Goal: Entertainment & Leisure: Browse casually

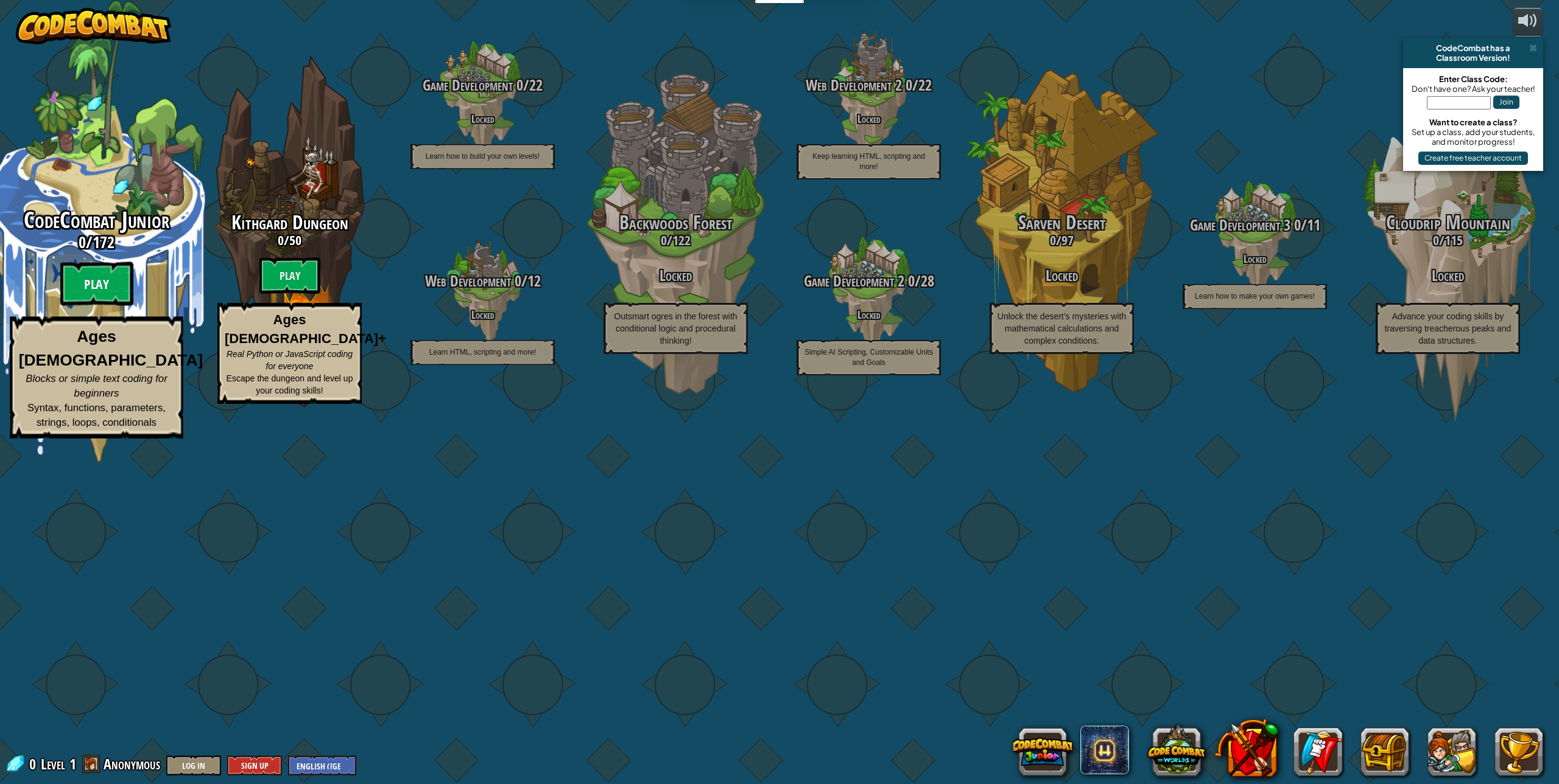
click at [106, 306] on btn "Play" at bounding box center [97, 284] width 73 height 44
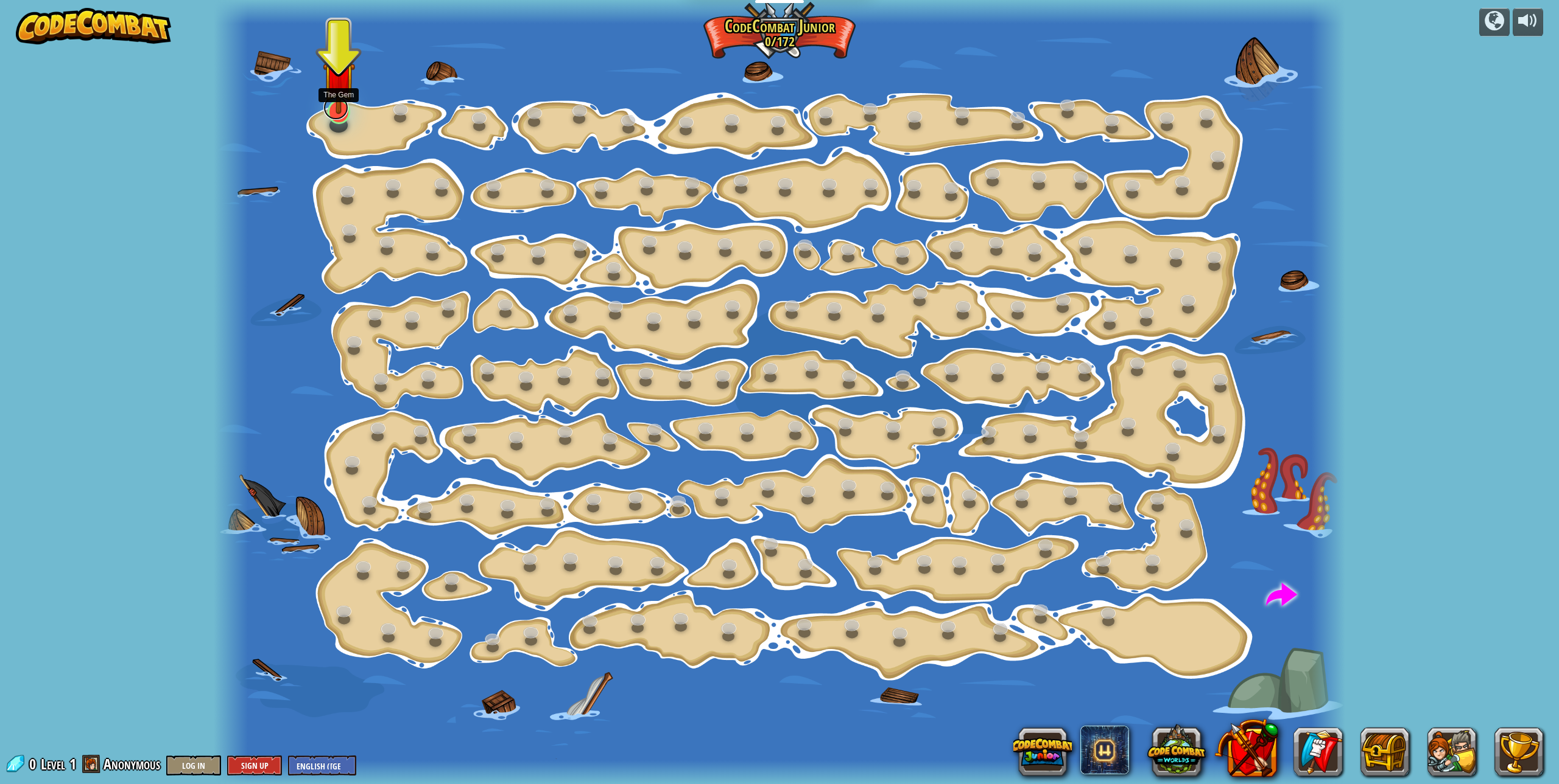
click at [344, 115] on link at bounding box center [335, 108] width 25 height 25
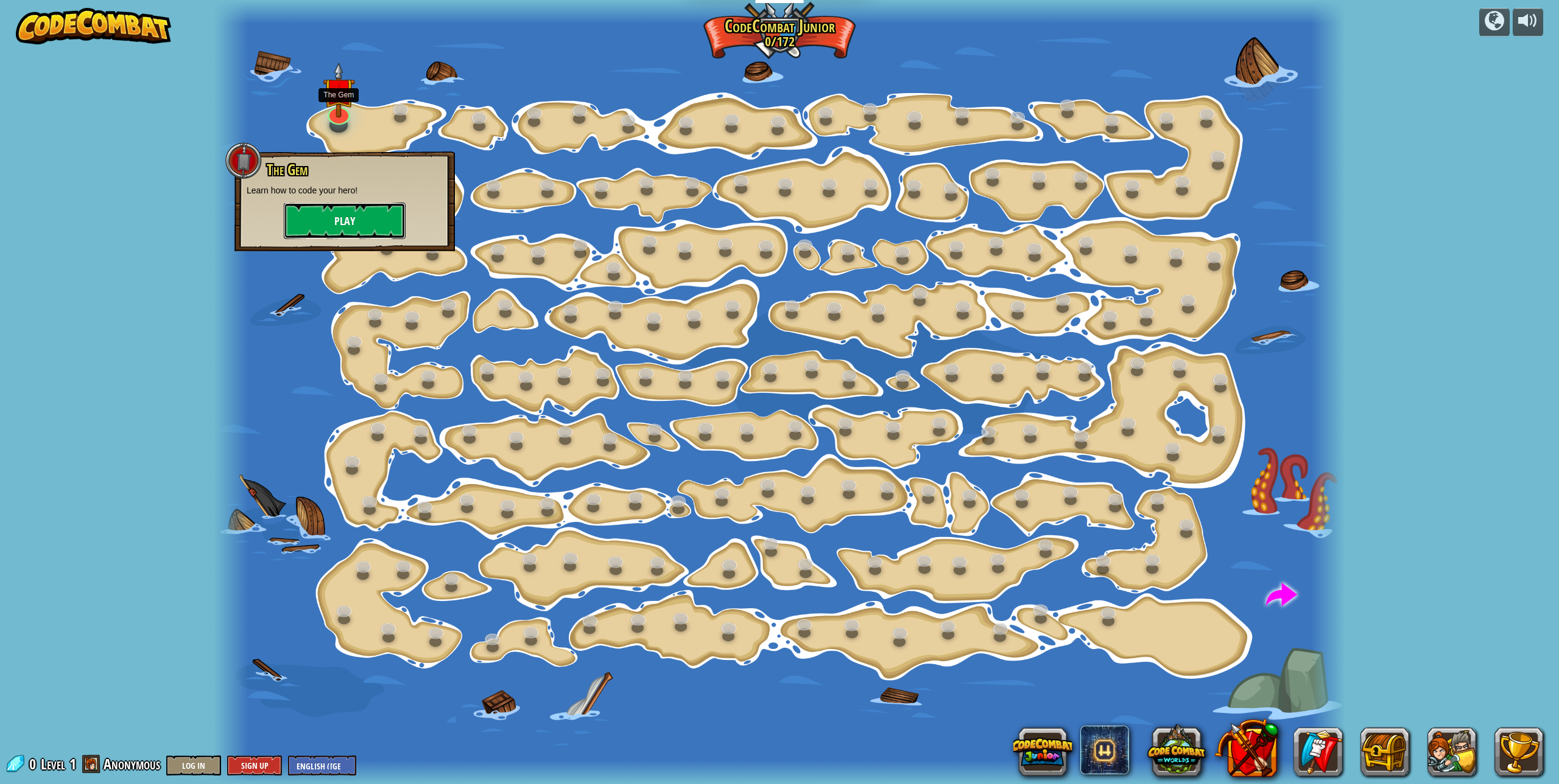
click at [351, 216] on button "Play" at bounding box center [344, 221] width 122 height 37
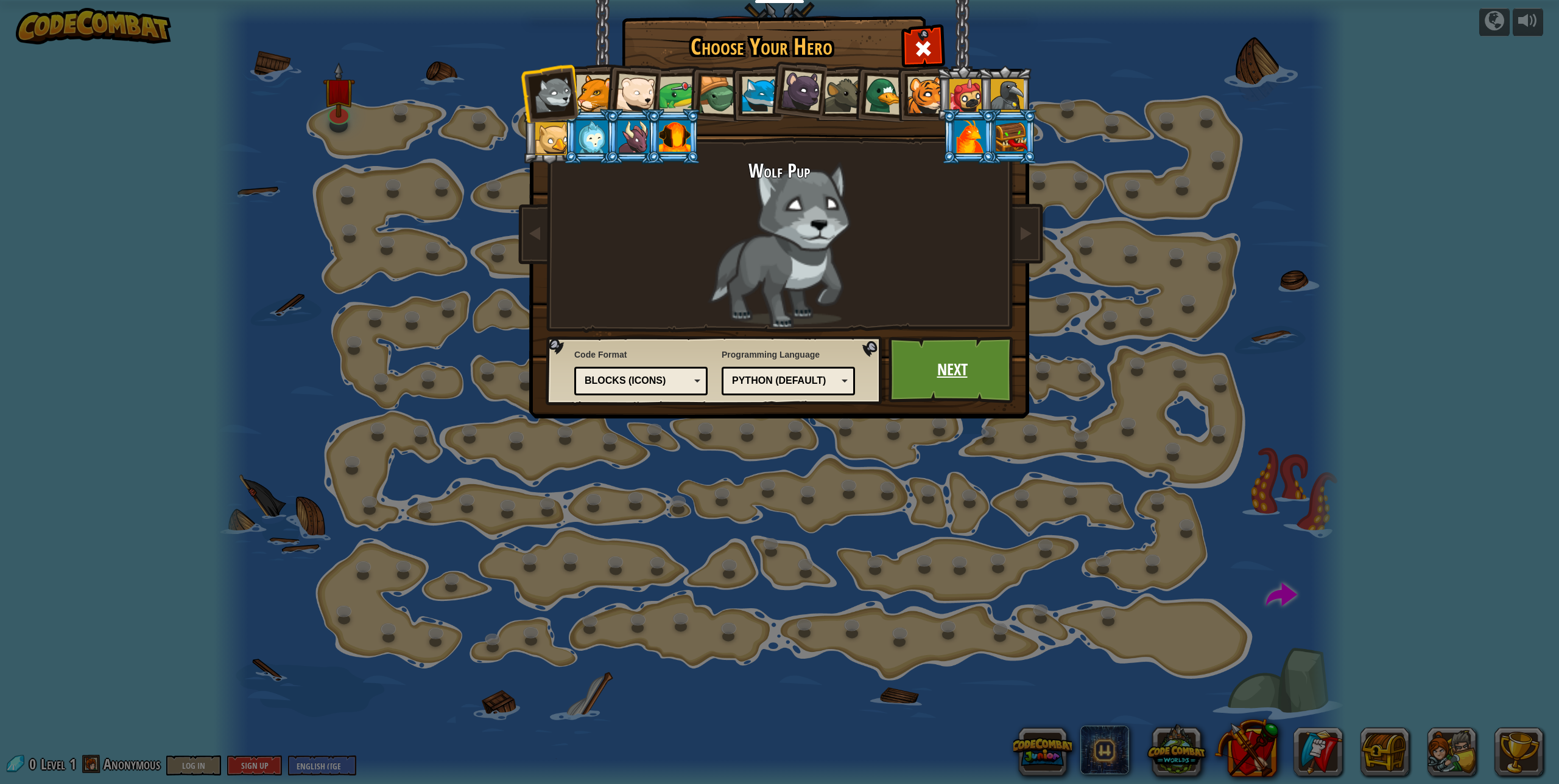
click at [990, 379] on link "Next" at bounding box center [952, 370] width 128 height 67
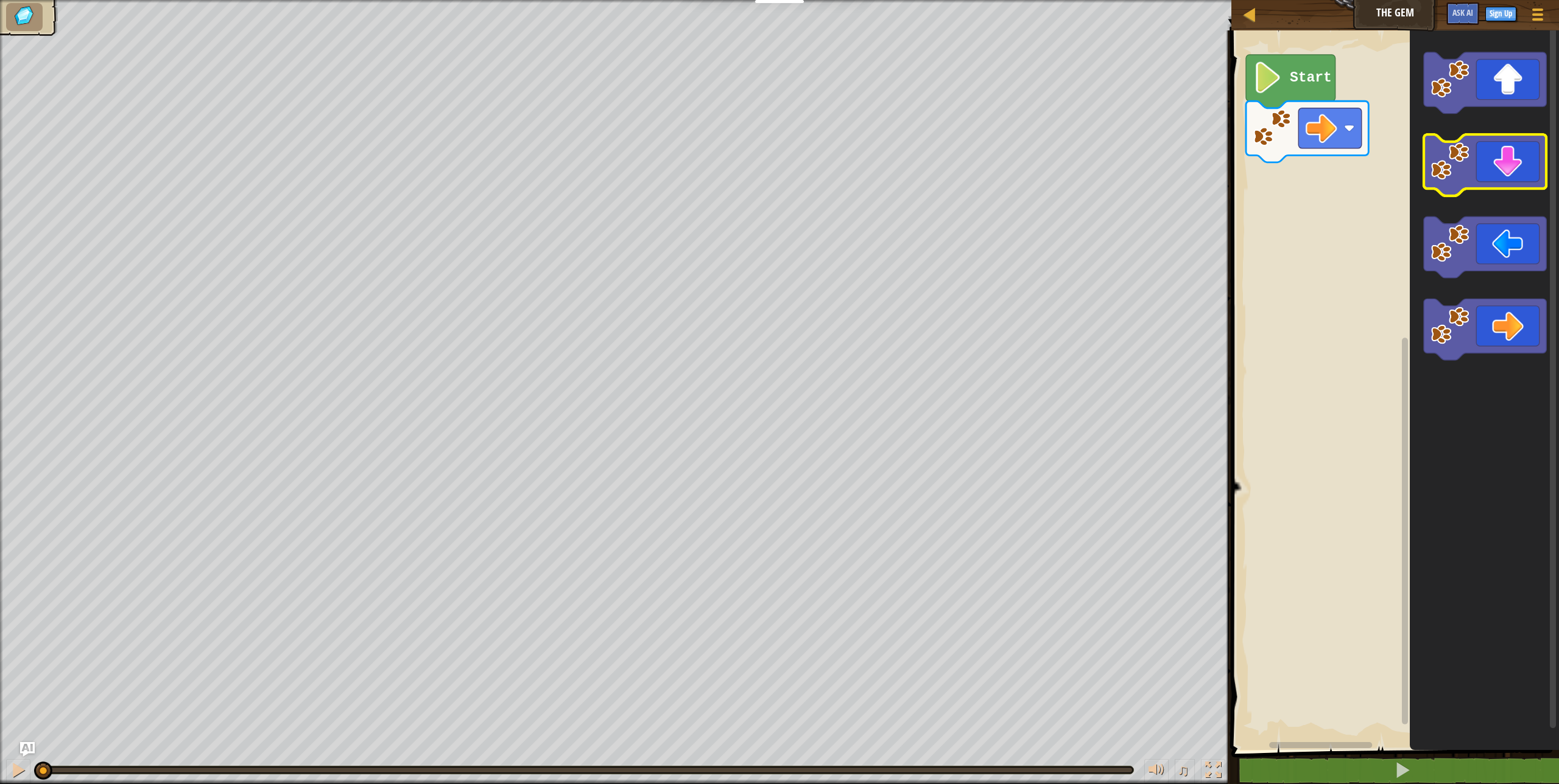
click at [1435, 166] on image "Blockly Workspace" at bounding box center [1449, 160] width 38 height 38
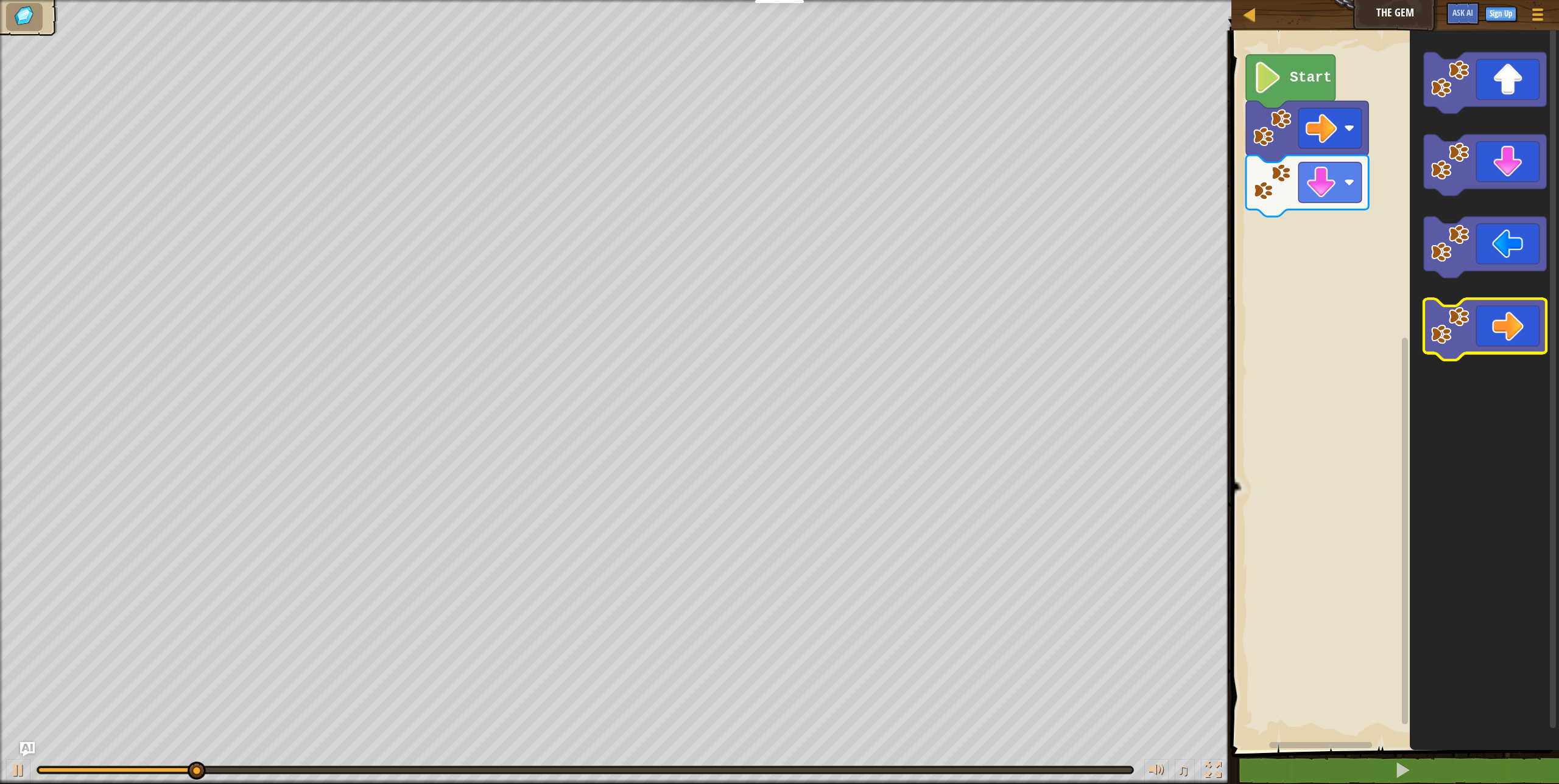
click at [1486, 321] on icon "Blockly Workspace" at bounding box center [1485, 329] width 123 height 61
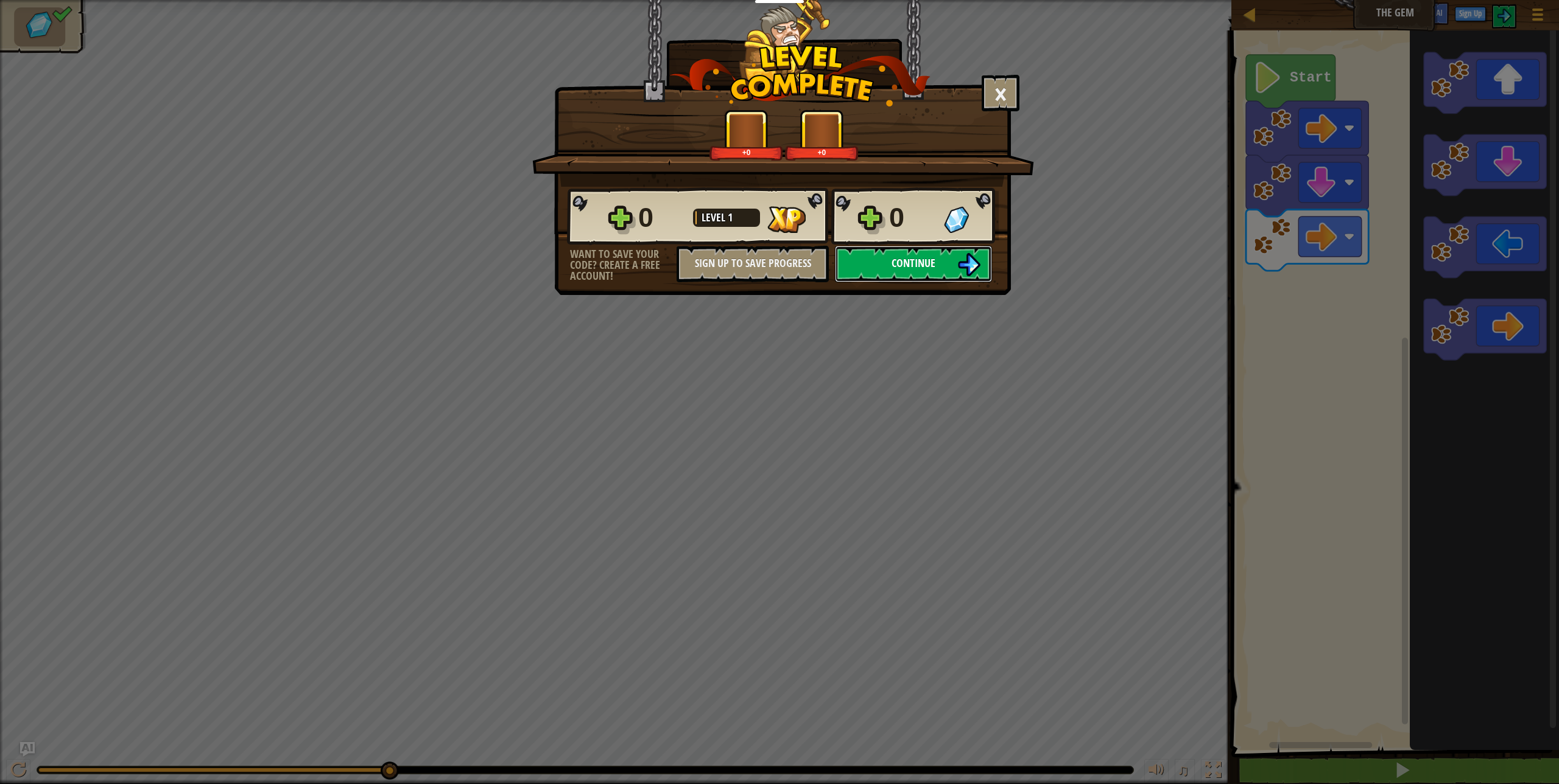
click at [928, 249] on button "Continue" at bounding box center [914, 264] width 157 height 37
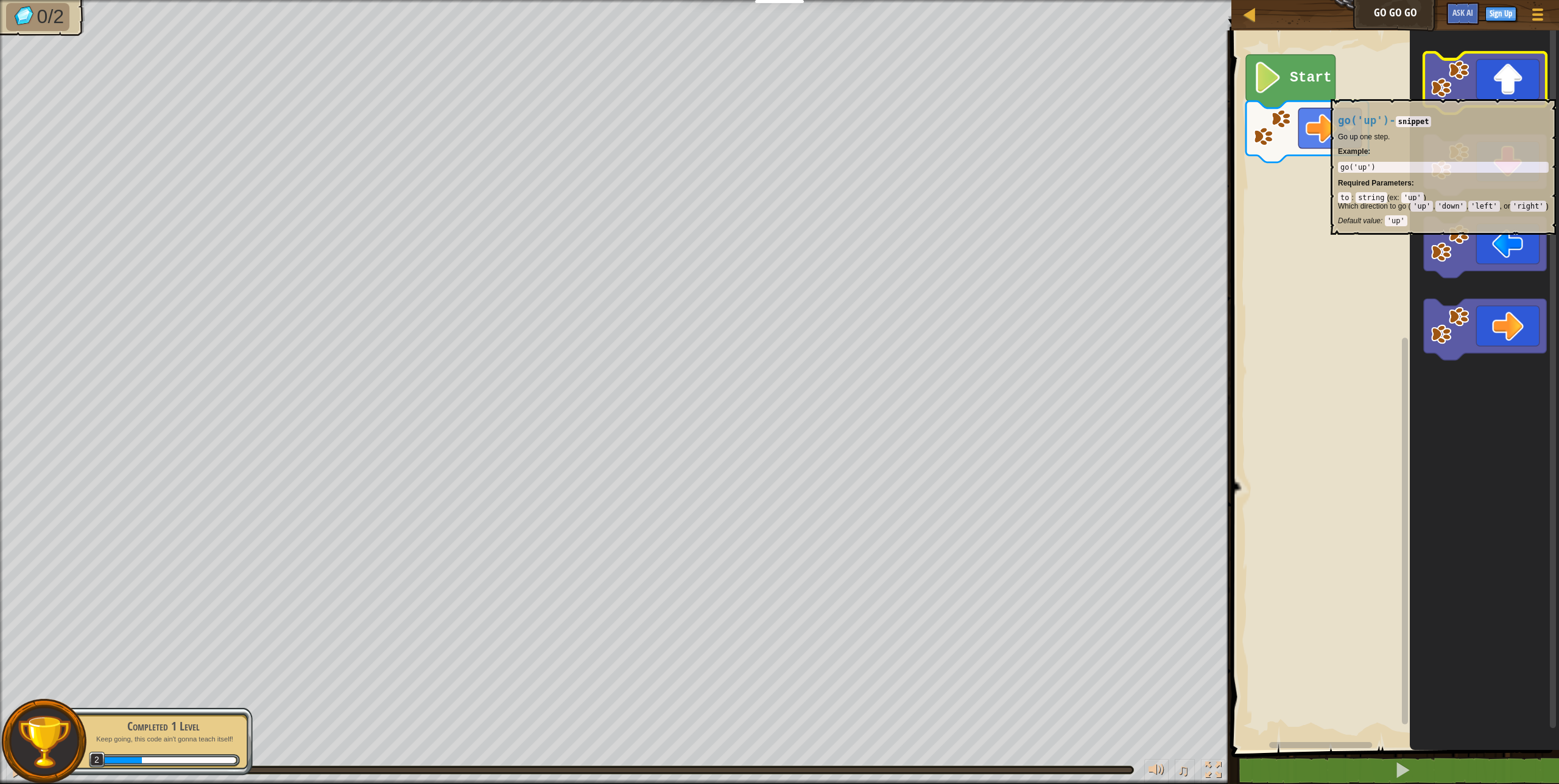
click at [1449, 93] on image "Blockly Workspace" at bounding box center [1449, 78] width 38 height 38
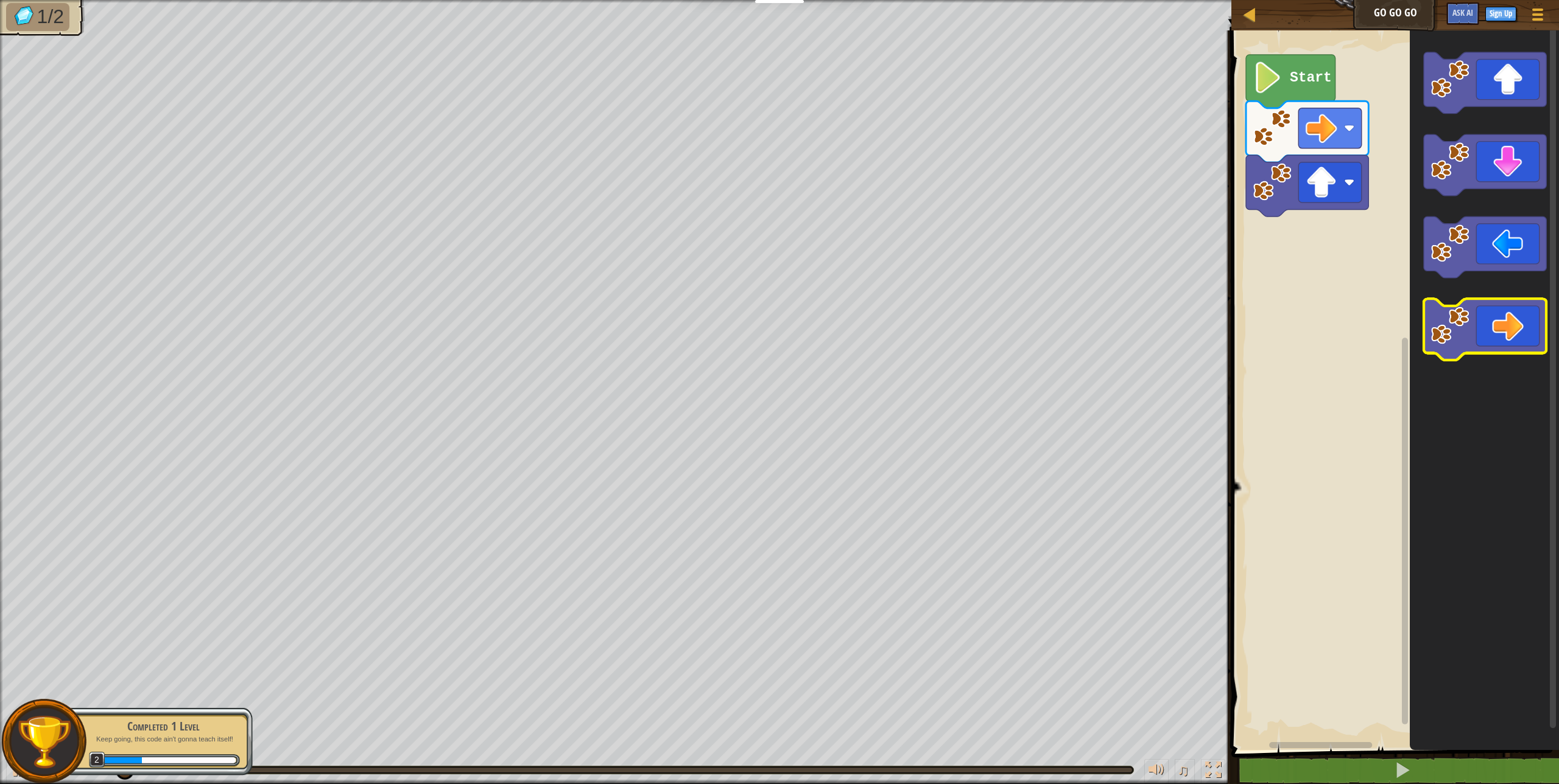
click at [1457, 321] on image "Blockly Workspace" at bounding box center [1449, 325] width 38 height 38
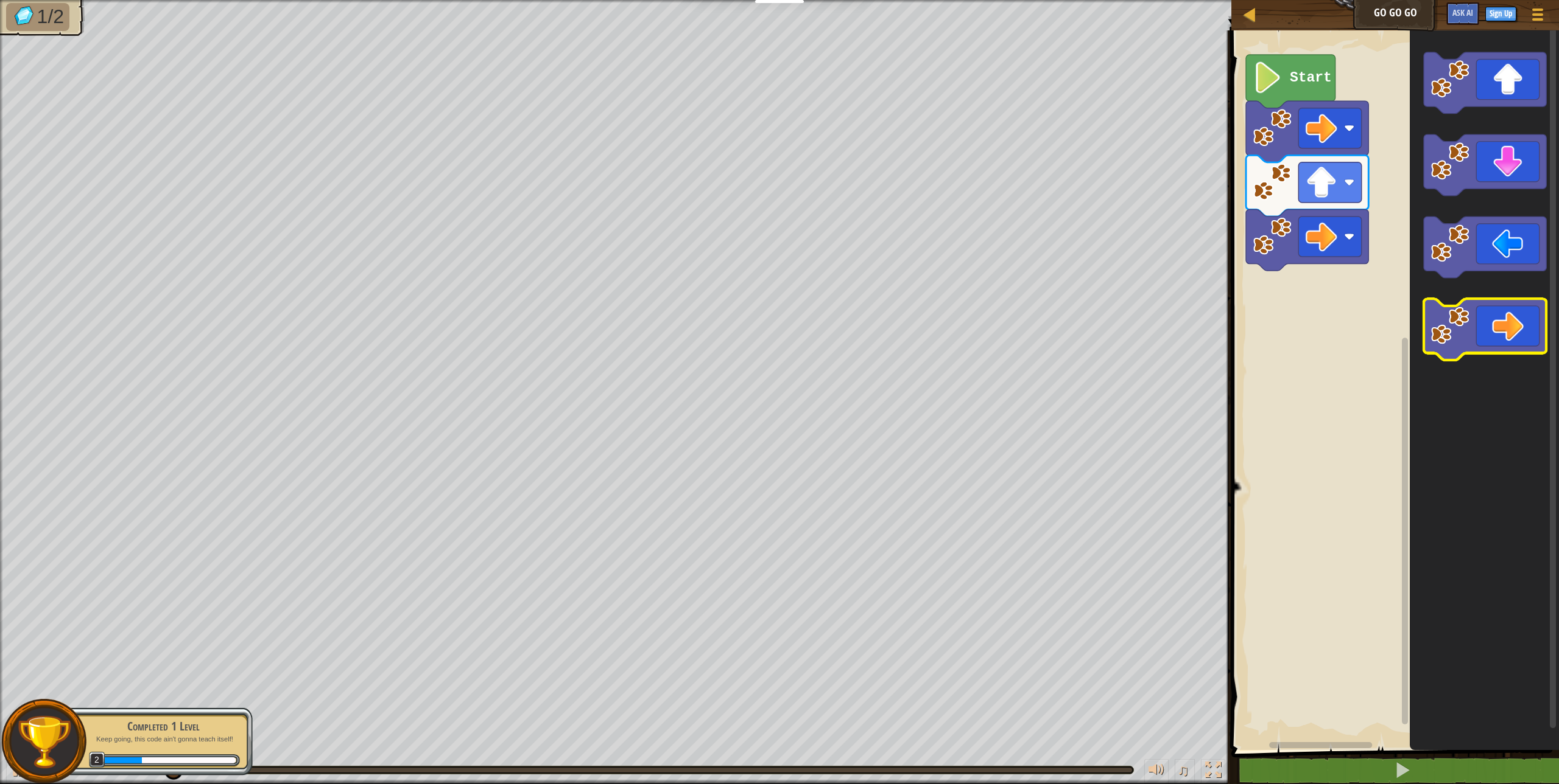
click at [1457, 321] on image "Blockly Workspace" at bounding box center [1449, 325] width 38 height 38
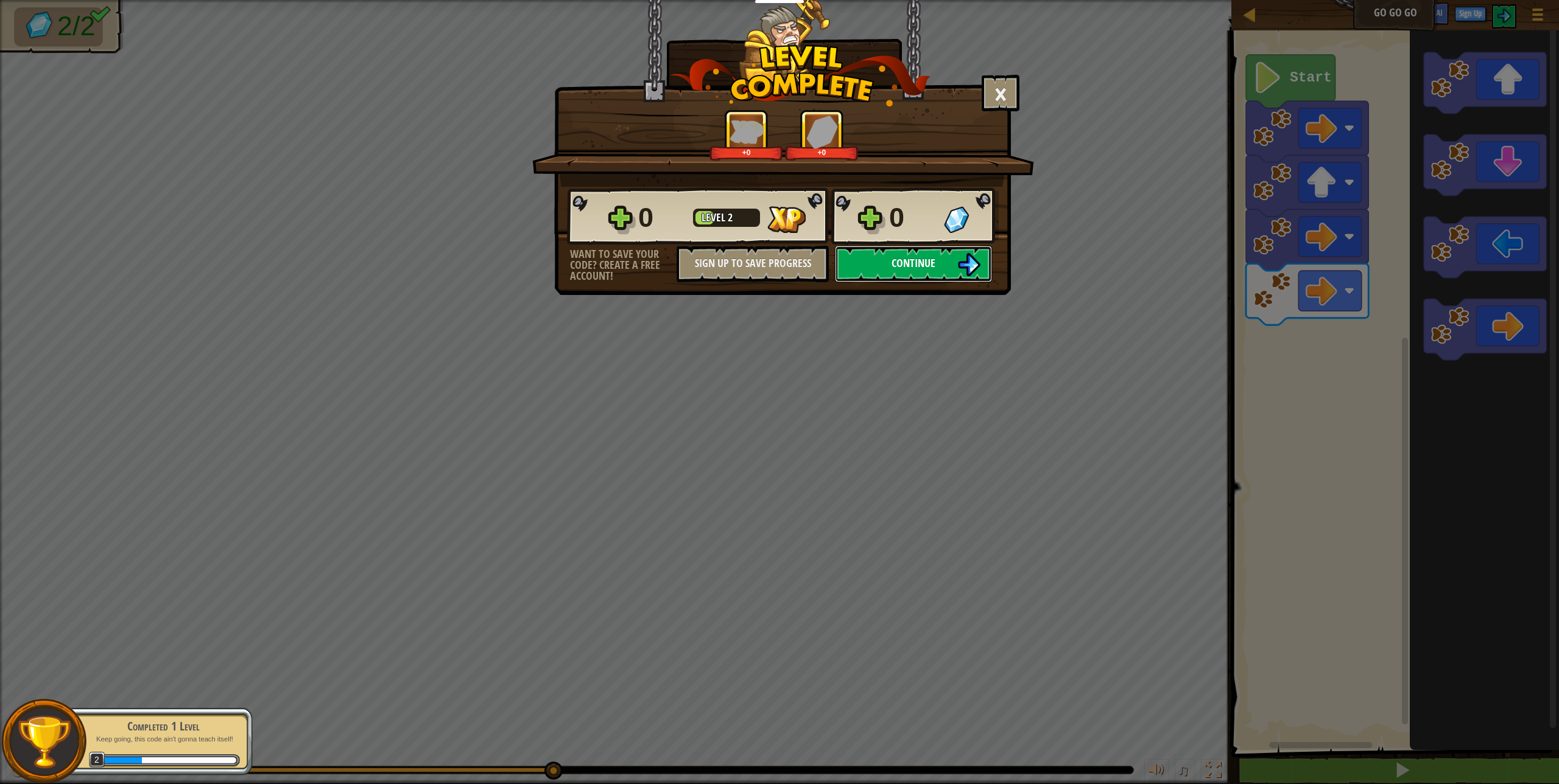
click at [966, 251] on button "Continue" at bounding box center [914, 264] width 157 height 37
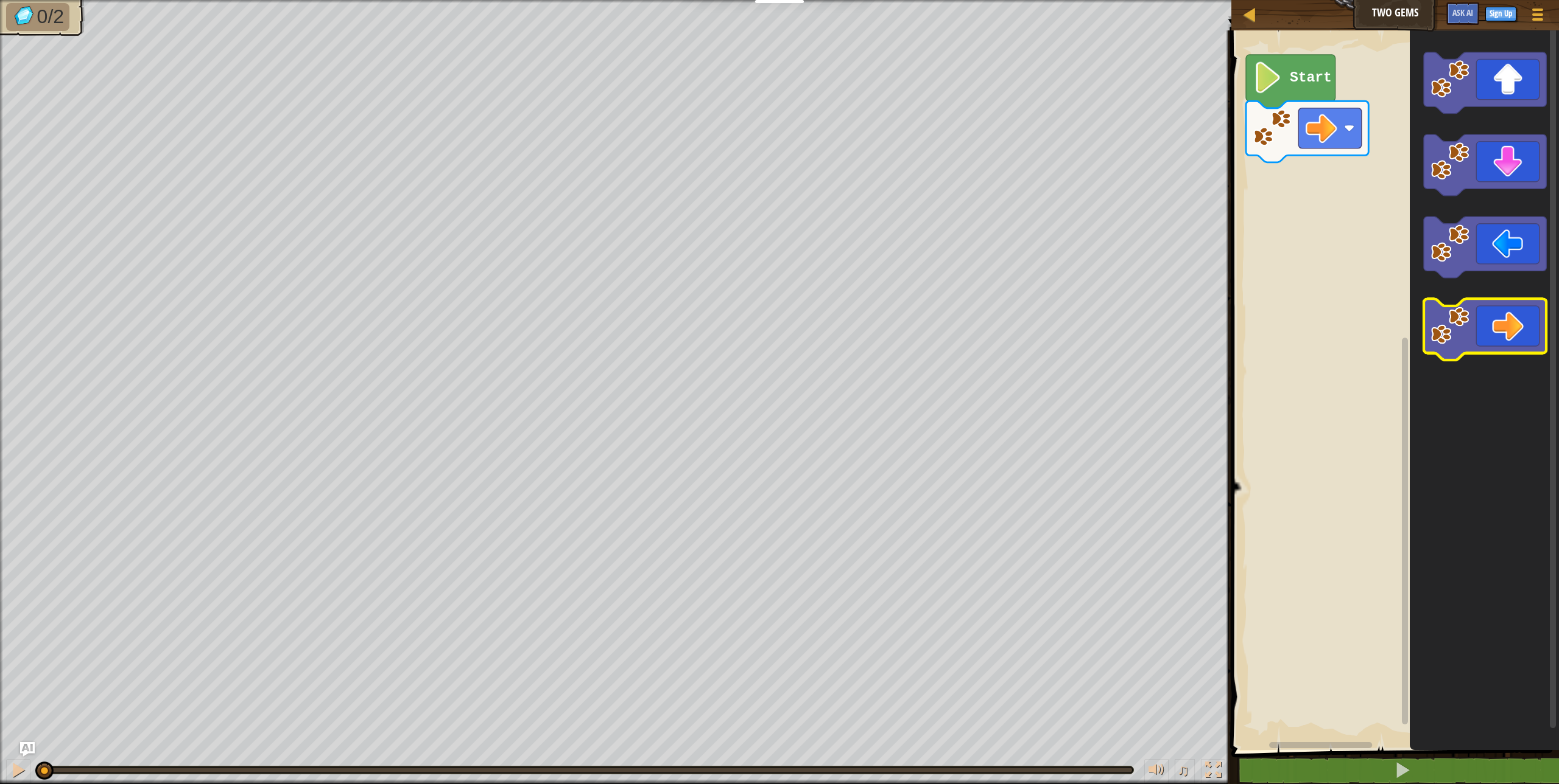
click at [1467, 339] on image "Blockly Workspace" at bounding box center [1449, 325] width 38 height 38
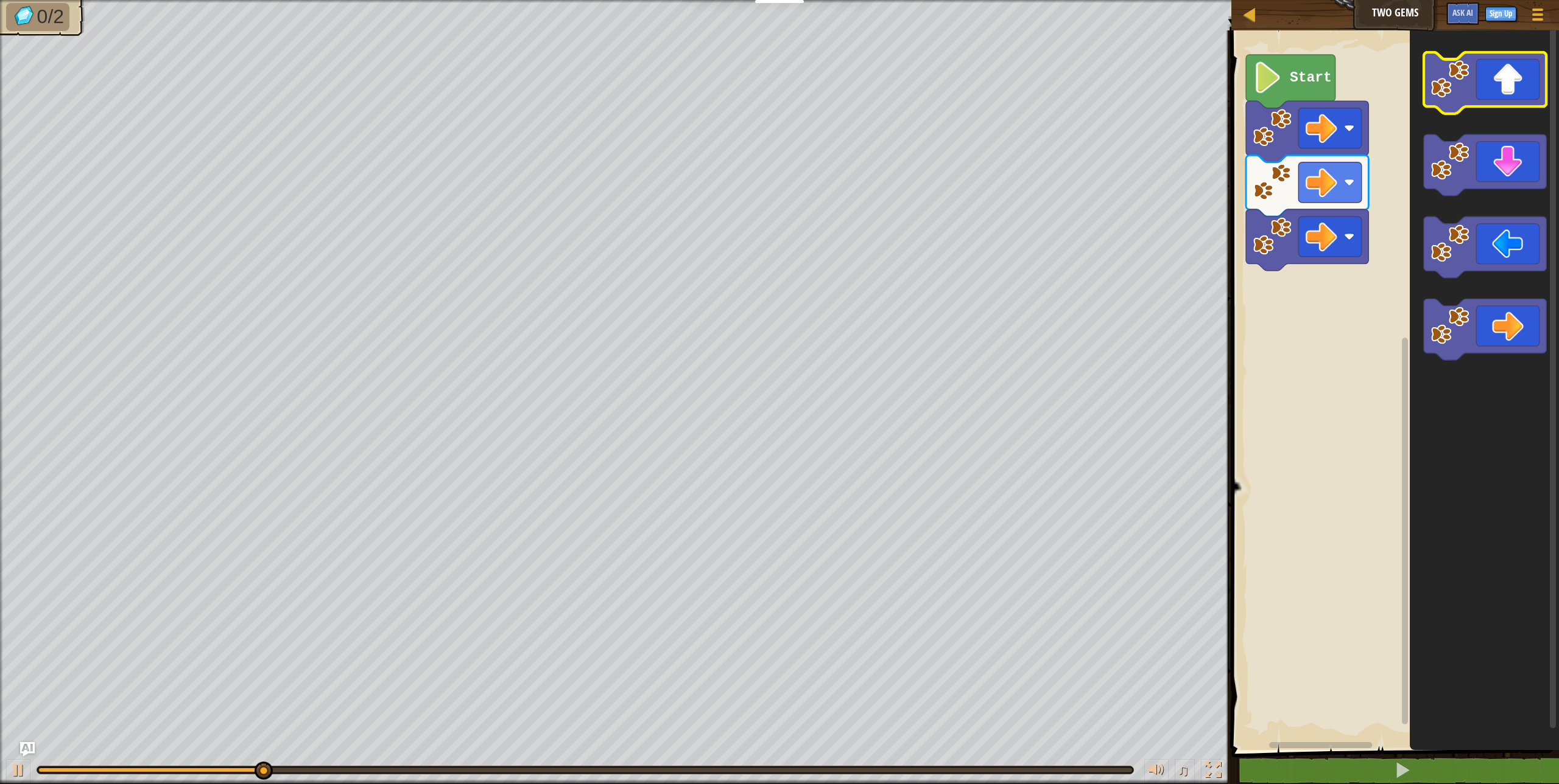
click at [1466, 84] on image "Blockly Workspace" at bounding box center [1449, 78] width 38 height 38
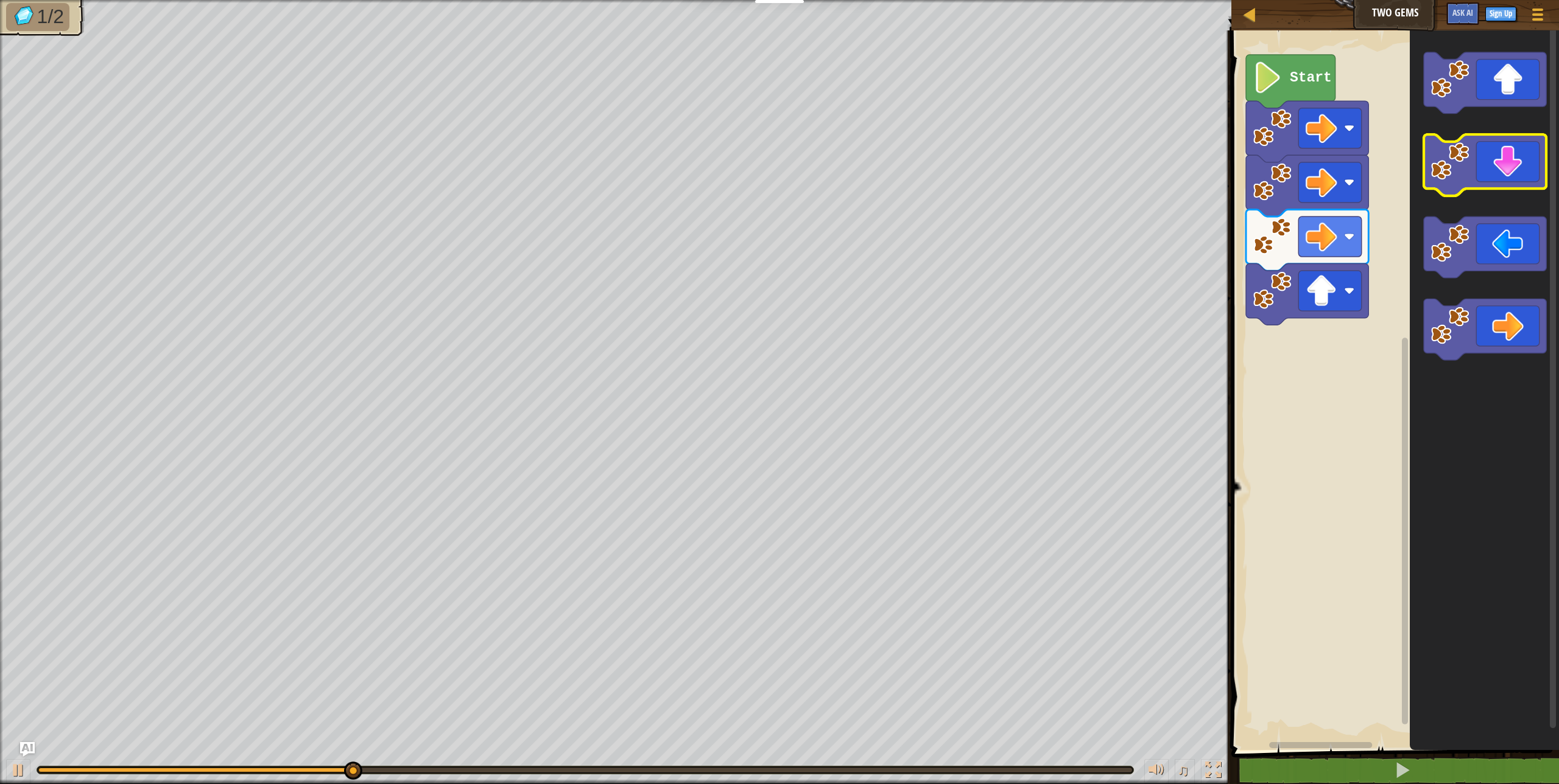
click at [1468, 159] on image "Blockly Workspace" at bounding box center [1449, 160] width 38 height 38
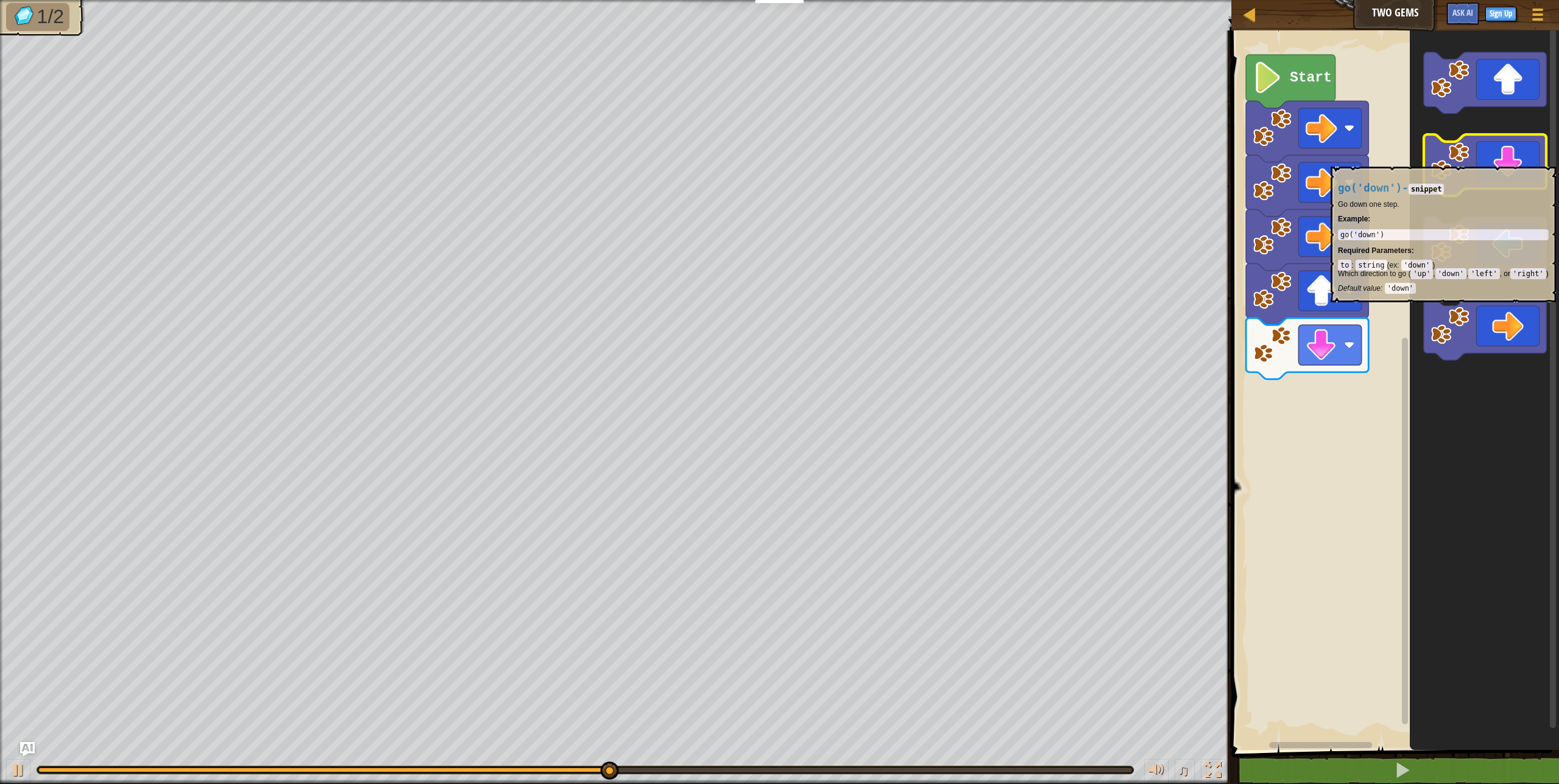
click at [1468, 161] on image "Blockly Workspace" at bounding box center [1449, 160] width 38 height 38
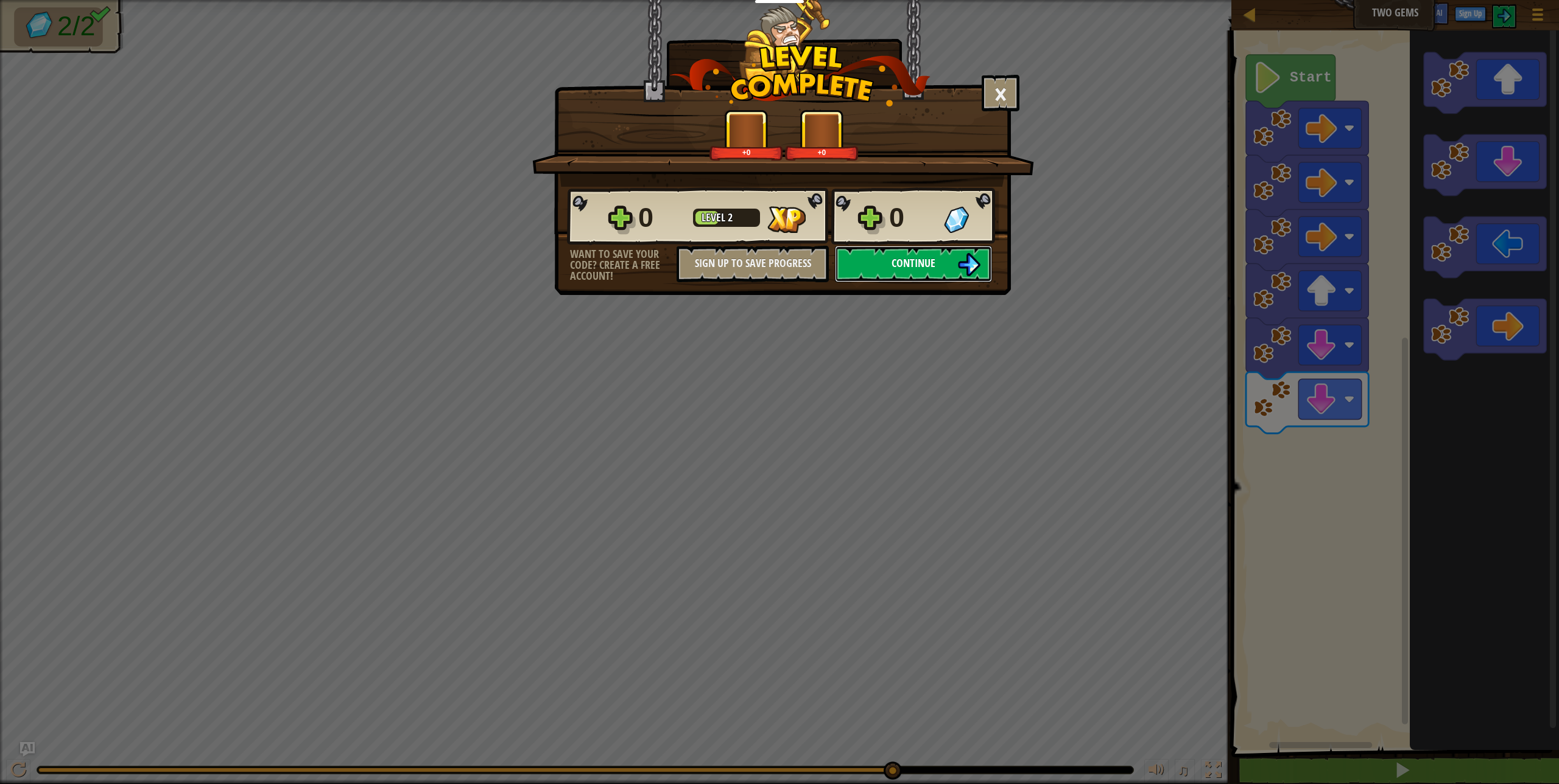
click at [902, 266] on span "Continue" at bounding box center [914, 263] width 44 height 16
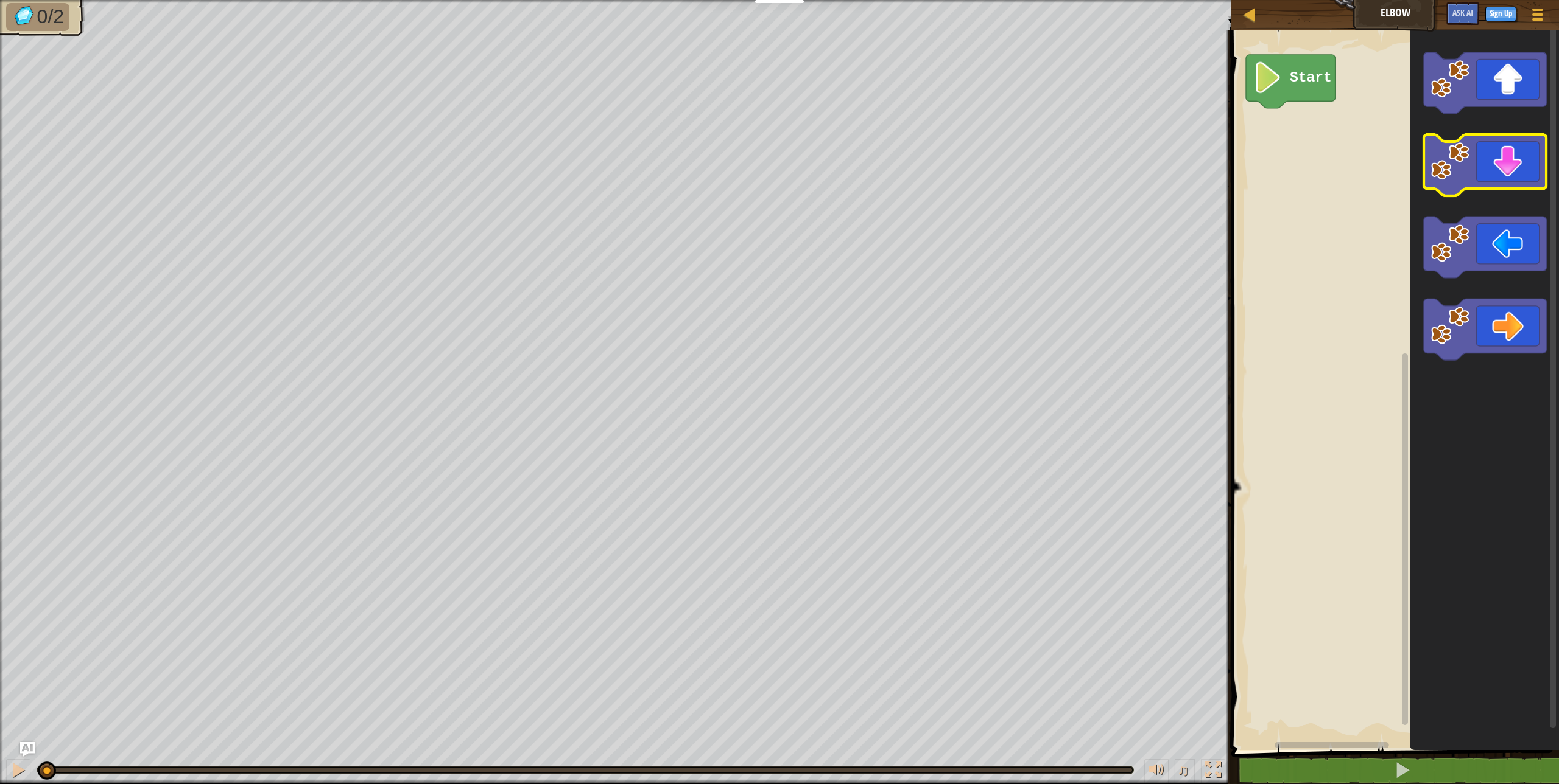
click at [1465, 163] on image "Blockly Workspace" at bounding box center [1449, 160] width 38 height 38
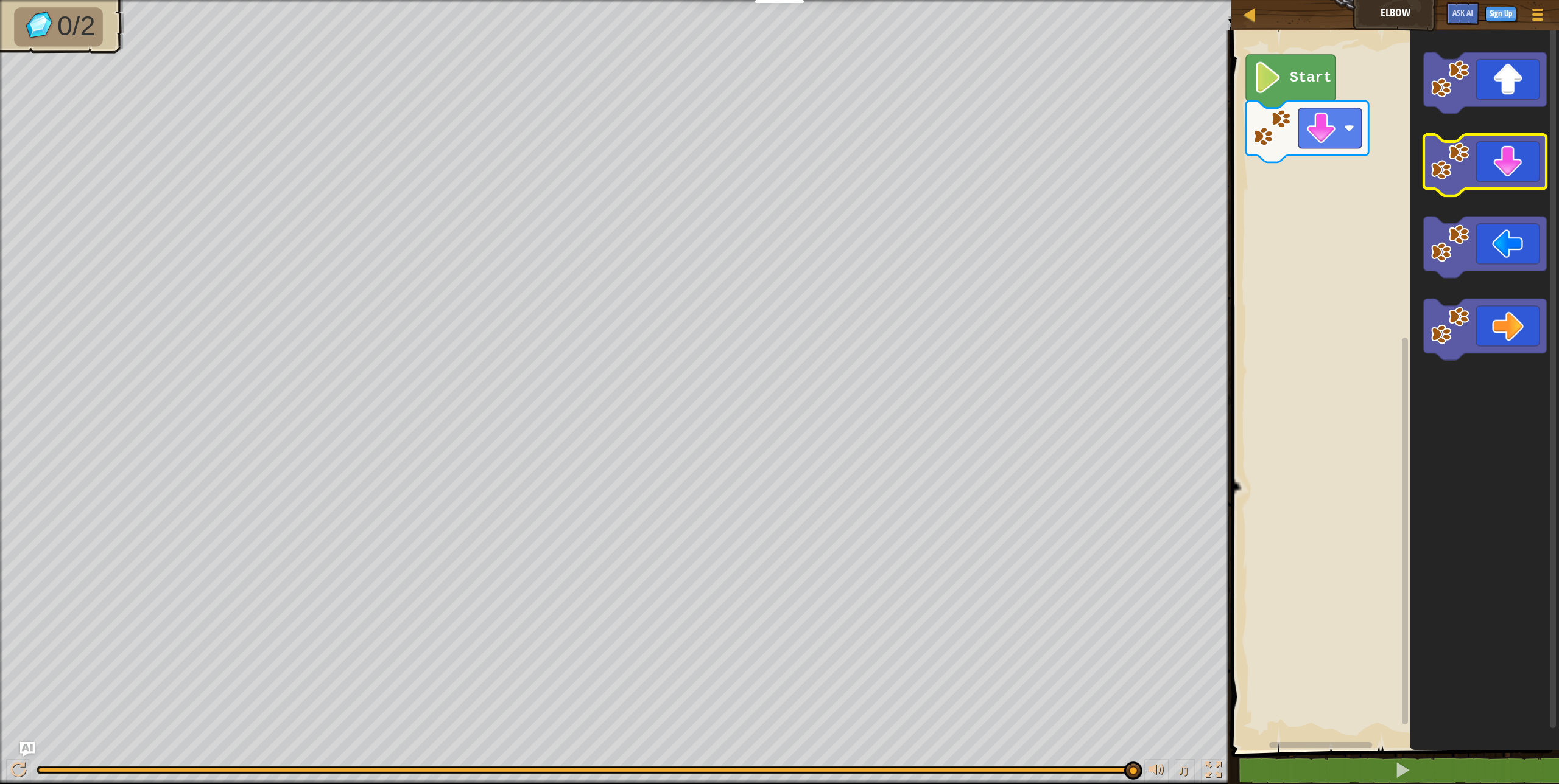
click at [1449, 180] on image "Blockly Workspace" at bounding box center [1449, 160] width 38 height 38
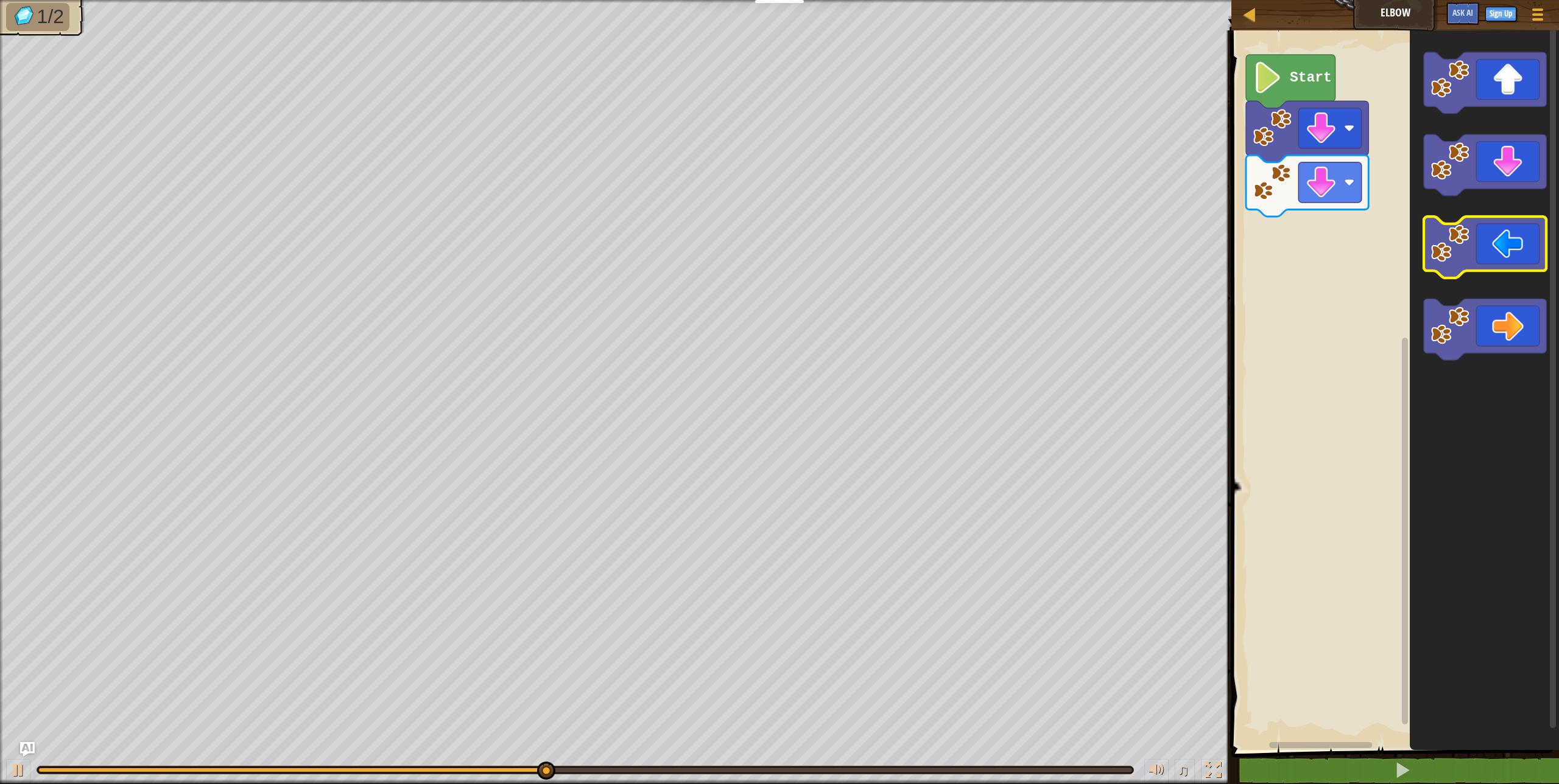
click at [1453, 262] on image "Blockly Workspace" at bounding box center [1449, 243] width 38 height 38
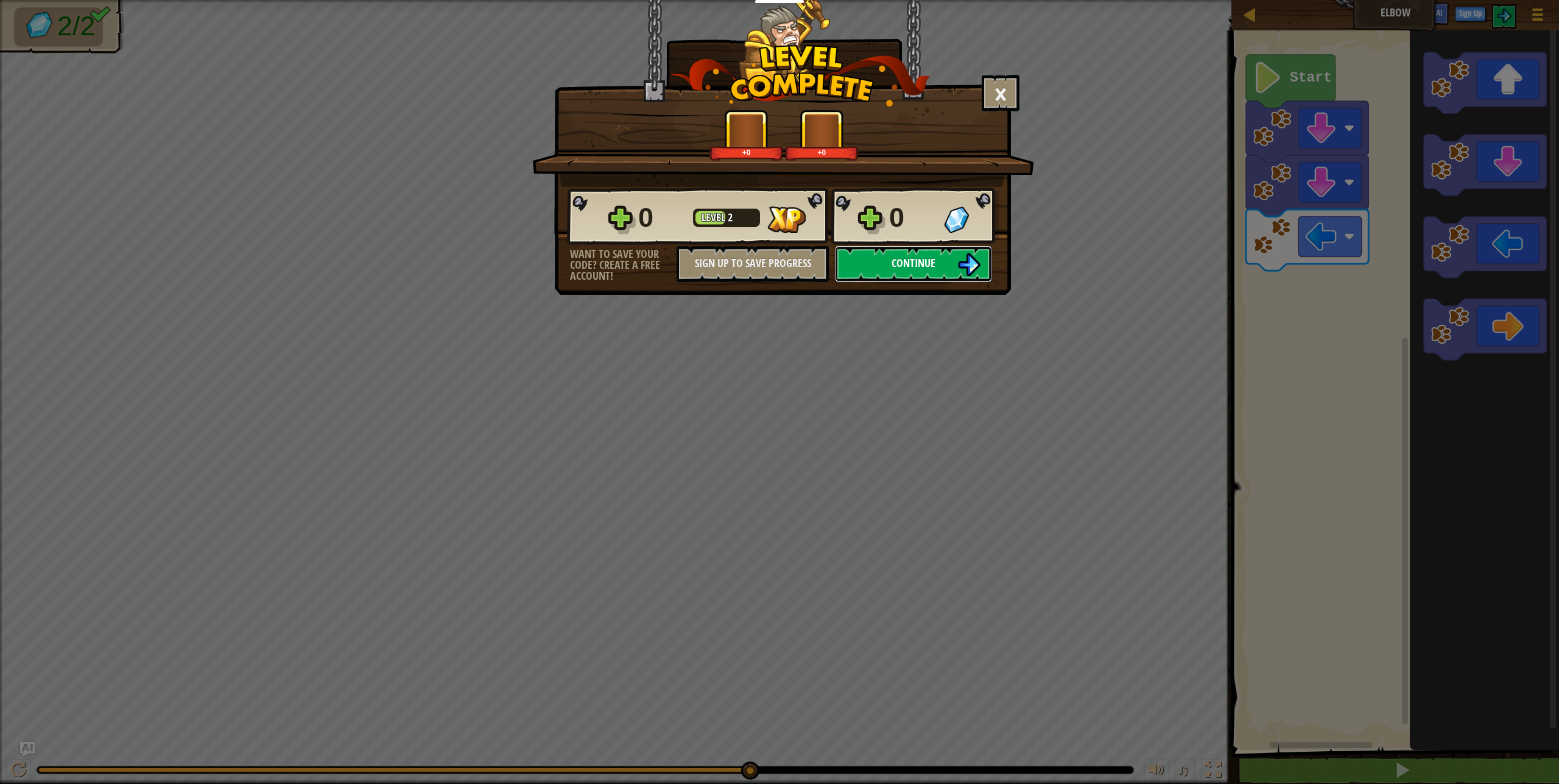
click at [959, 246] on button "Continue" at bounding box center [914, 264] width 157 height 37
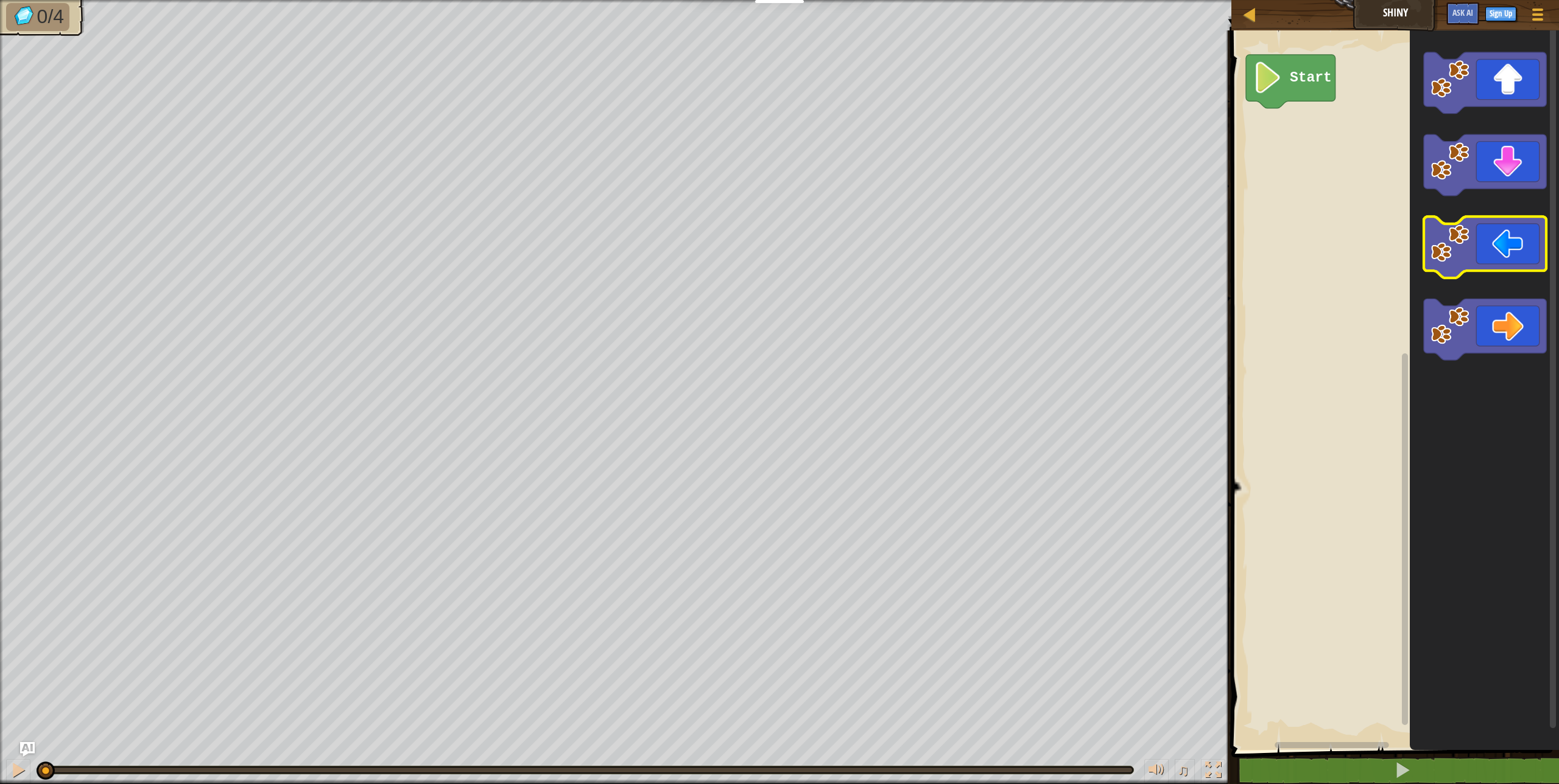
click at [1442, 256] on image "Blockly Workspace" at bounding box center [1449, 243] width 38 height 38
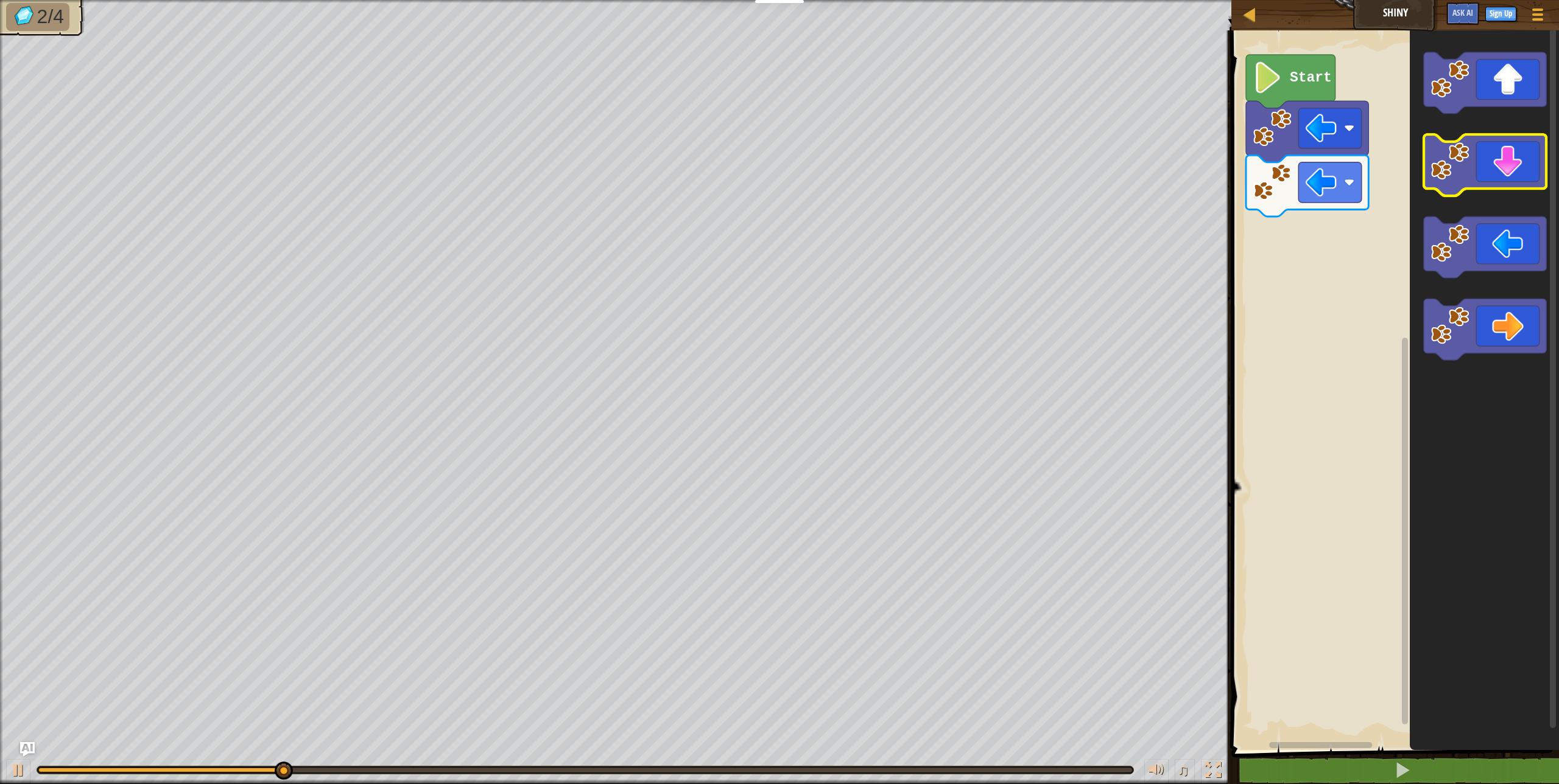
click at [1457, 174] on image "Blockly Workspace" at bounding box center [1449, 160] width 38 height 38
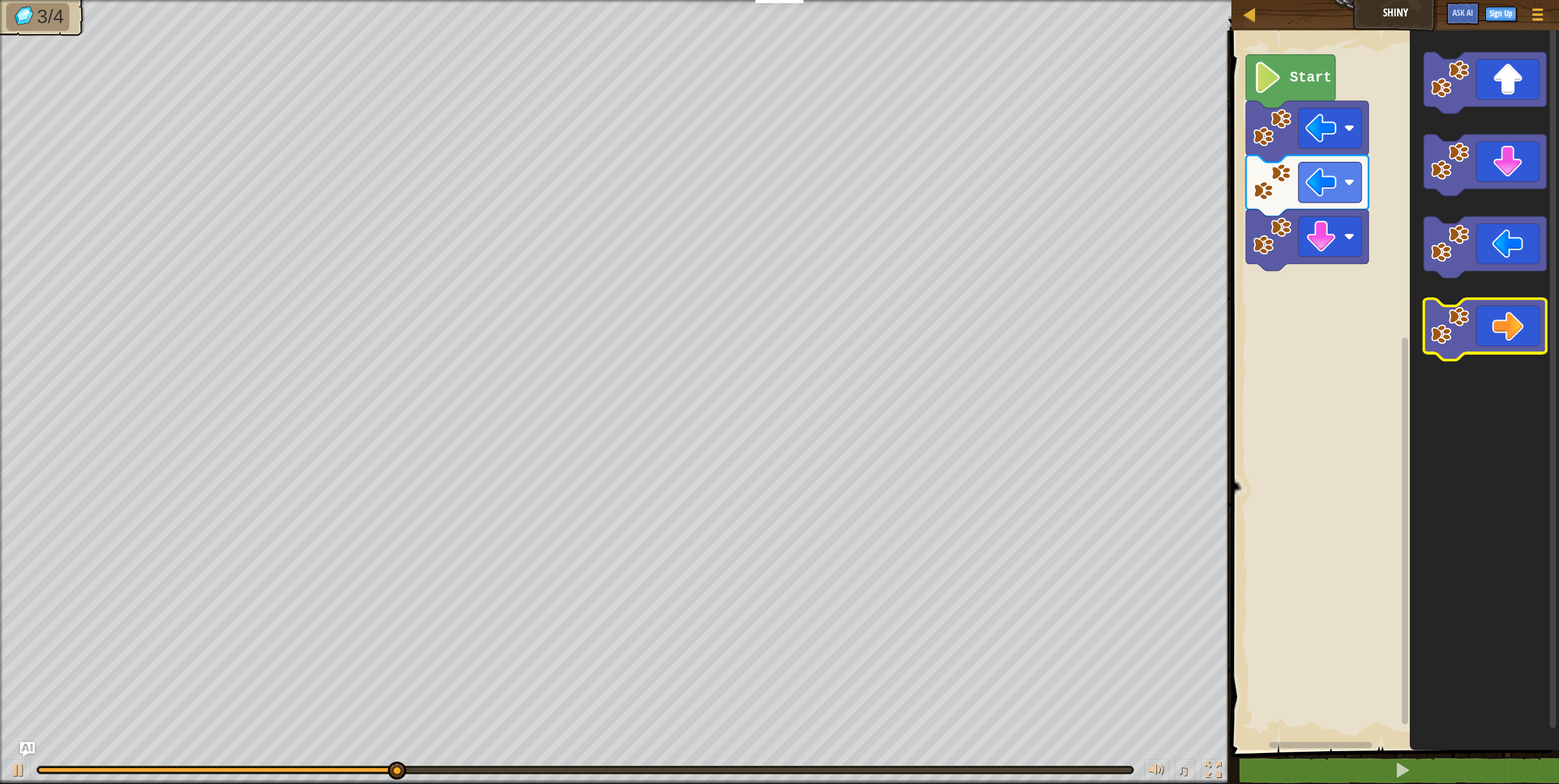
click at [1460, 322] on image "Blockly Workspace" at bounding box center [1449, 325] width 38 height 38
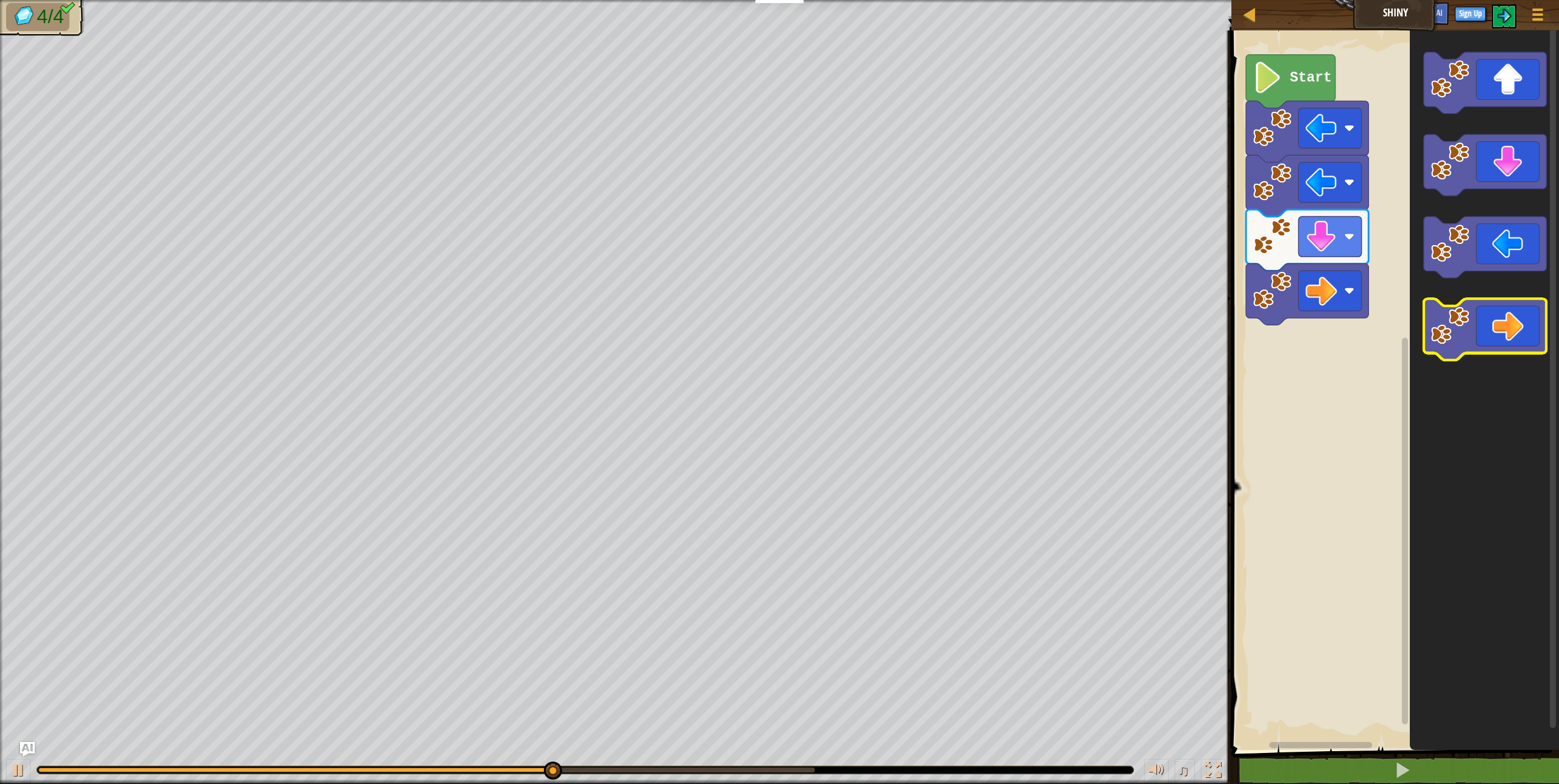
click at [1460, 322] on image "Blockly Workspace" at bounding box center [1449, 325] width 38 height 38
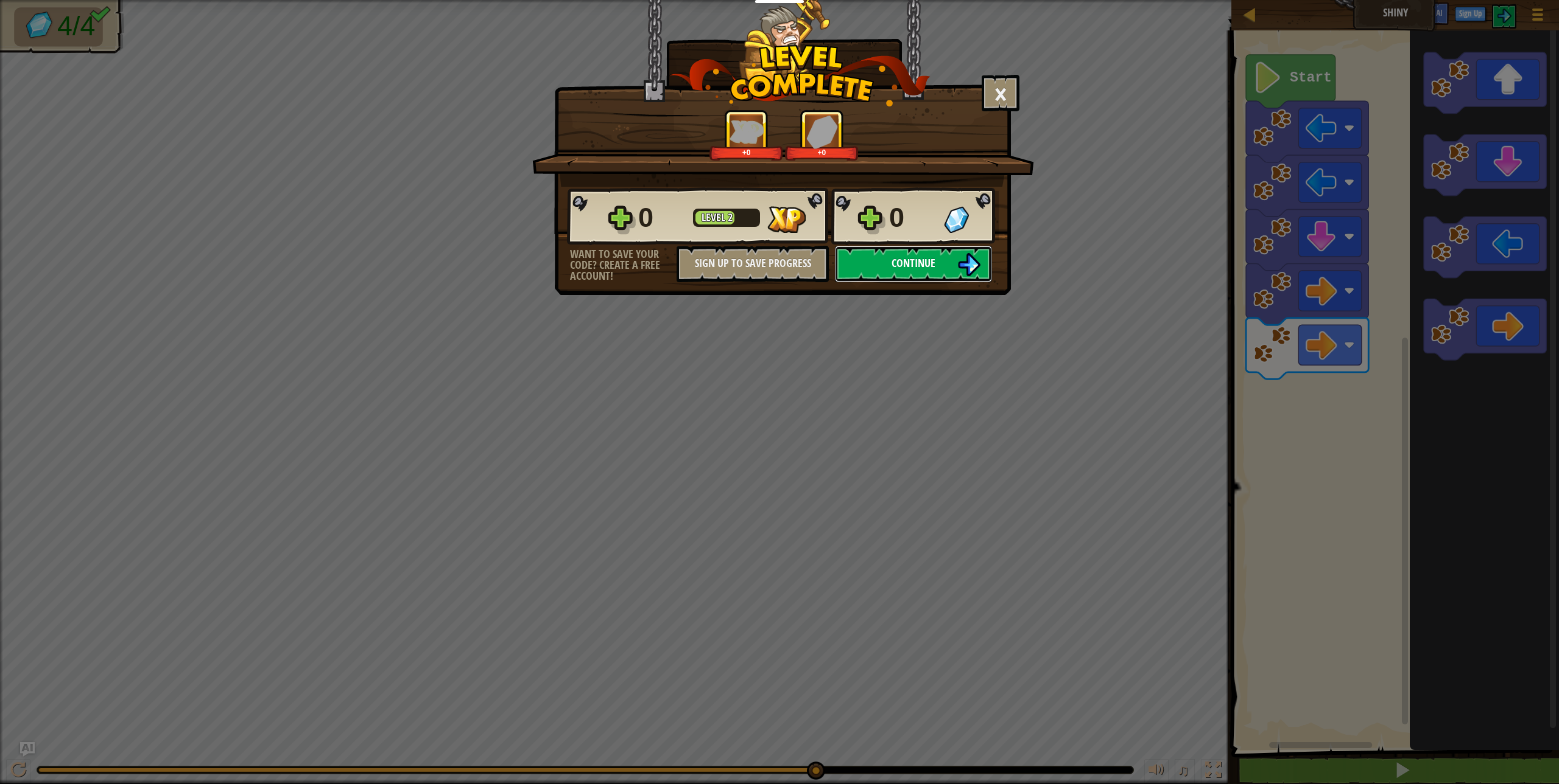
click at [954, 271] on button "Continue" at bounding box center [914, 264] width 157 height 37
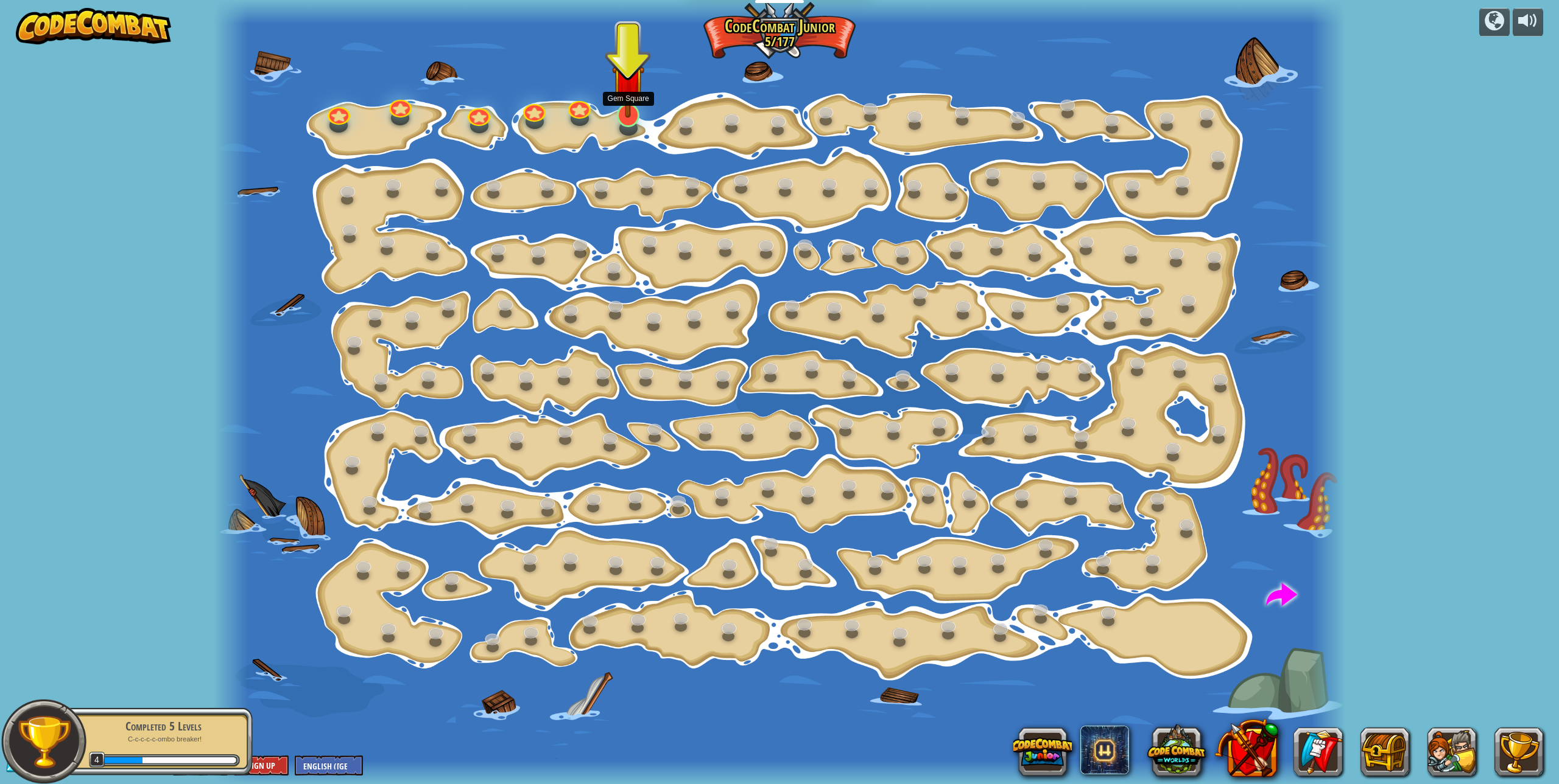
click at [622, 114] on img at bounding box center [627, 81] width 32 height 74
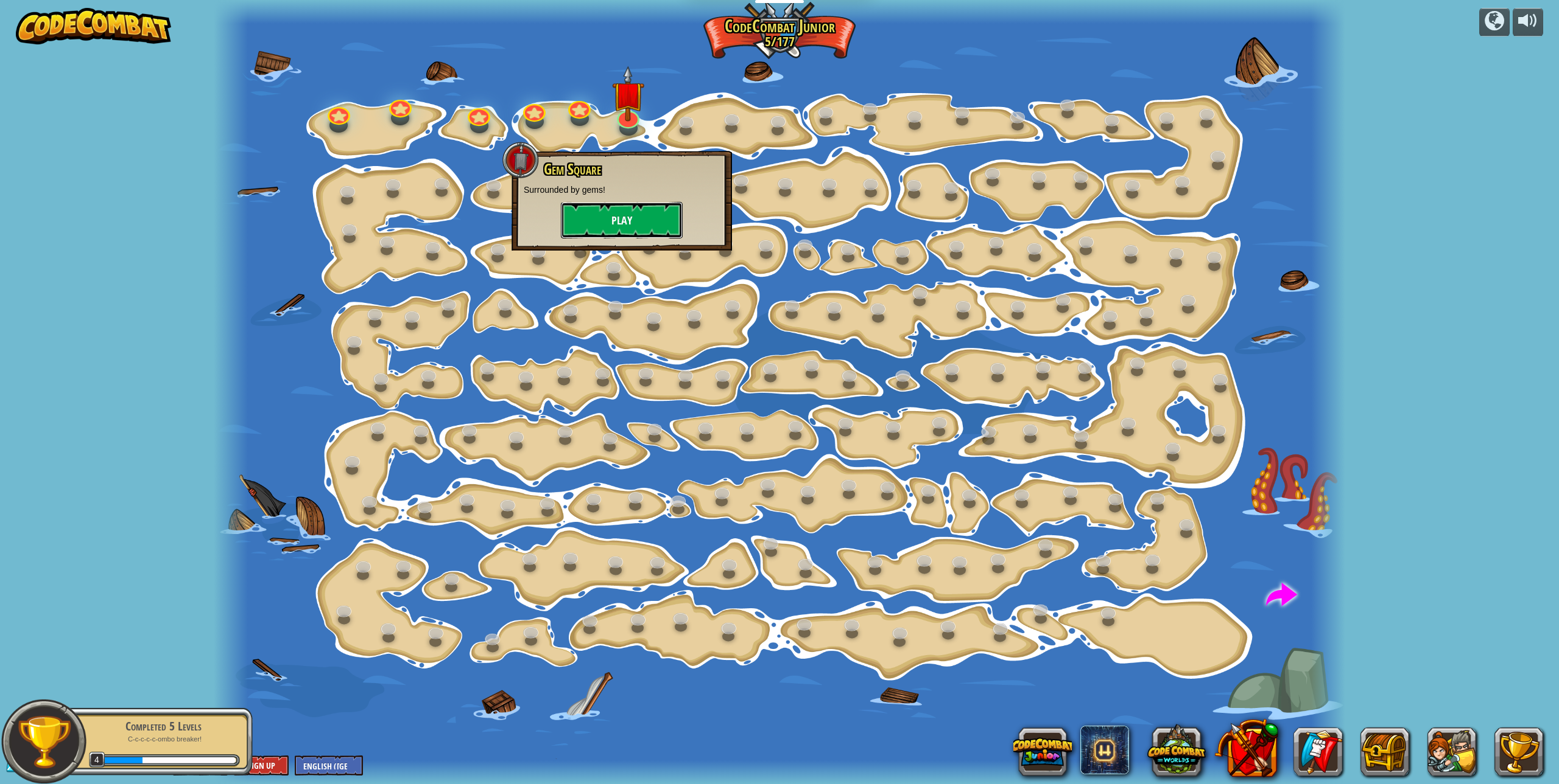
click at [657, 220] on button "Play" at bounding box center [622, 220] width 122 height 37
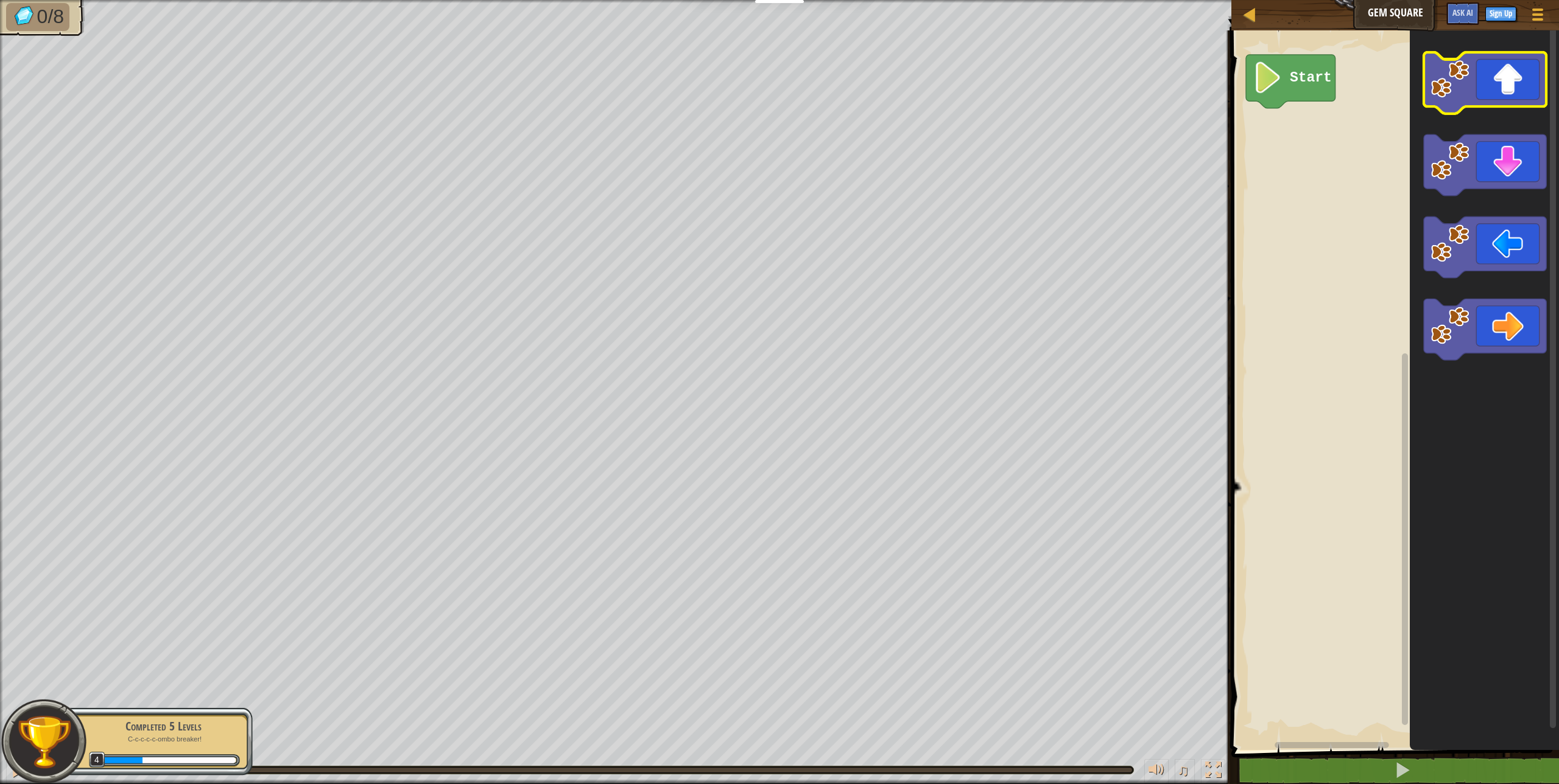
click at [1458, 91] on image "Blockly Workspace" at bounding box center [1449, 78] width 38 height 38
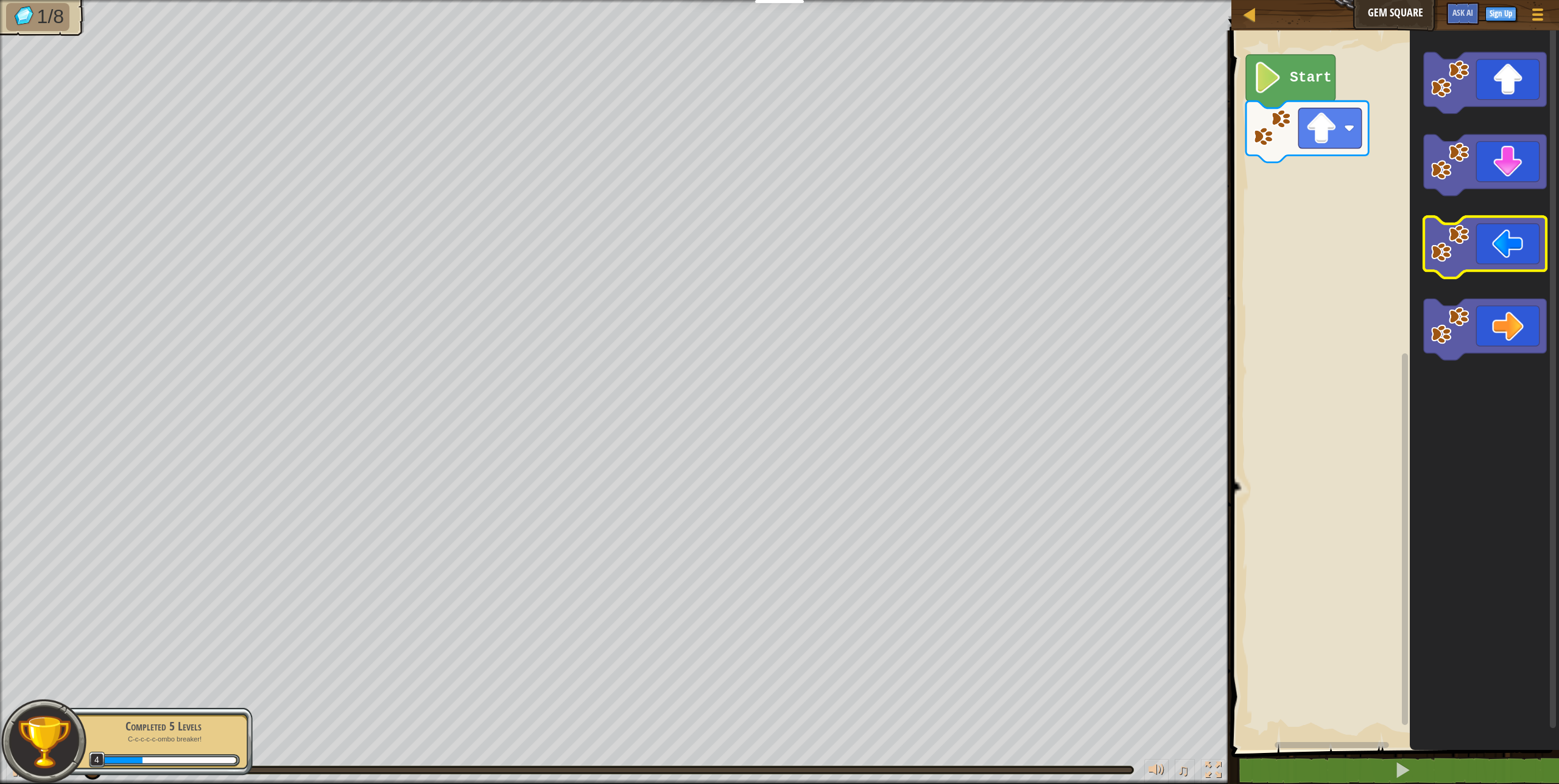
click at [1474, 272] on rect "Blockly Workspace" at bounding box center [1485, 247] width 123 height 61
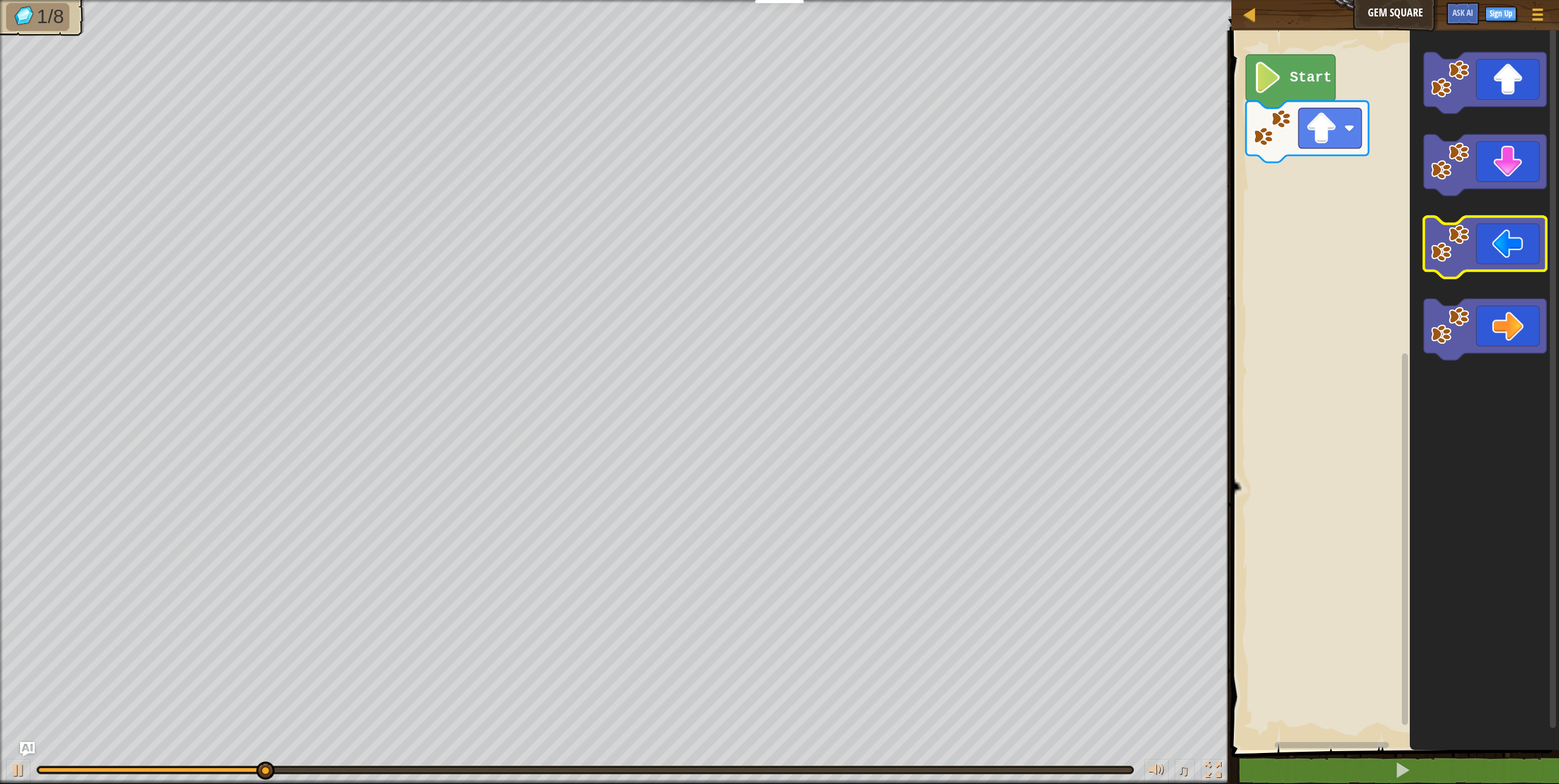
click at [1460, 261] on image "Blockly Workspace" at bounding box center [1449, 243] width 38 height 38
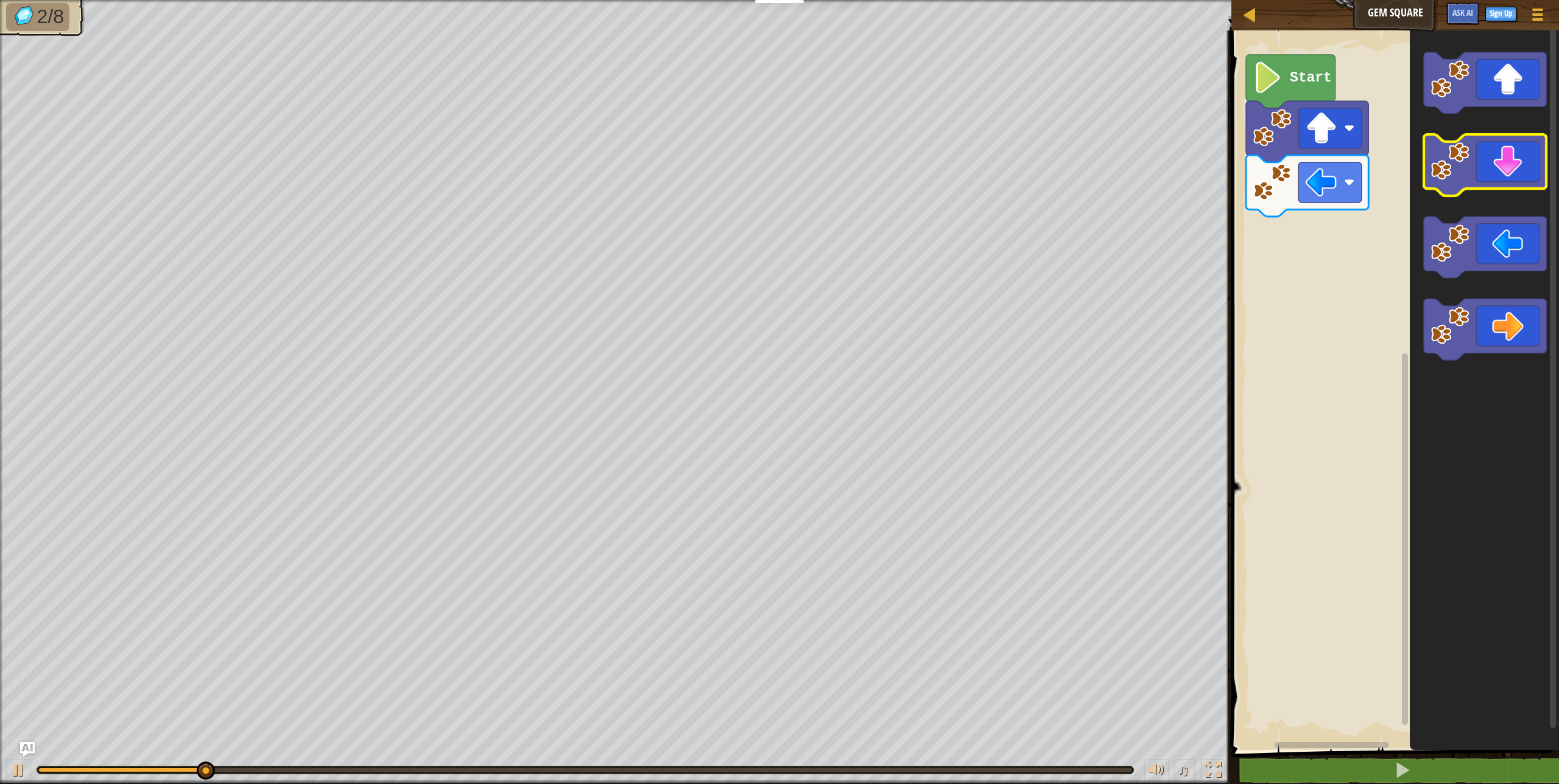
click at [1454, 181] on icon "Blockly Workspace" at bounding box center [1485, 165] width 123 height 61
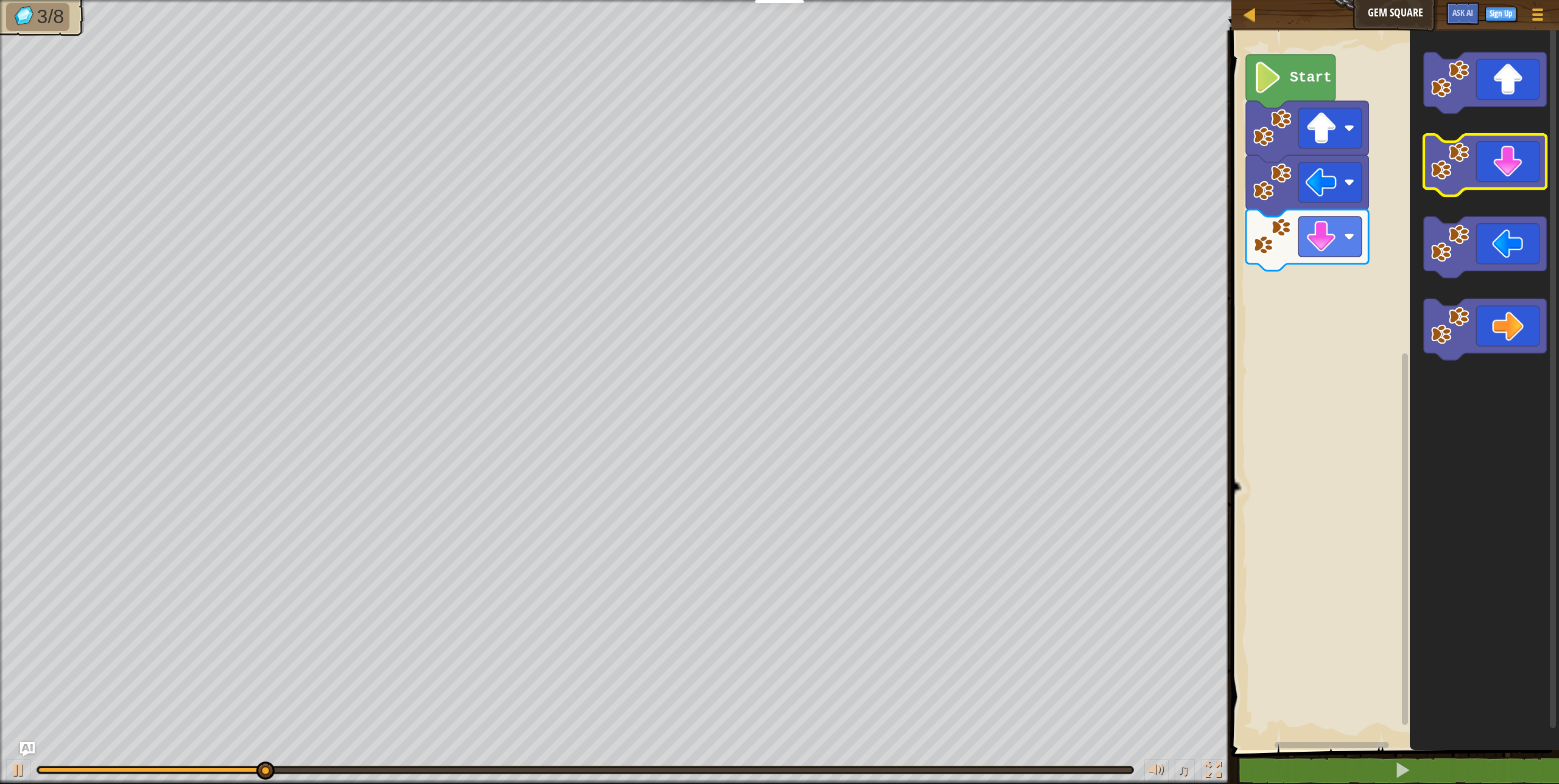
click at [1454, 181] on icon "Blockly Workspace" at bounding box center [1485, 165] width 123 height 61
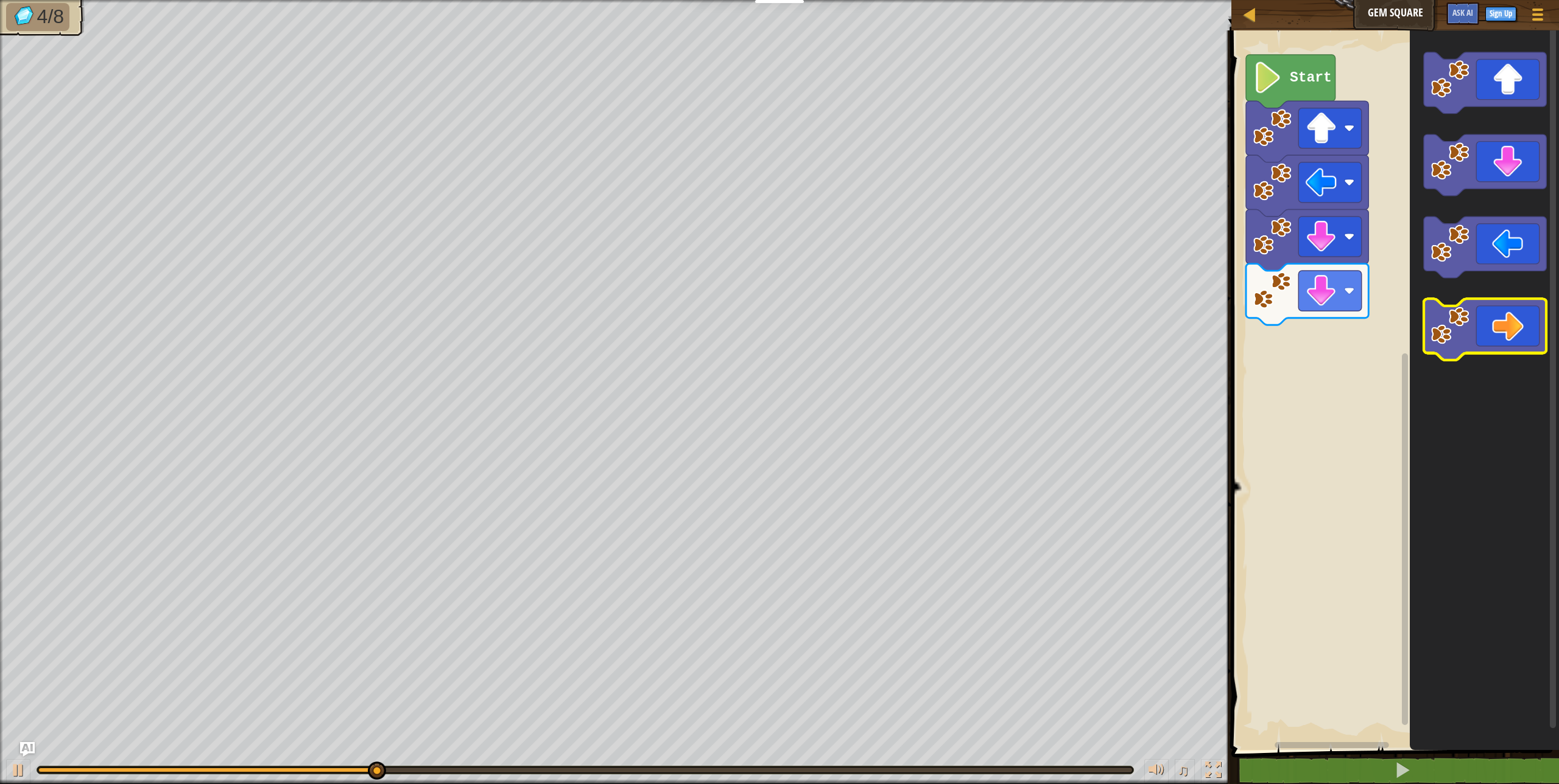
click at [1457, 344] on image "Blockly Workspace" at bounding box center [1449, 325] width 38 height 38
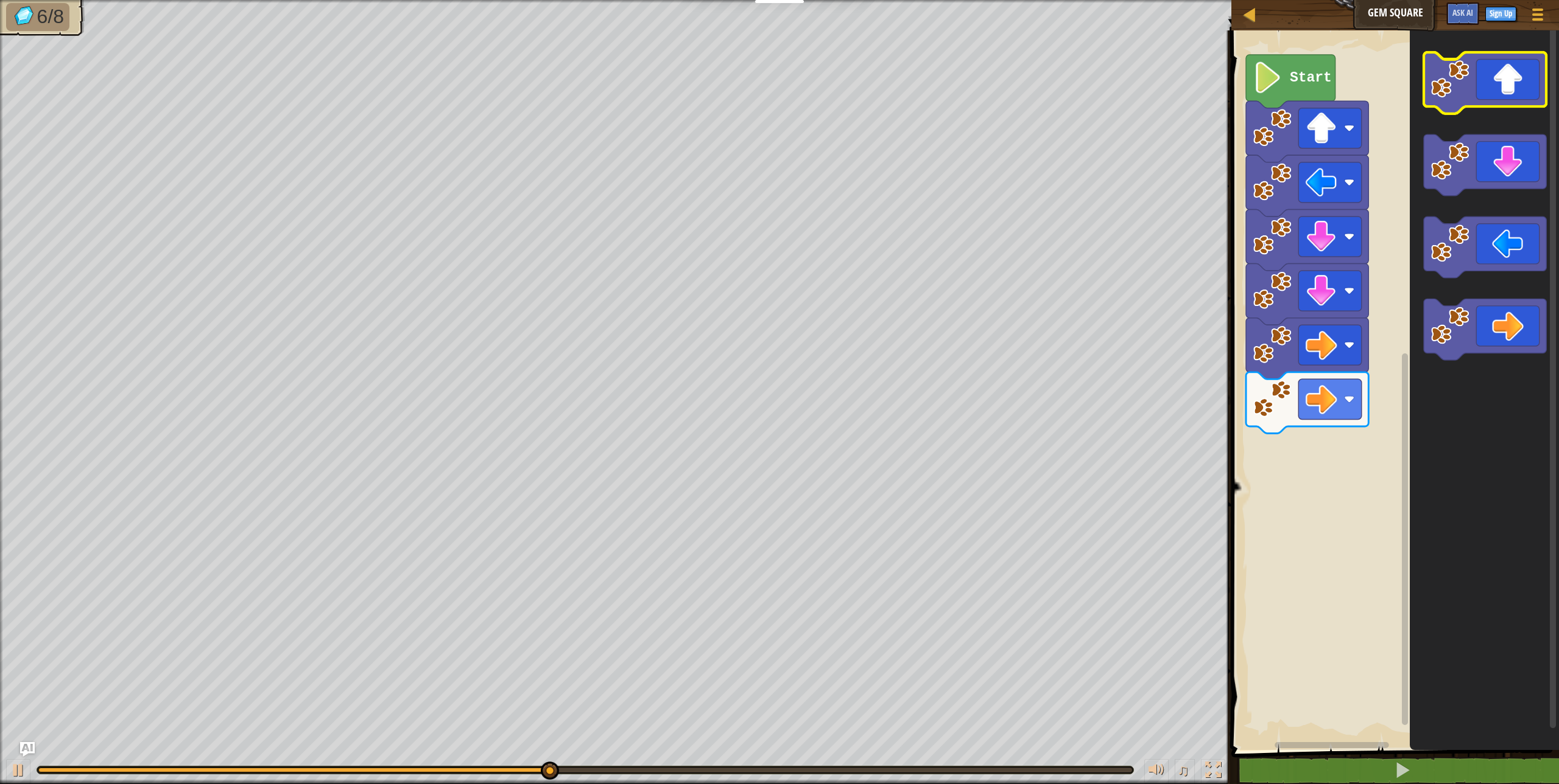
click at [1461, 96] on image "Blockly Workspace" at bounding box center [1449, 78] width 38 height 38
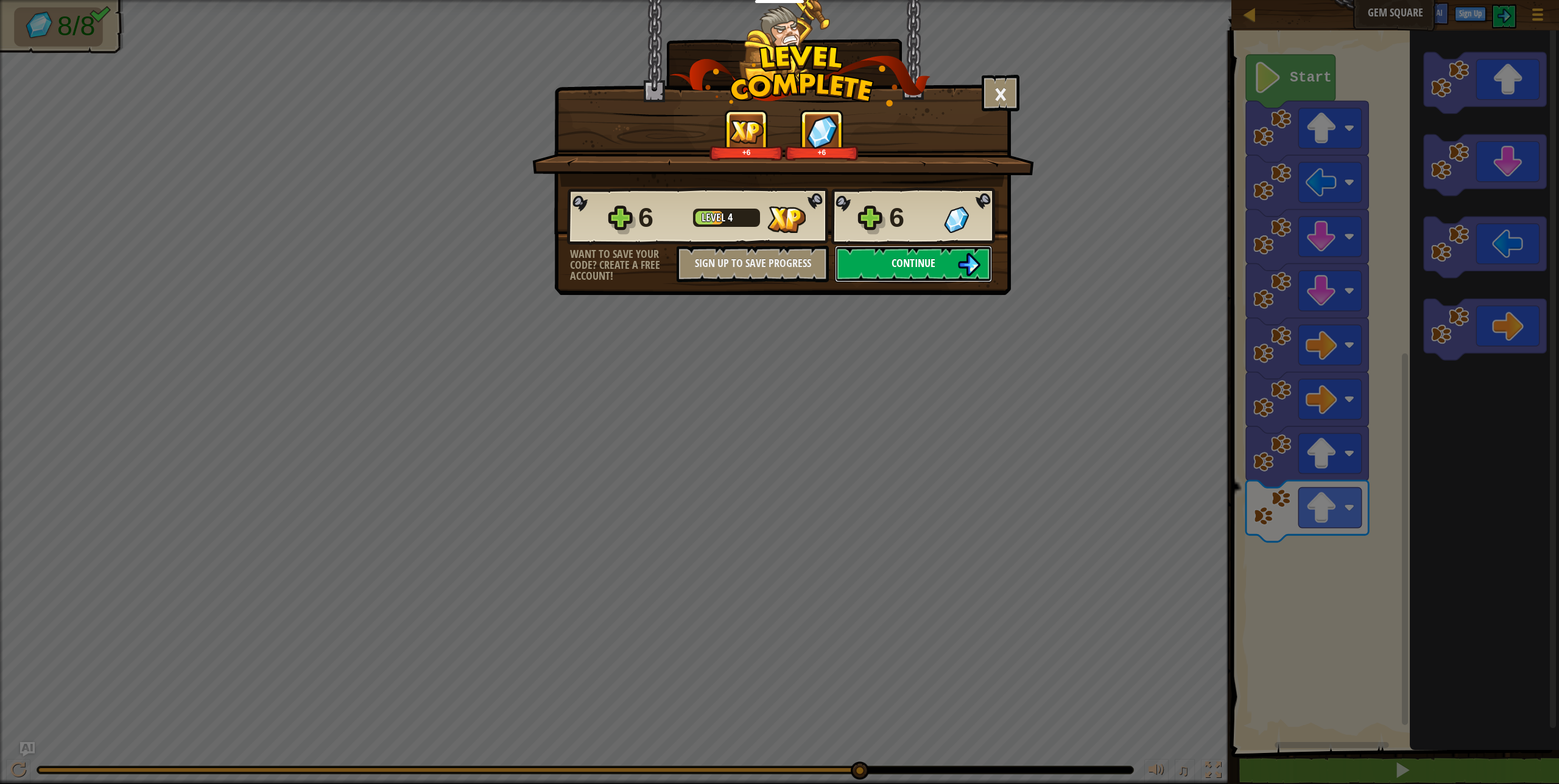
click at [961, 261] on img at bounding box center [968, 265] width 23 height 23
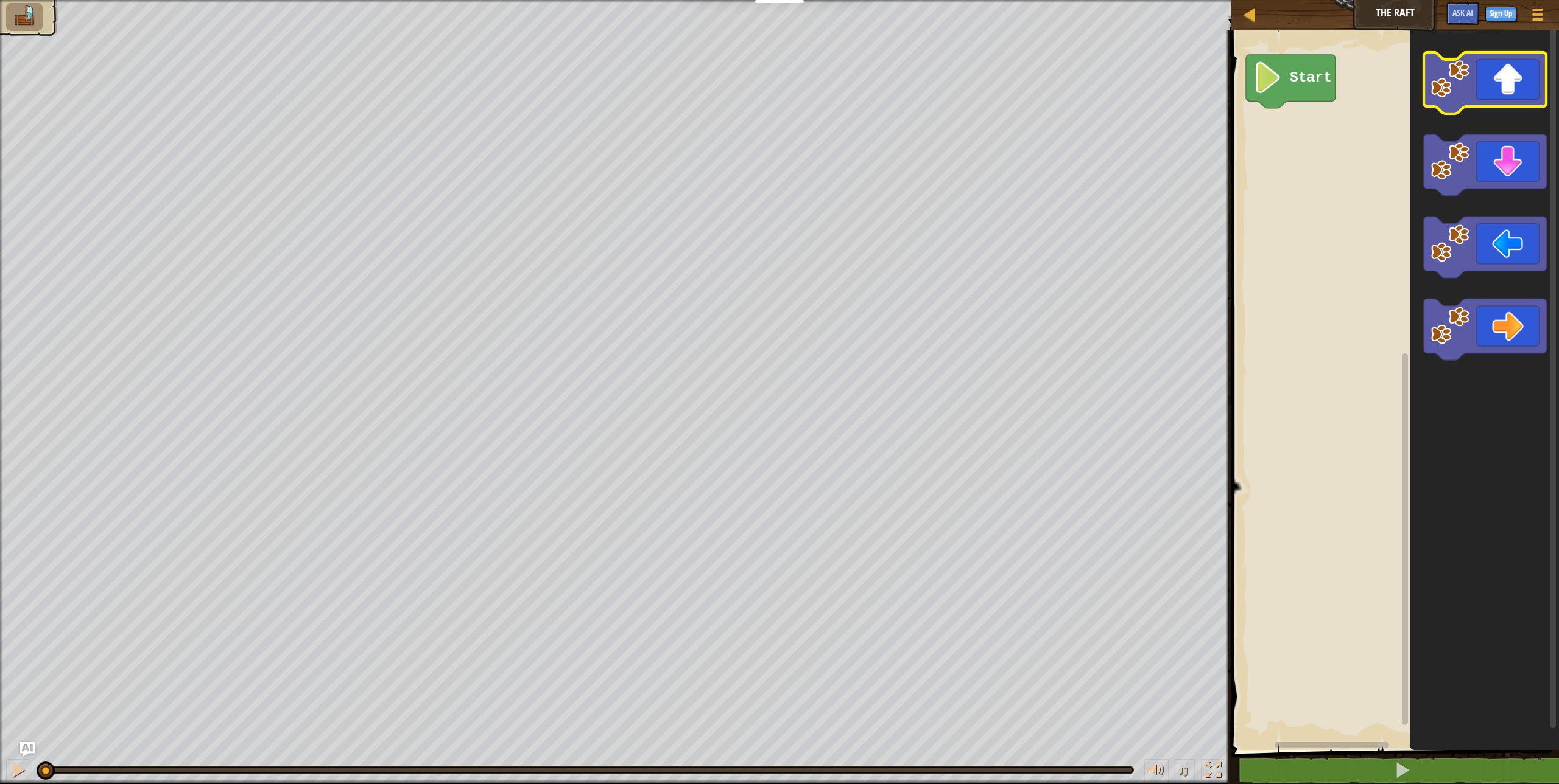
click at [1453, 92] on image "Blockly Workspace" at bounding box center [1449, 78] width 38 height 38
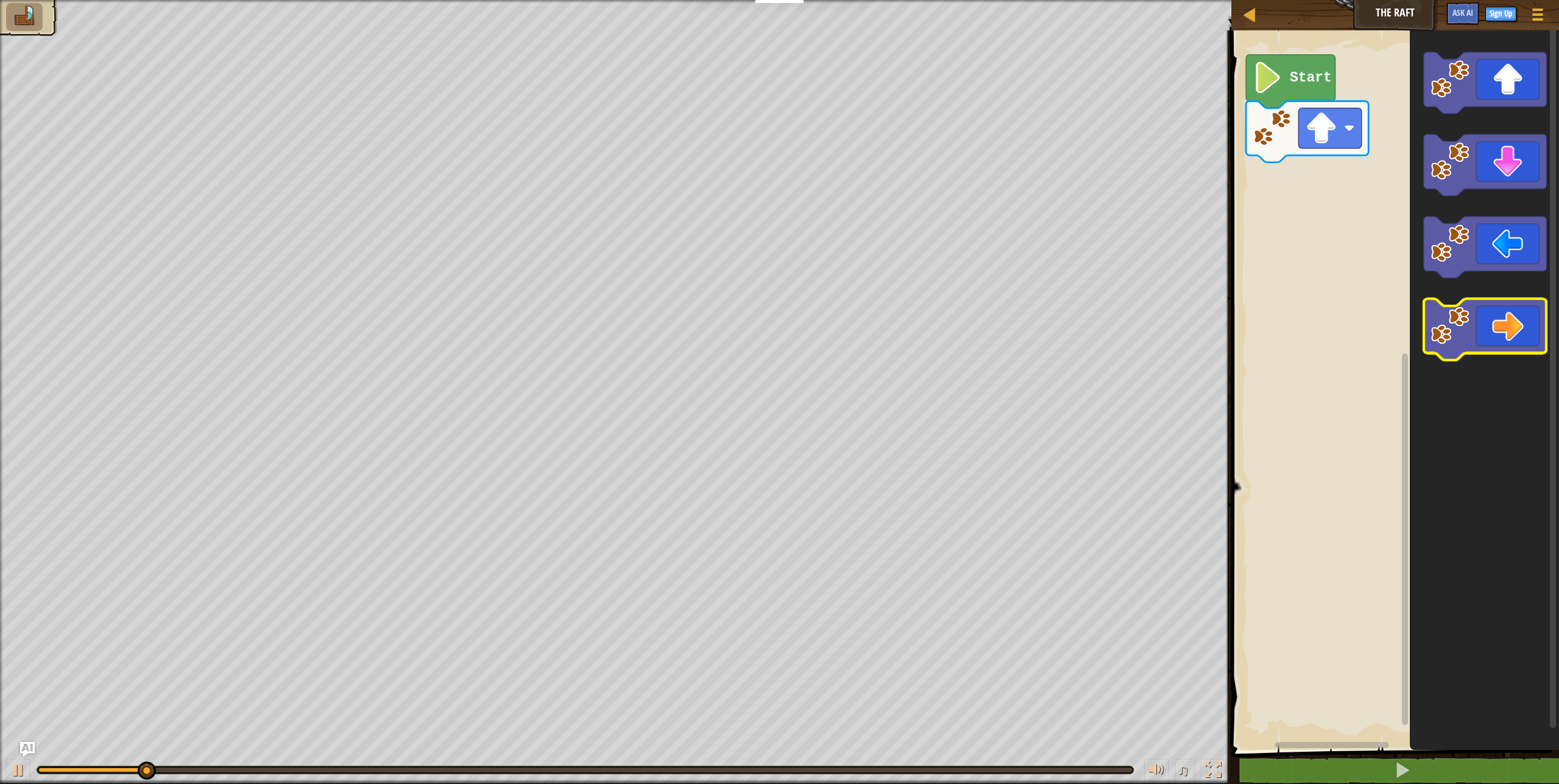
click at [1470, 311] on icon "Blockly Workspace" at bounding box center [1485, 329] width 123 height 61
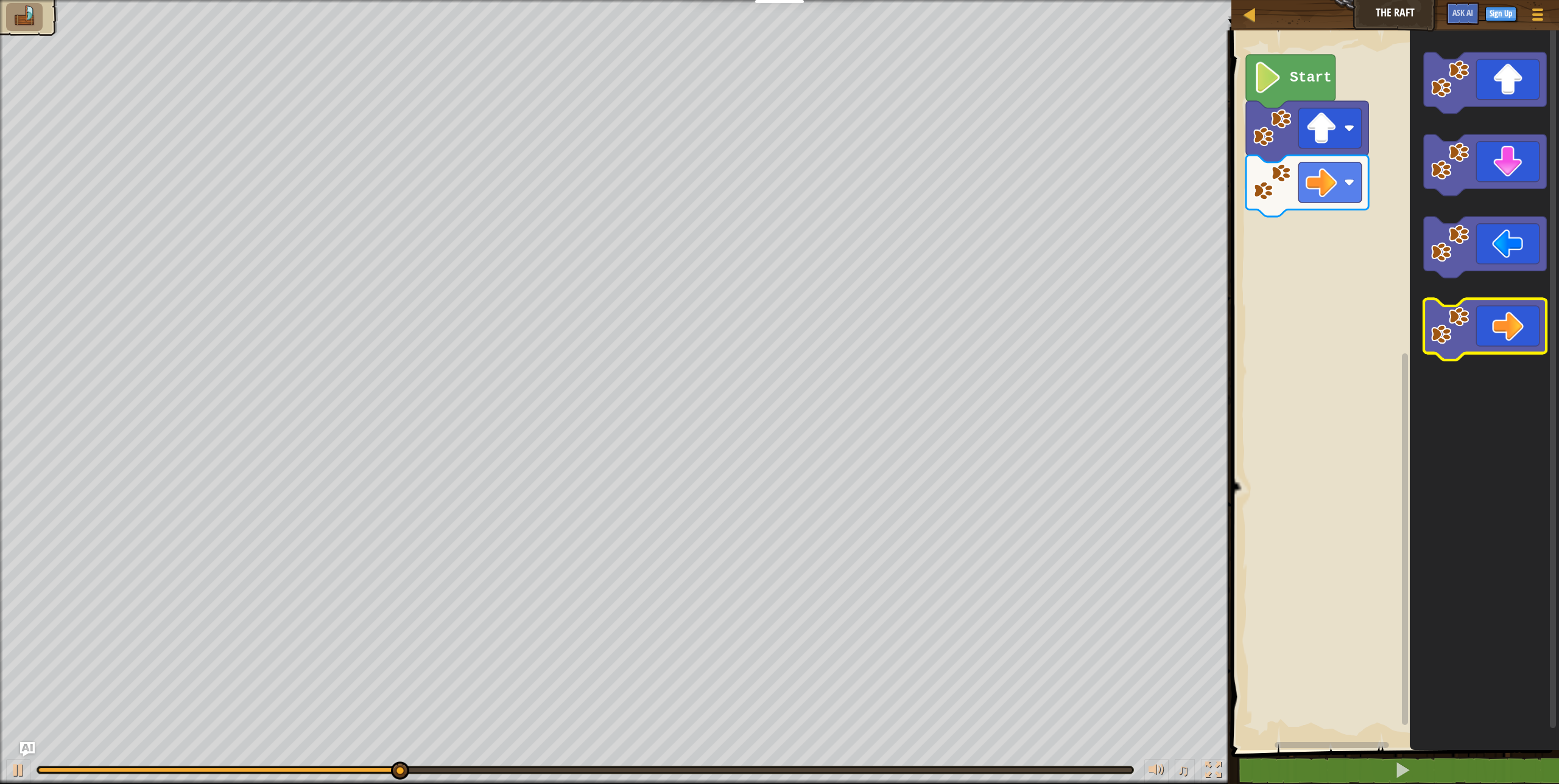
click at [1474, 326] on icon "Blockly Workspace" at bounding box center [1485, 329] width 123 height 61
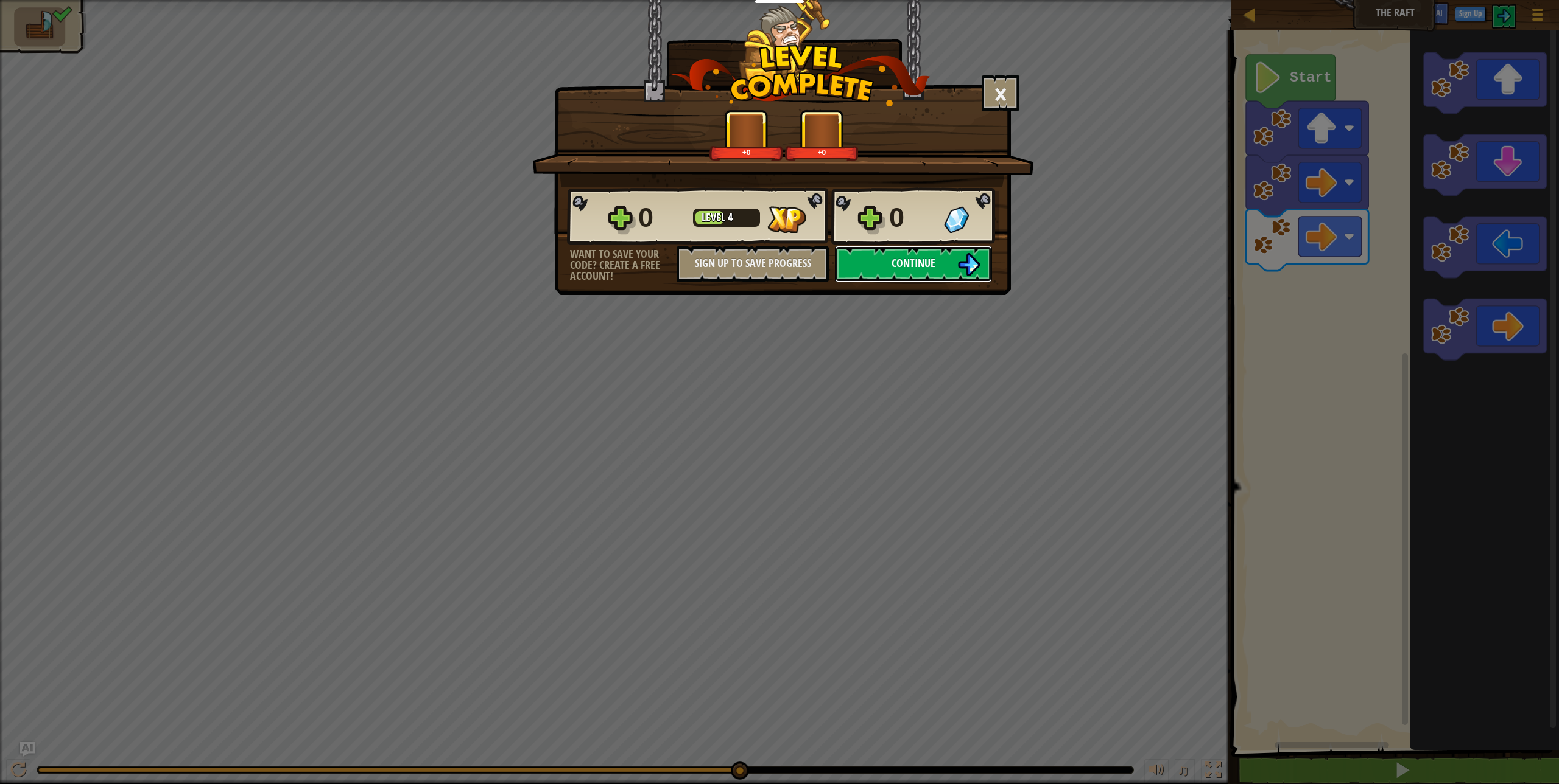
click at [964, 250] on button "Continue" at bounding box center [914, 264] width 157 height 37
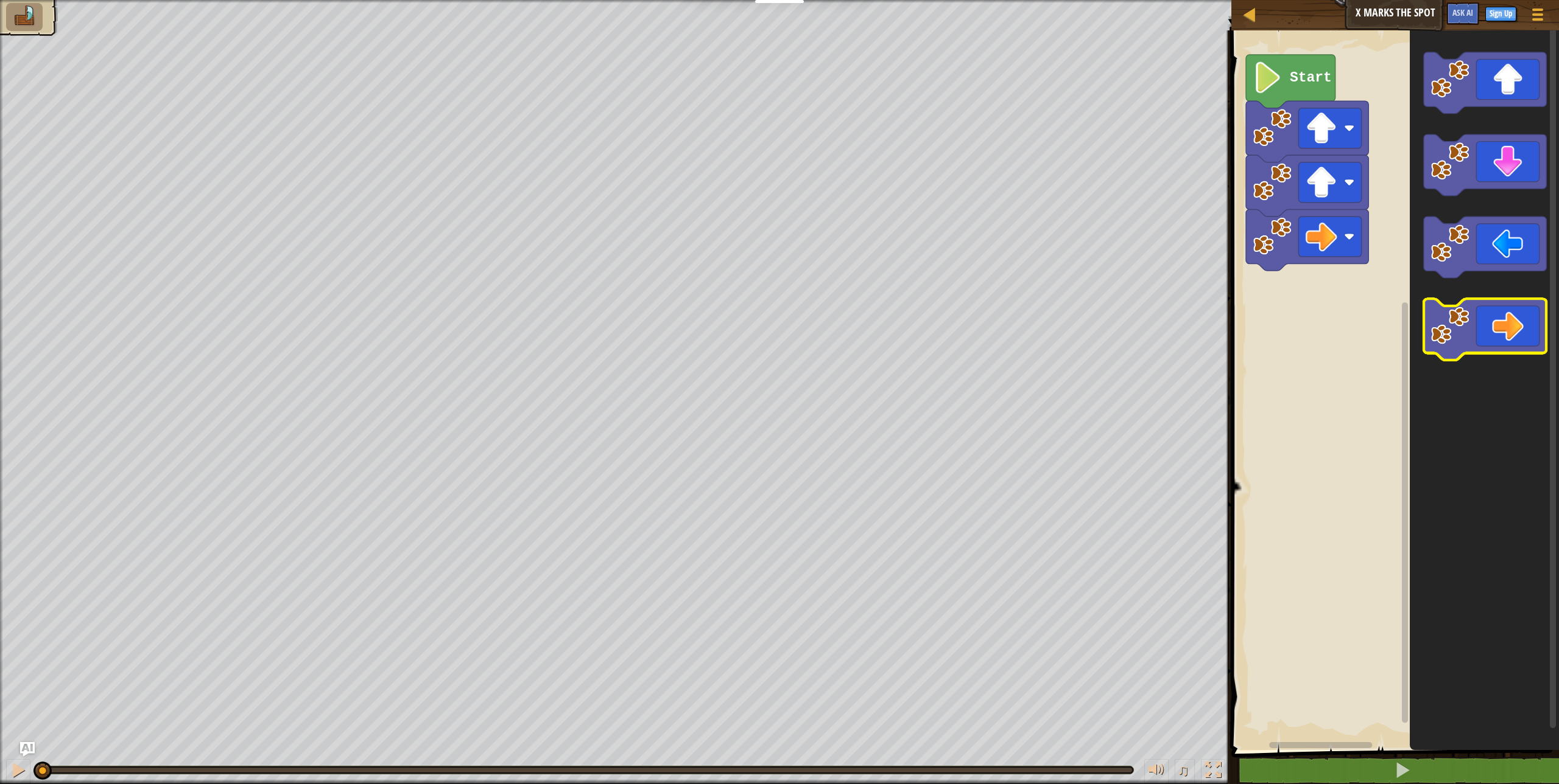
click at [1463, 337] on image "Blockly Workspace" at bounding box center [1449, 325] width 38 height 38
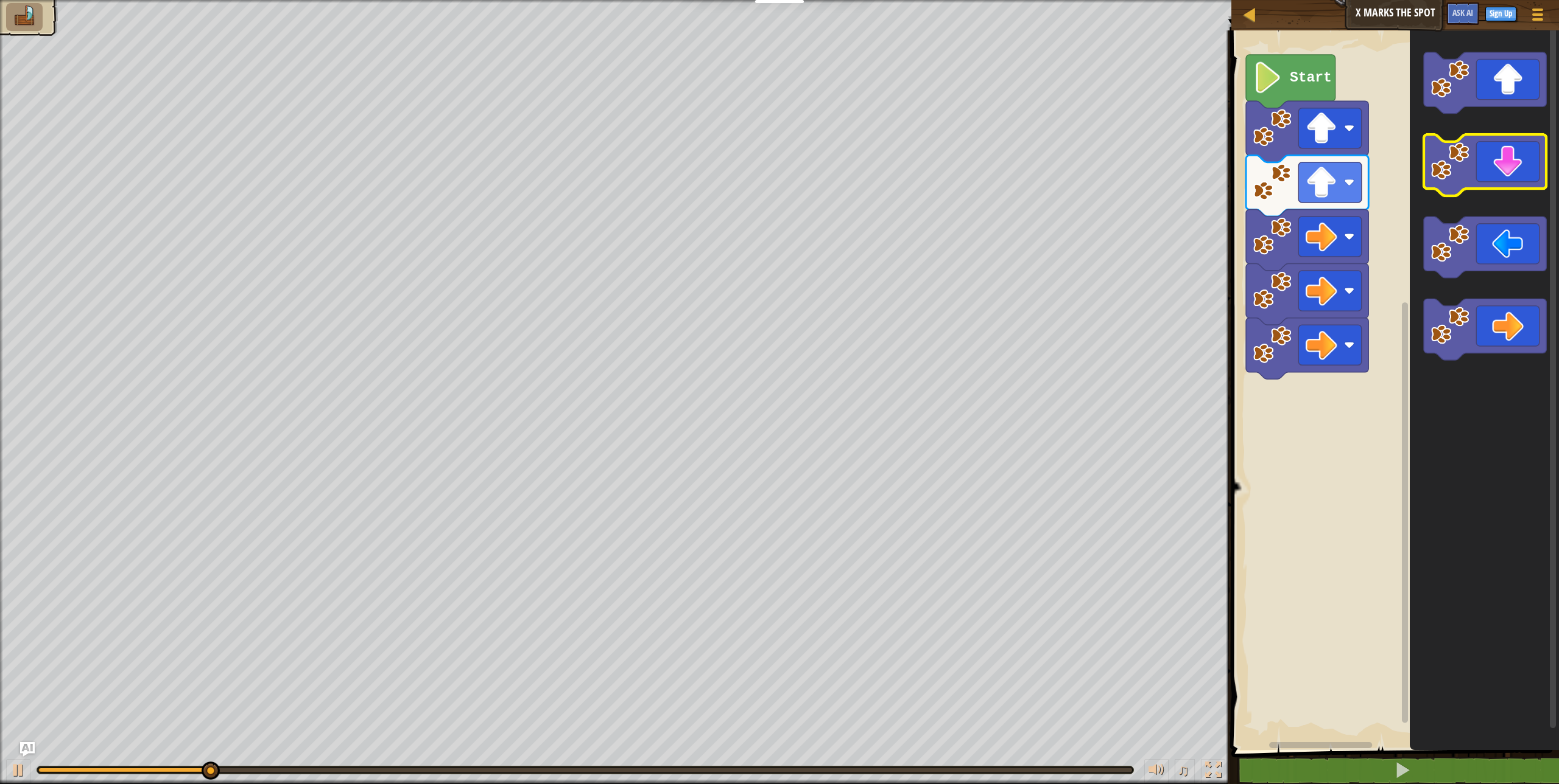
click at [1454, 184] on icon "Blockly Workspace" at bounding box center [1485, 165] width 123 height 61
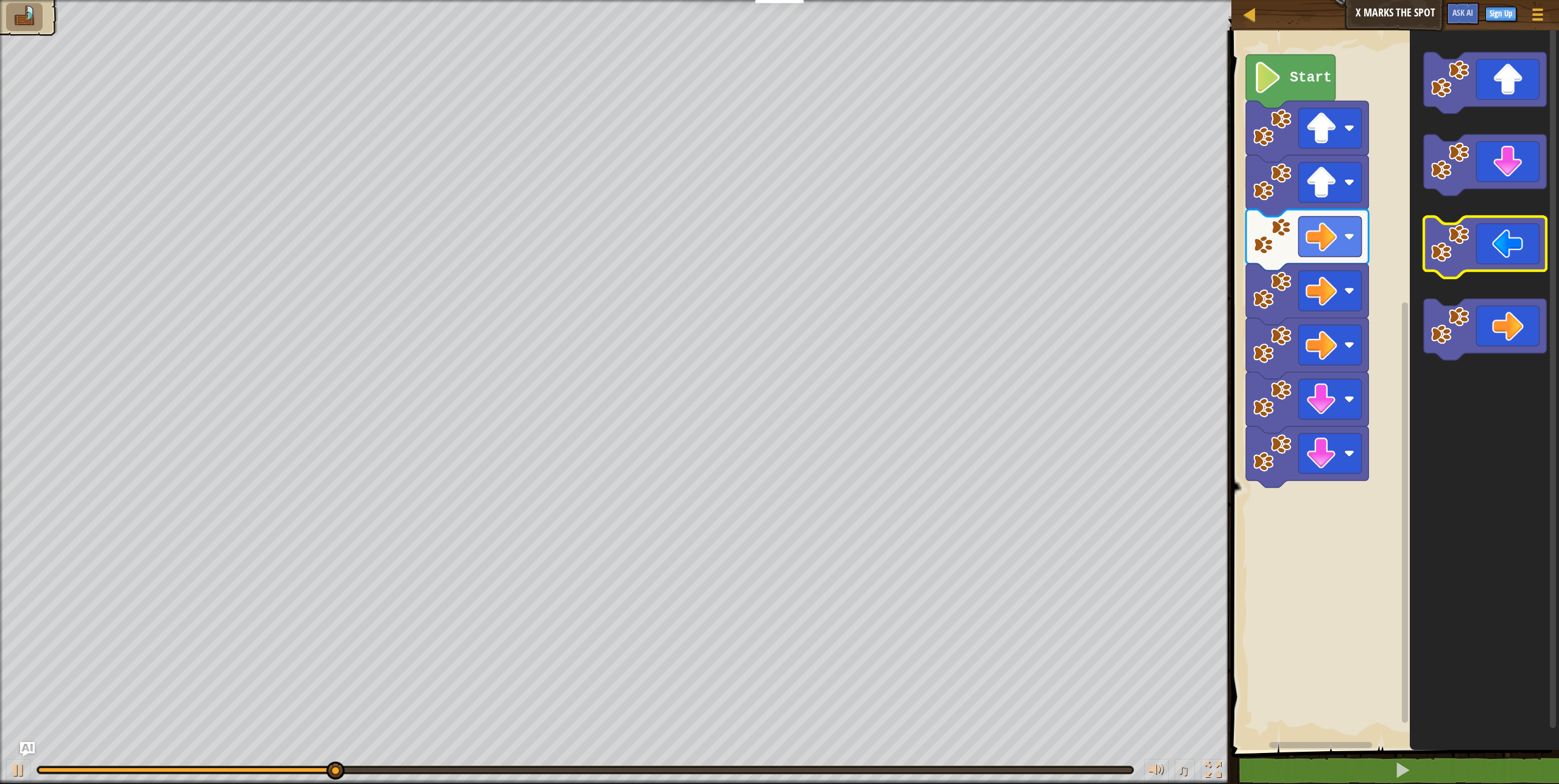
click at [1467, 254] on image "Blockly Workspace" at bounding box center [1449, 243] width 38 height 38
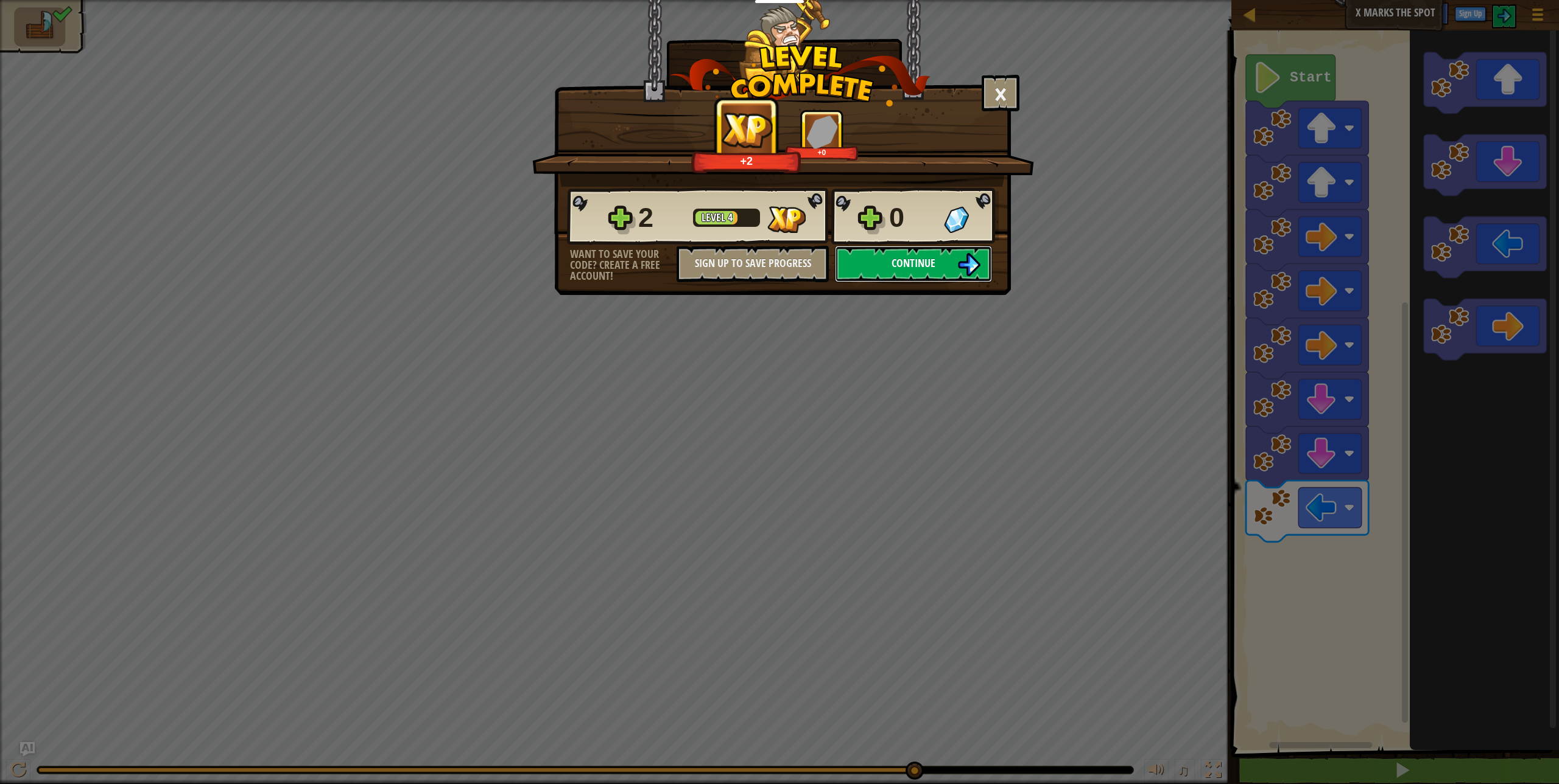
click at [959, 264] on img at bounding box center [968, 265] width 23 height 23
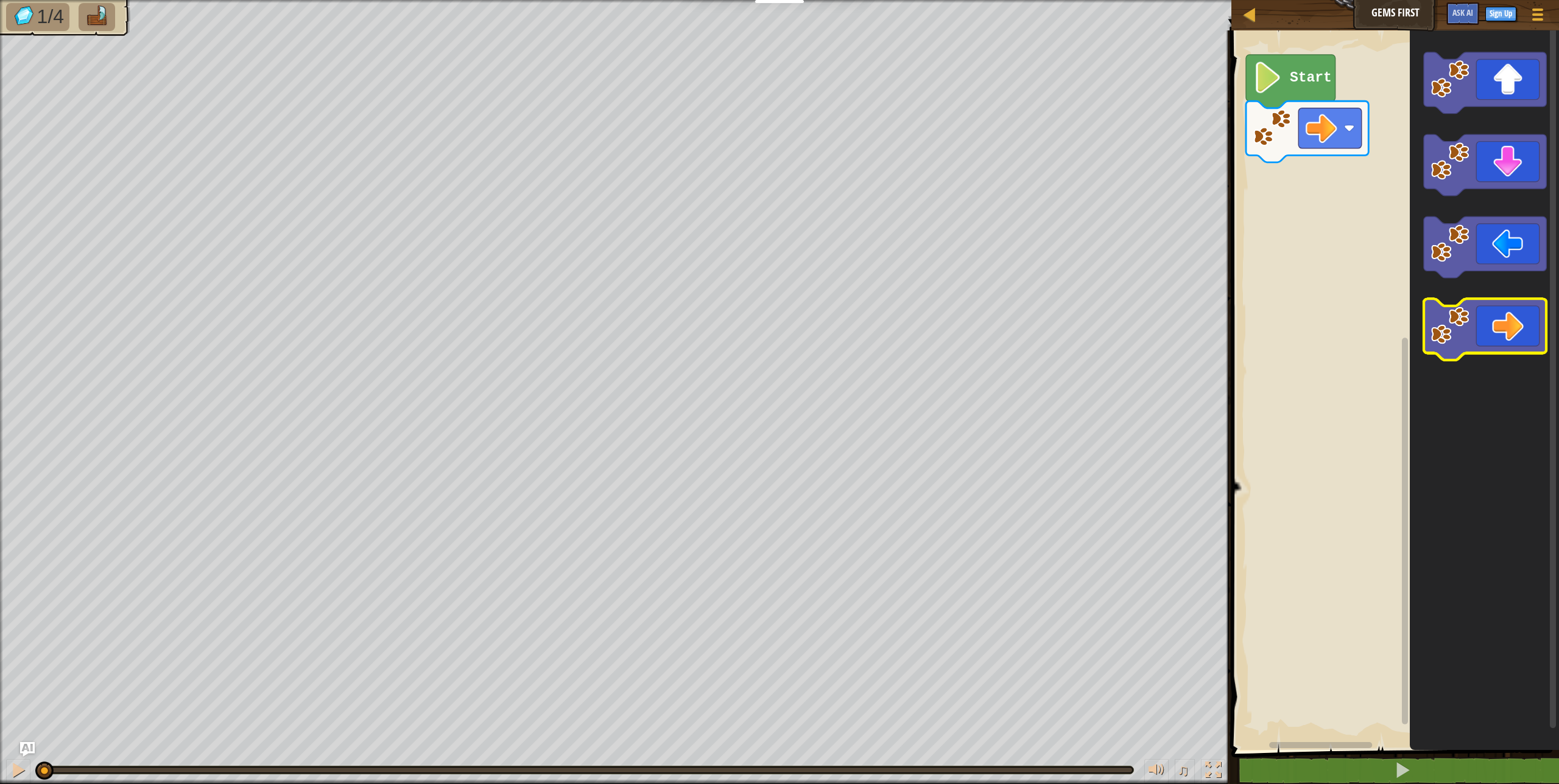
click at [1442, 333] on image "Blockly Workspace" at bounding box center [1449, 325] width 38 height 38
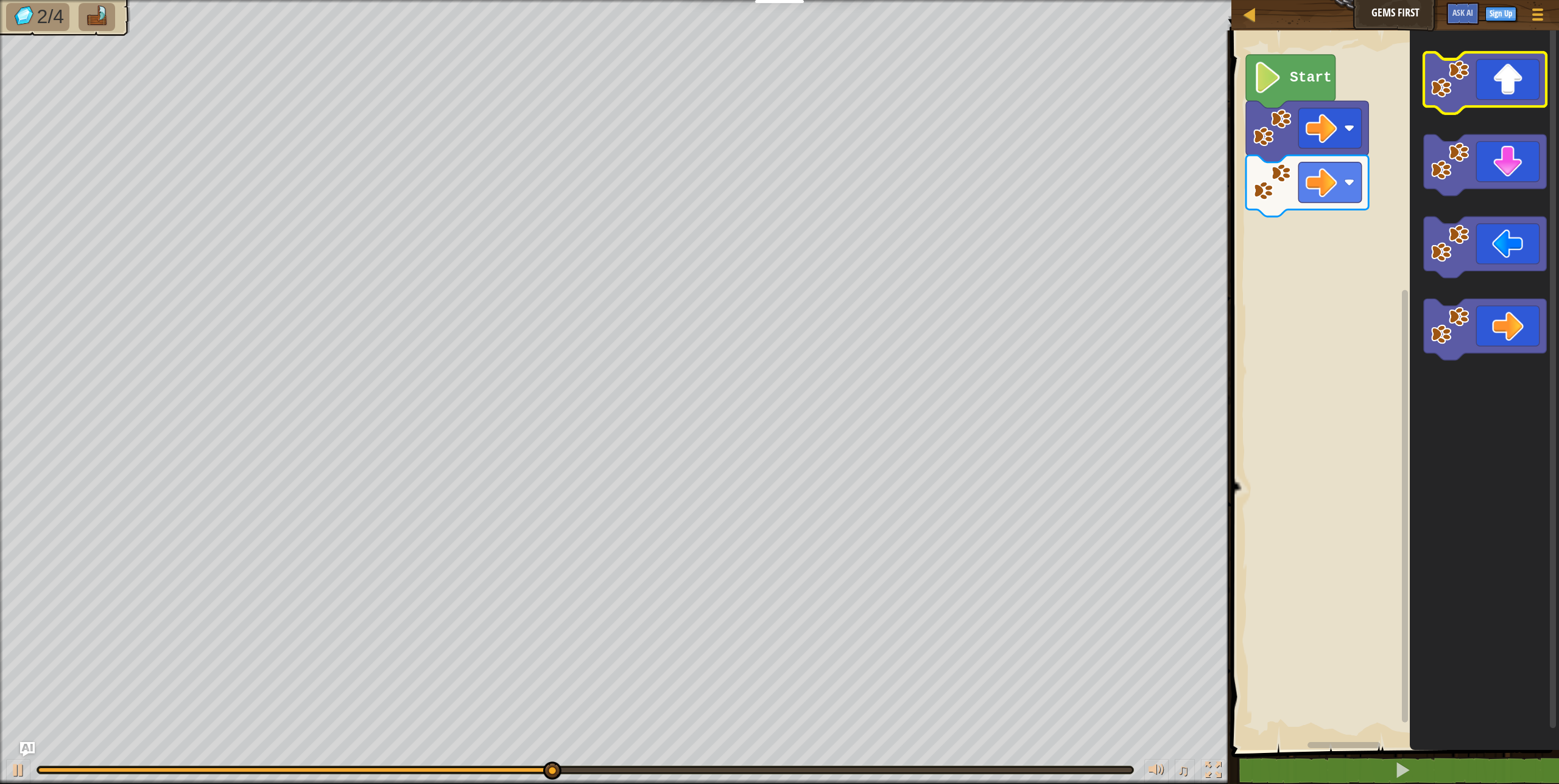
click at [1447, 63] on image "Blockly Workspace" at bounding box center [1449, 78] width 38 height 38
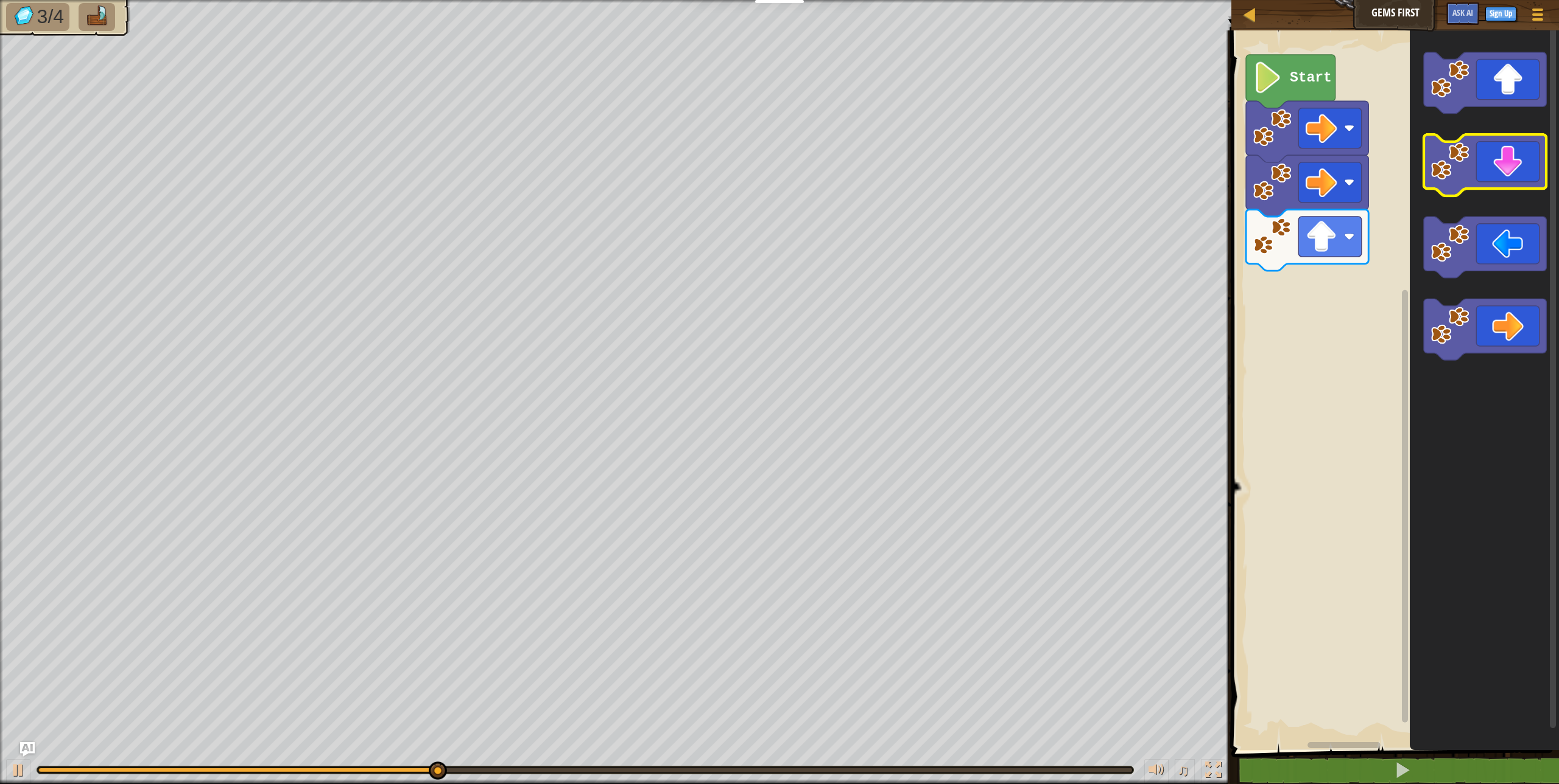
click at [1463, 175] on image "Blockly Workspace" at bounding box center [1449, 160] width 38 height 38
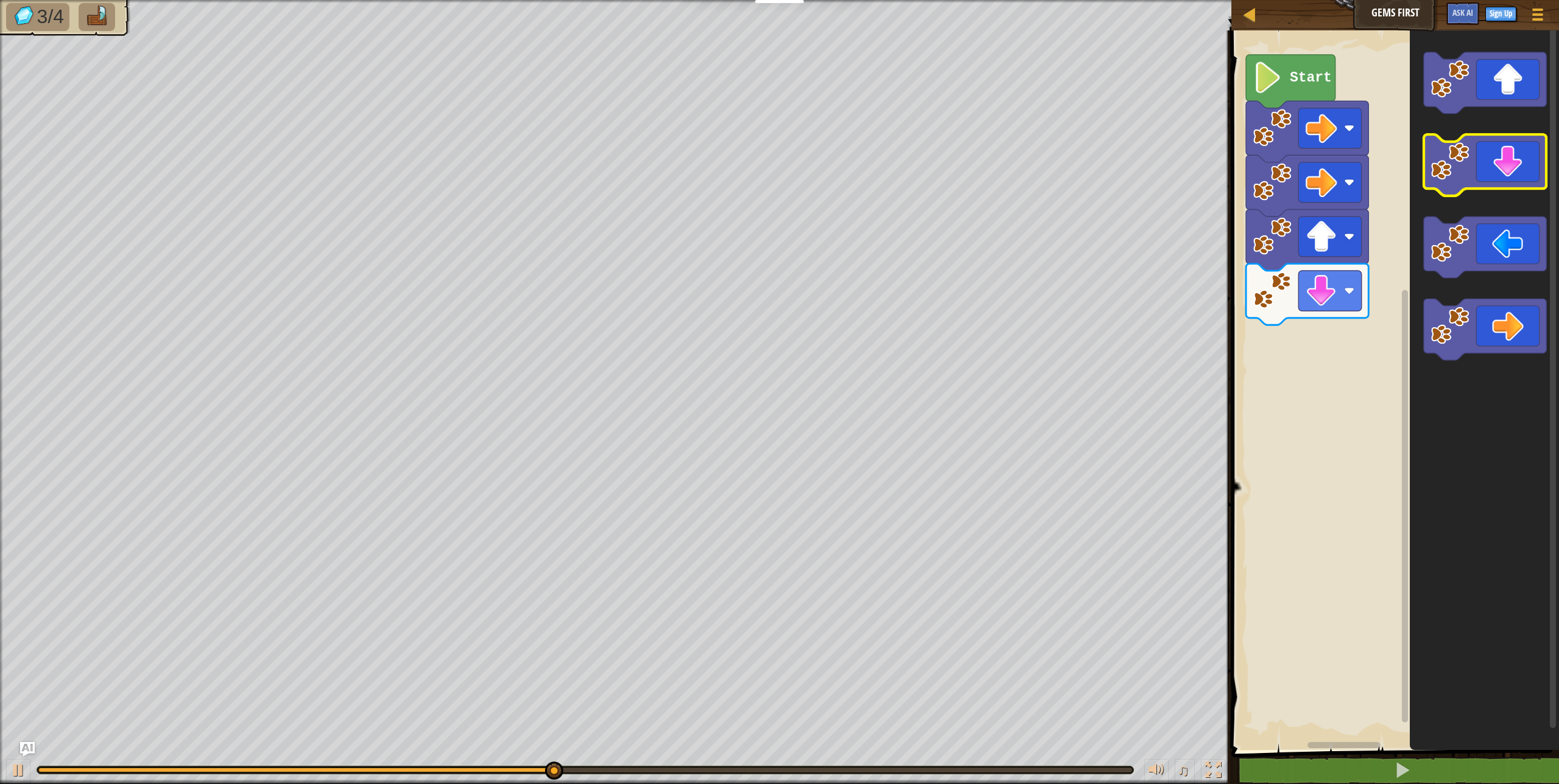
click at [1463, 175] on image "Blockly Workspace" at bounding box center [1449, 160] width 38 height 38
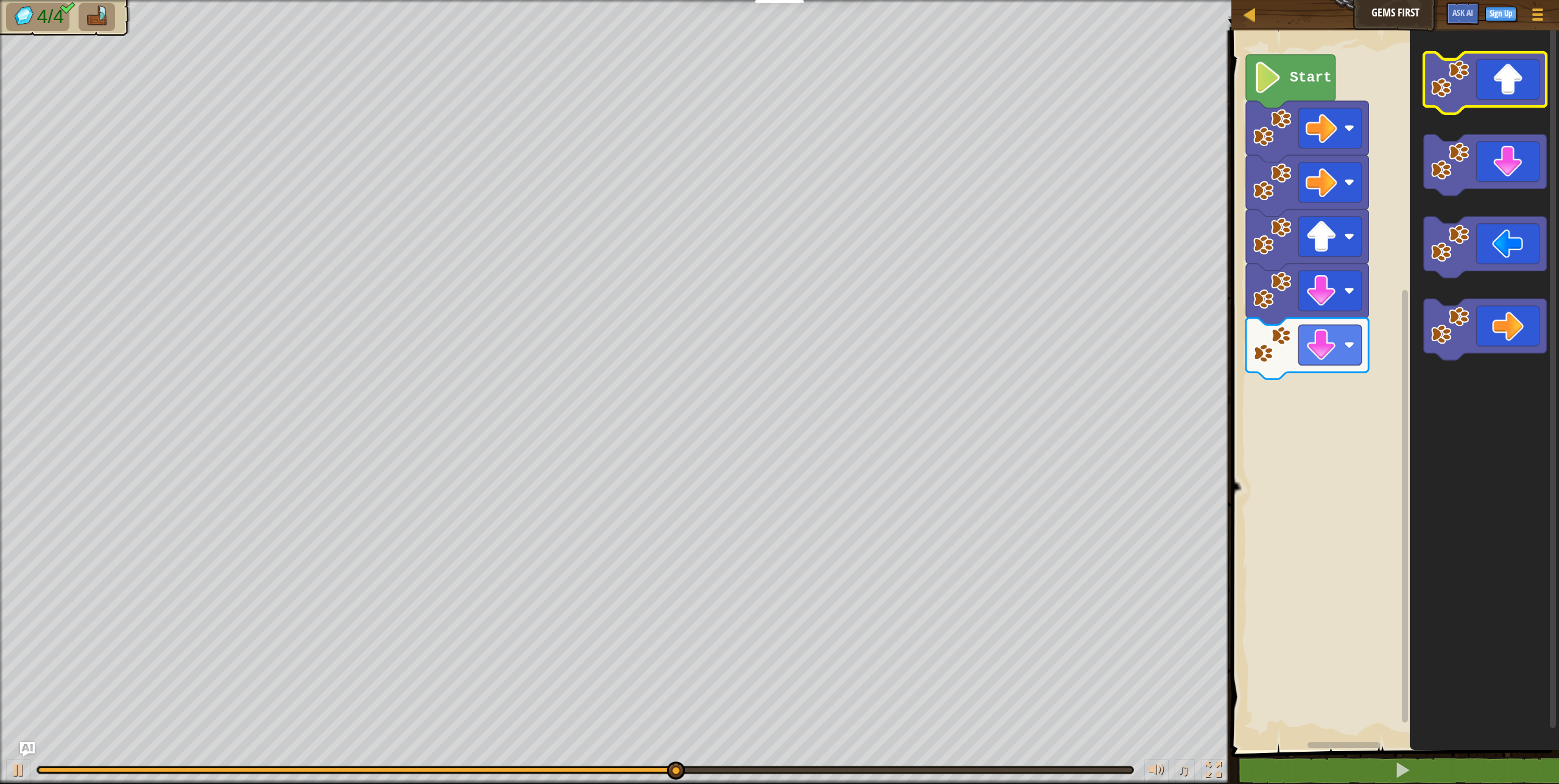
click at [1447, 81] on image "Blockly Workspace" at bounding box center [1449, 78] width 38 height 38
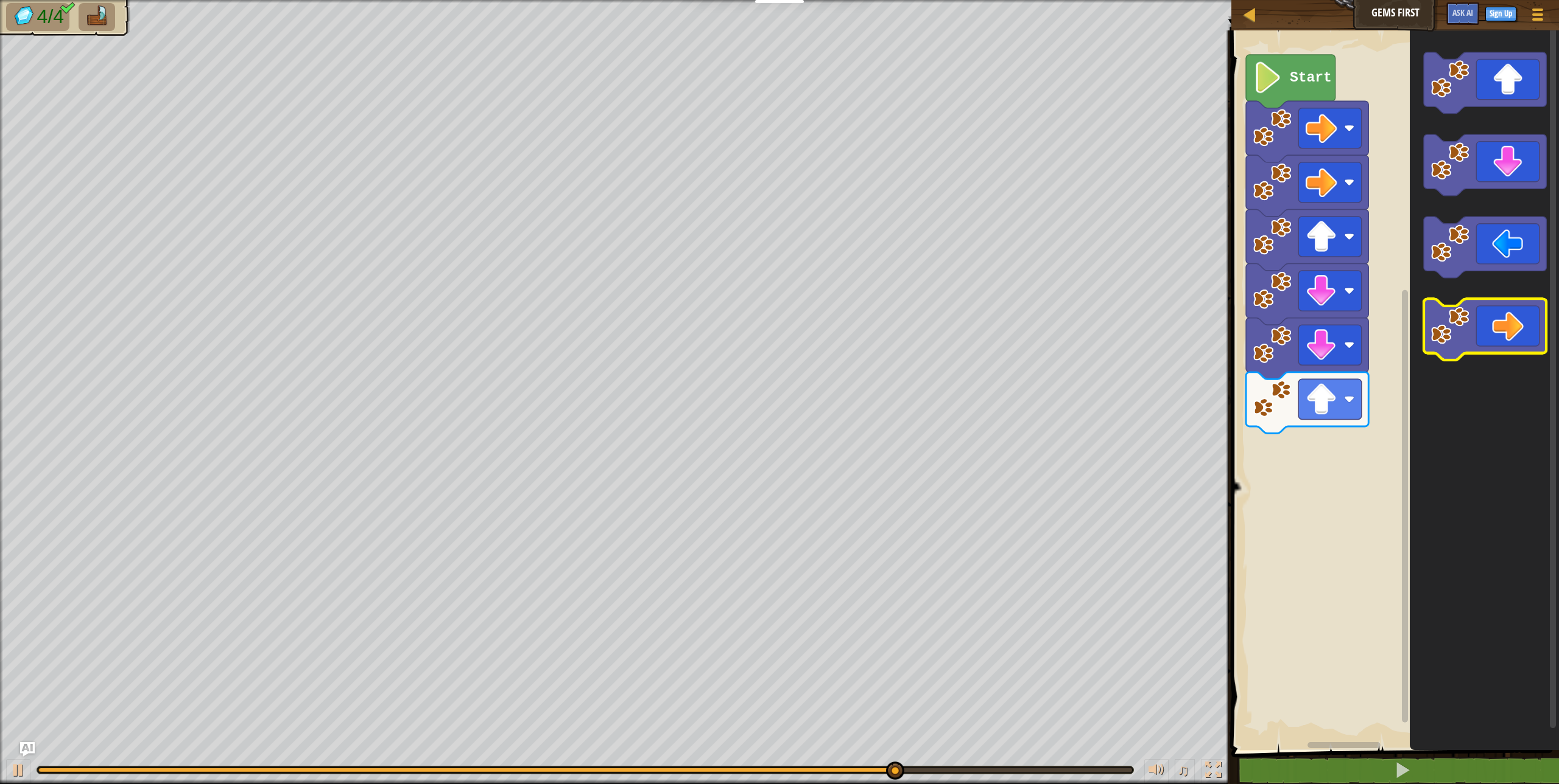
click at [1472, 353] on icon "Blockly Workspace" at bounding box center [1485, 329] width 123 height 61
click at [1466, 337] on image "Blockly Workspace" at bounding box center [1449, 325] width 38 height 38
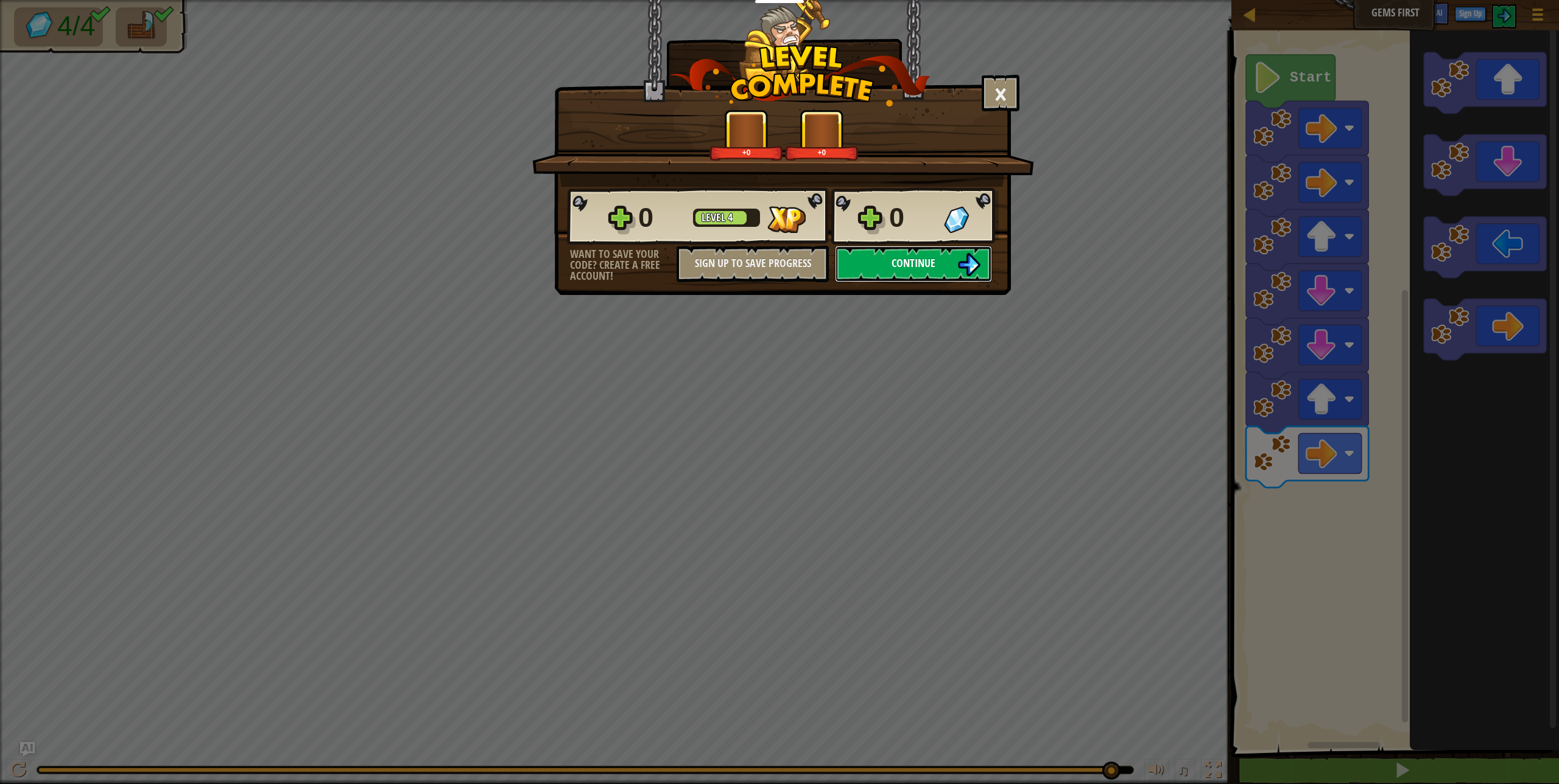
click at [882, 266] on button "Continue" at bounding box center [914, 264] width 157 height 37
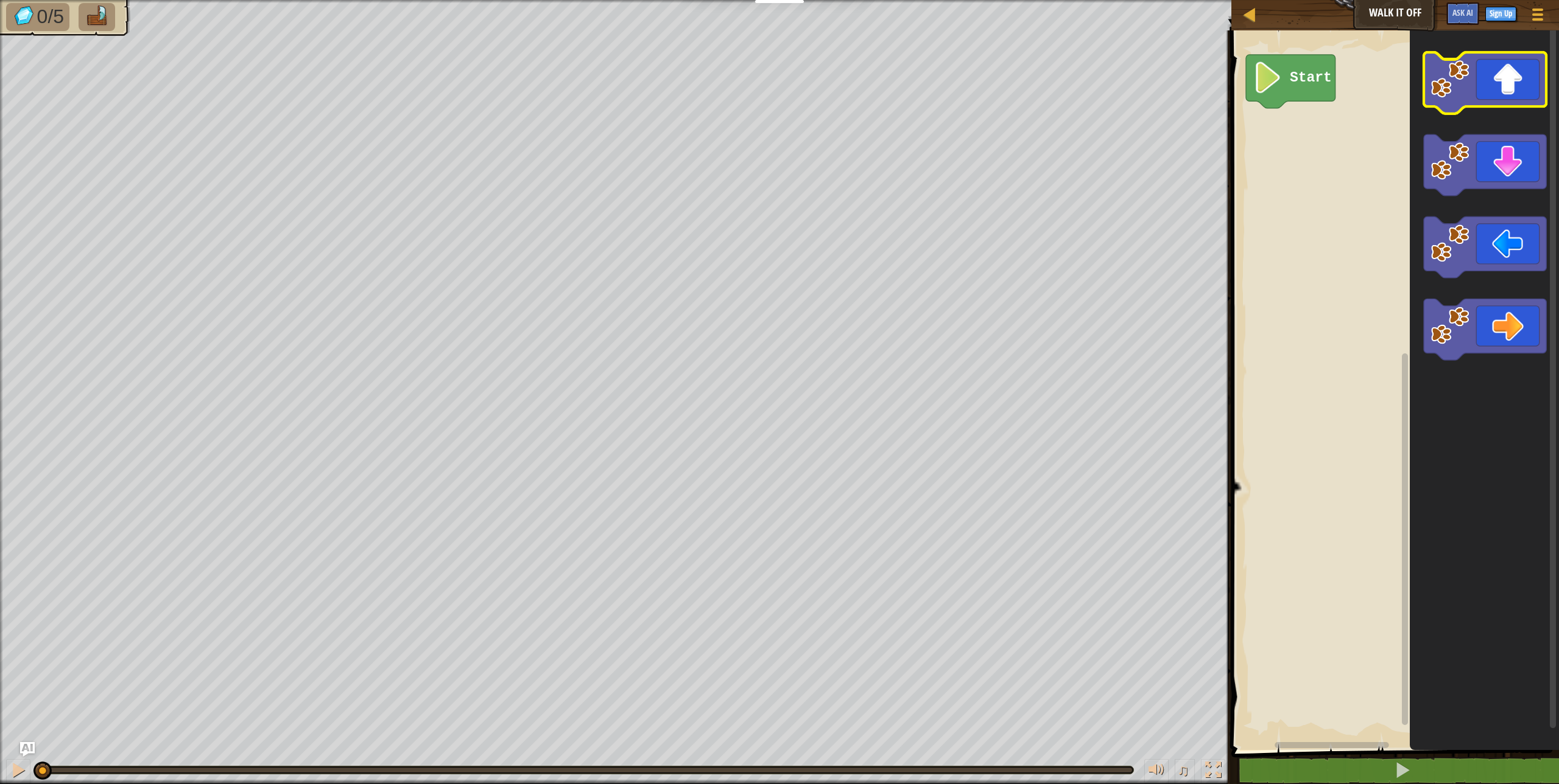
click at [1445, 92] on image "Blockly Workspace" at bounding box center [1449, 78] width 38 height 38
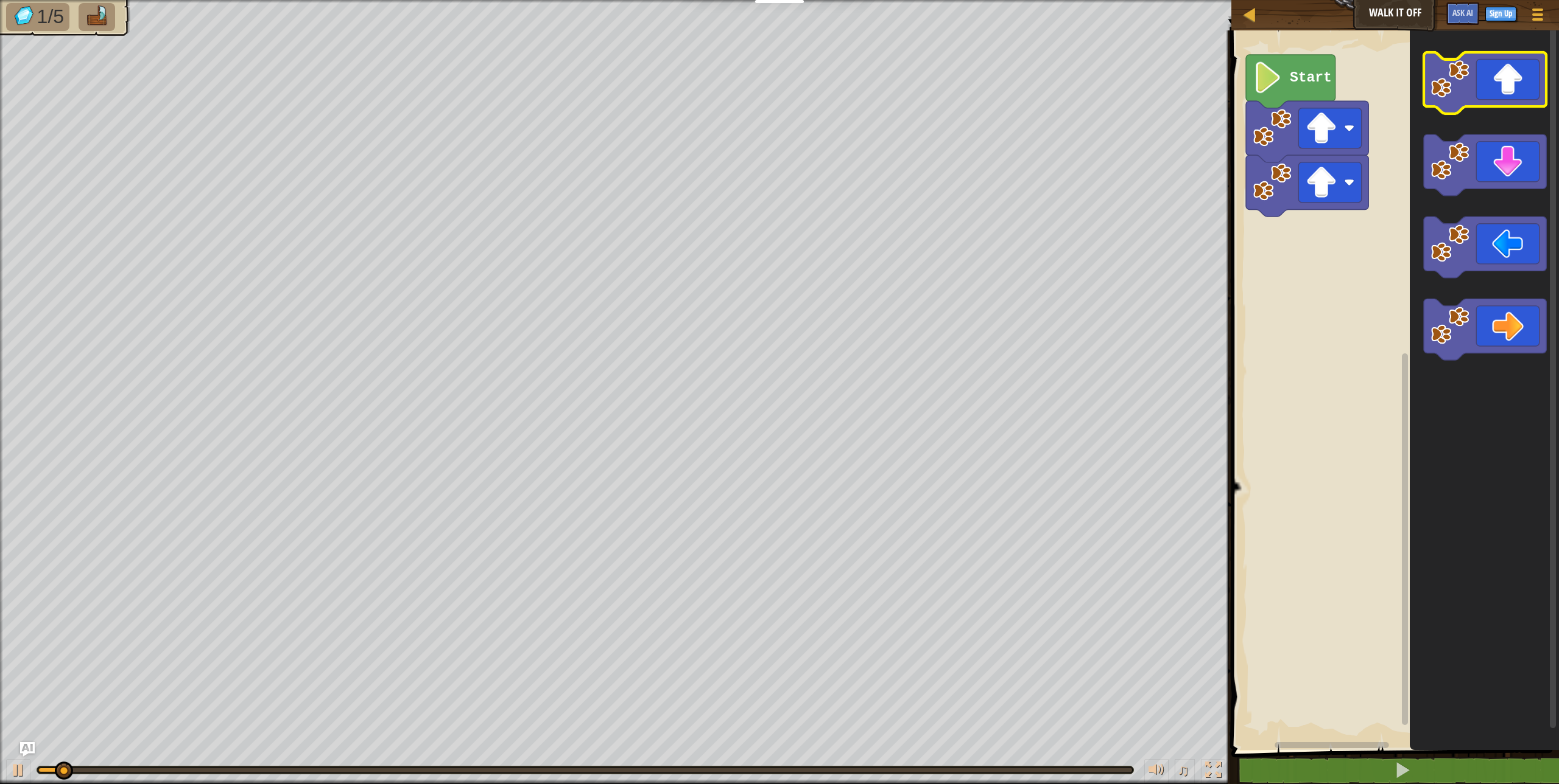
click at [1445, 92] on image "Blockly Workspace" at bounding box center [1449, 78] width 38 height 38
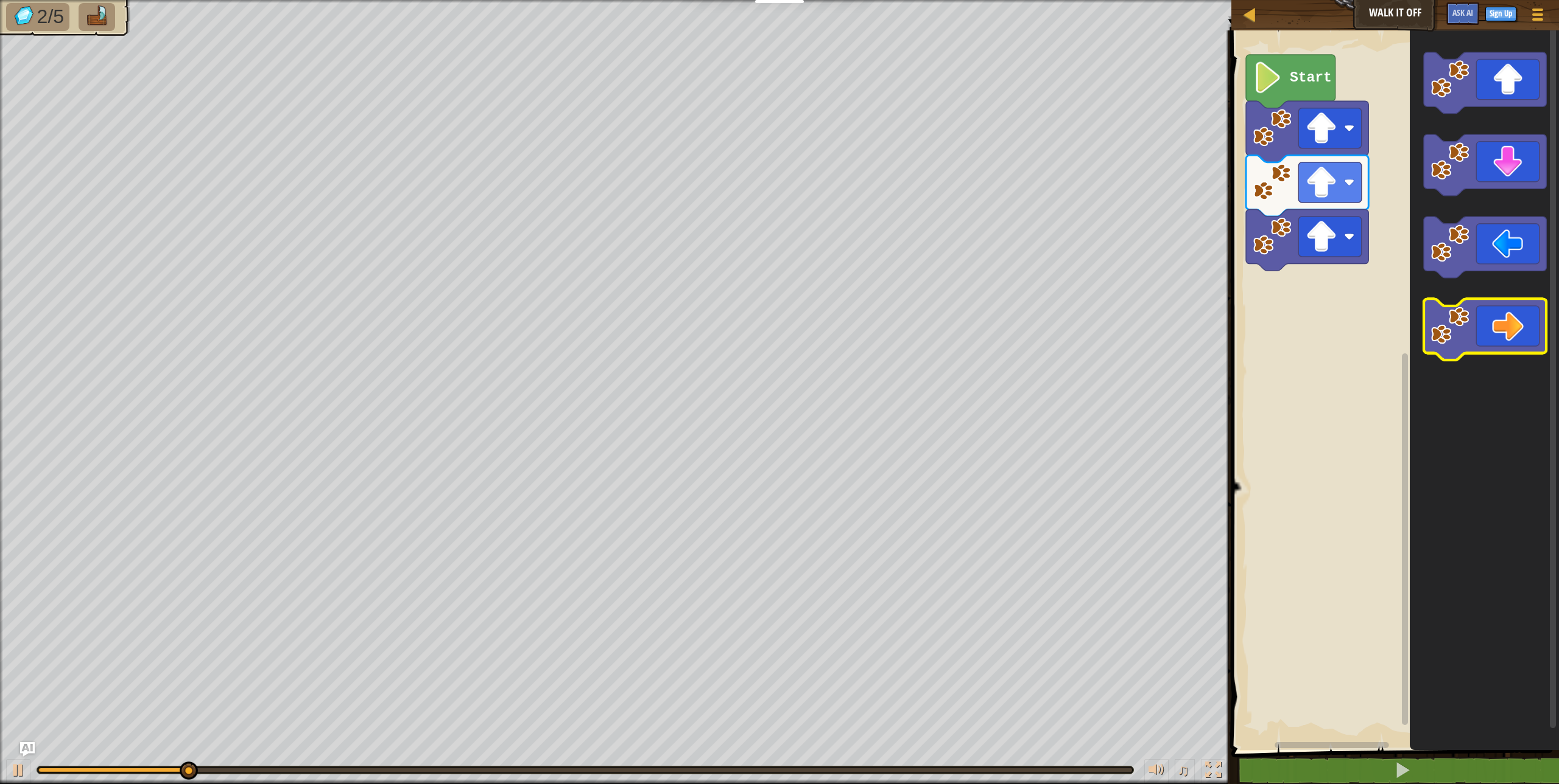
click at [1439, 323] on image "Blockly Workspace" at bounding box center [1449, 325] width 38 height 38
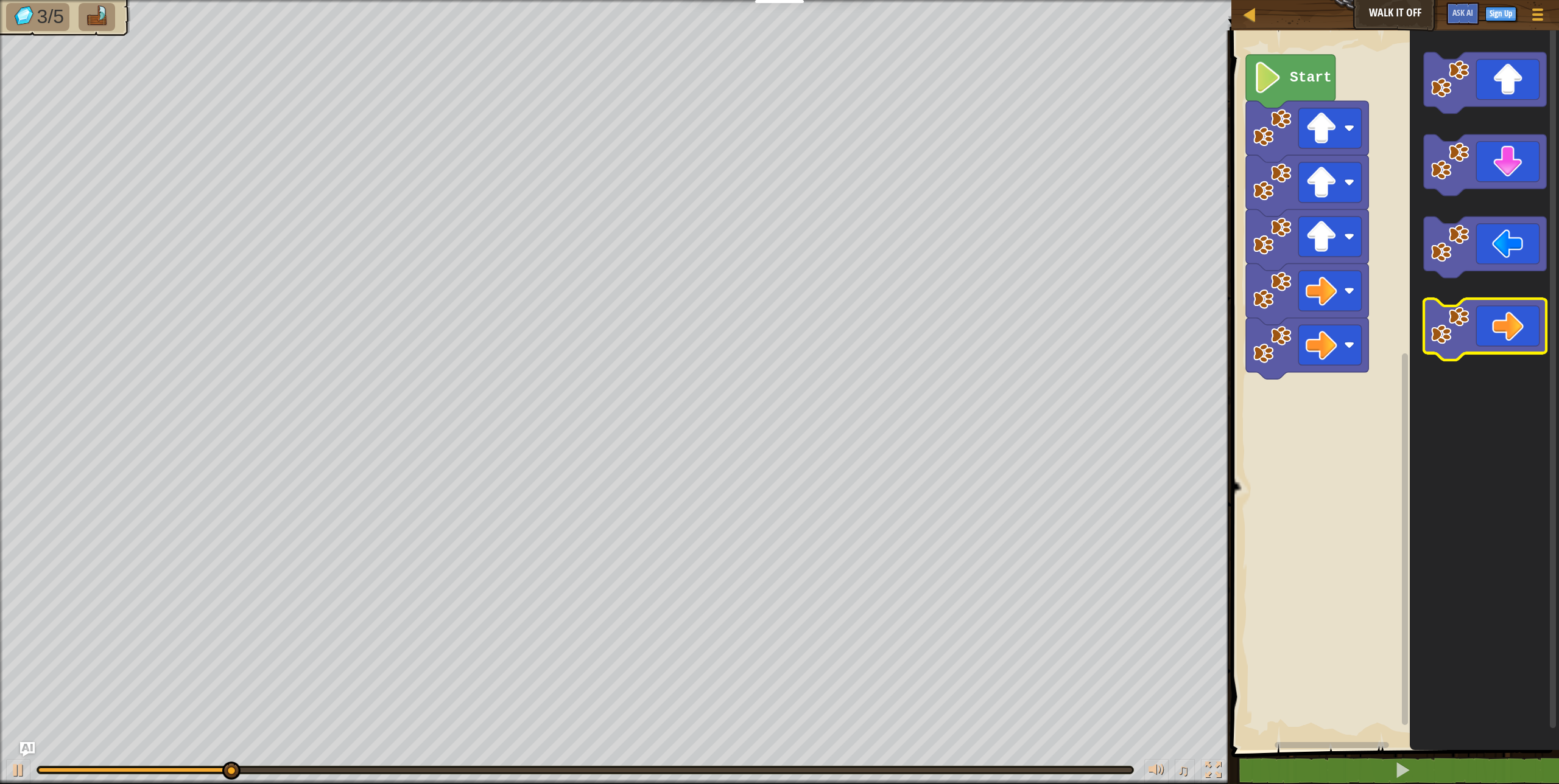
click at [1439, 323] on image "Blockly Workspace" at bounding box center [1449, 325] width 38 height 38
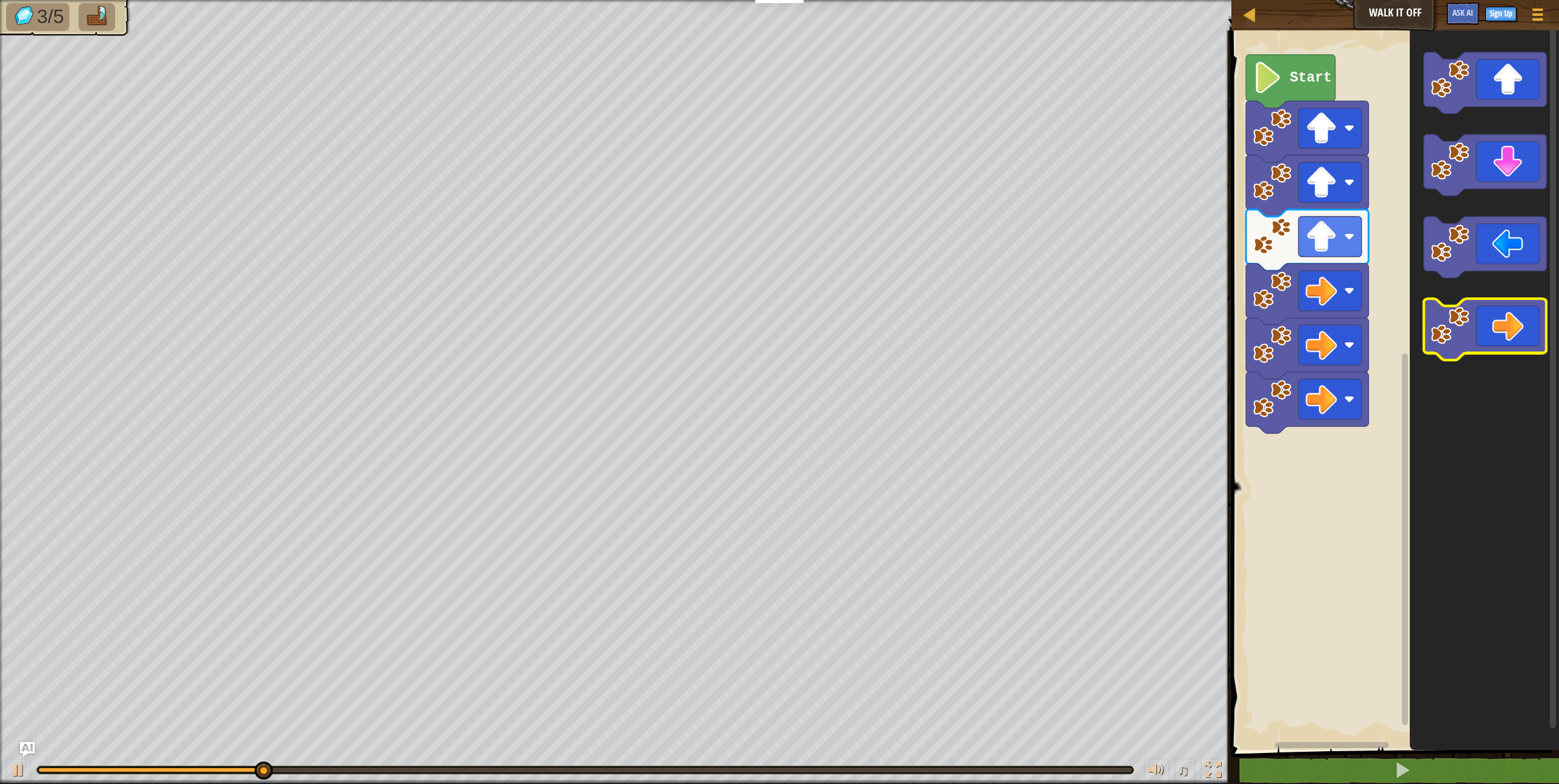
click at [1439, 323] on image "Blockly Workspace" at bounding box center [1449, 325] width 38 height 38
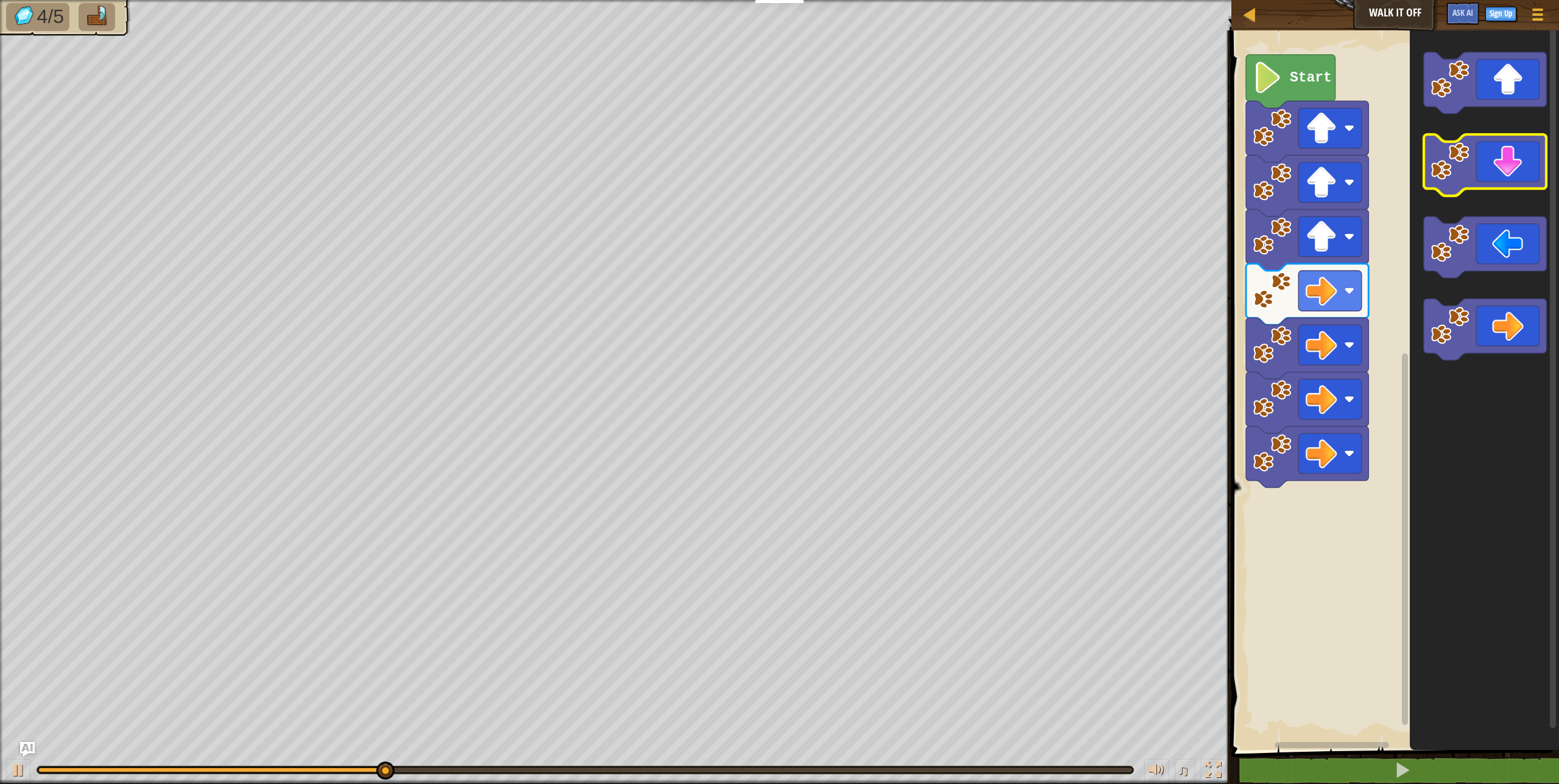
click at [1452, 168] on image "Blockly Workspace" at bounding box center [1449, 160] width 38 height 38
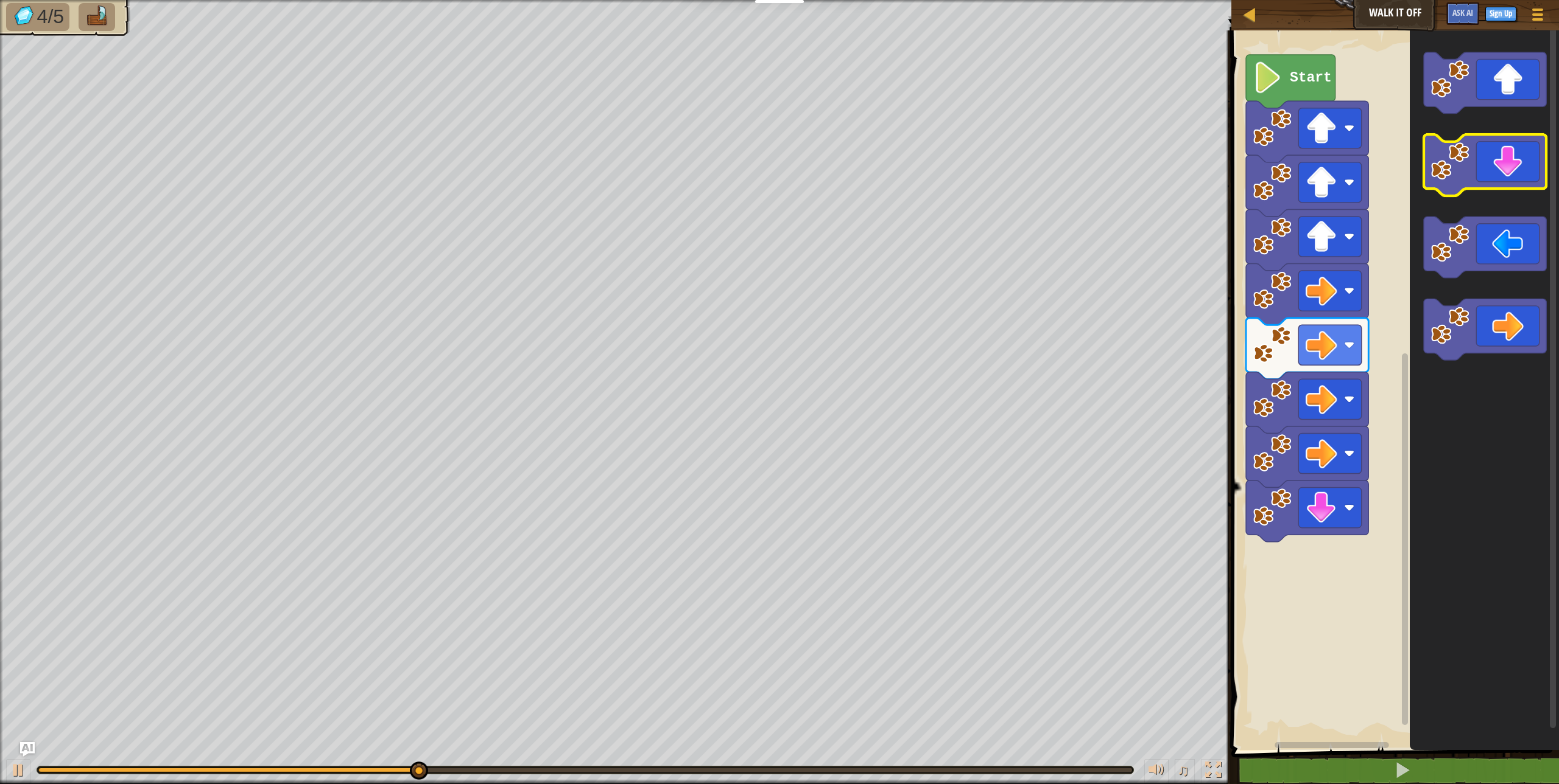
click at [1452, 168] on image "Blockly Workspace" at bounding box center [1449, 160] width 38 height 38
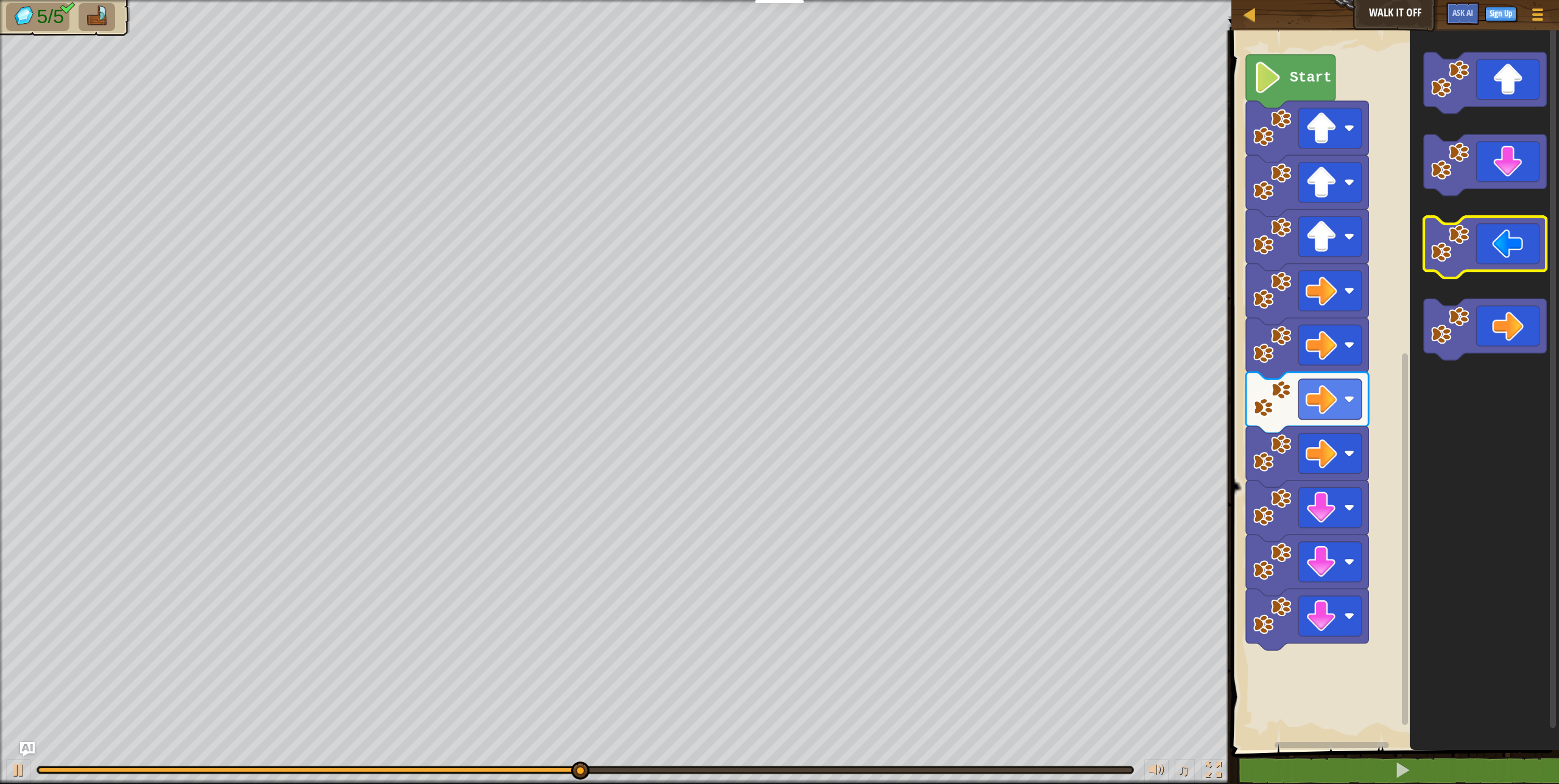
click at [1458, 263] on icon "Blockly Workspace" at bounding box center [1485, 247] width 123 height 61
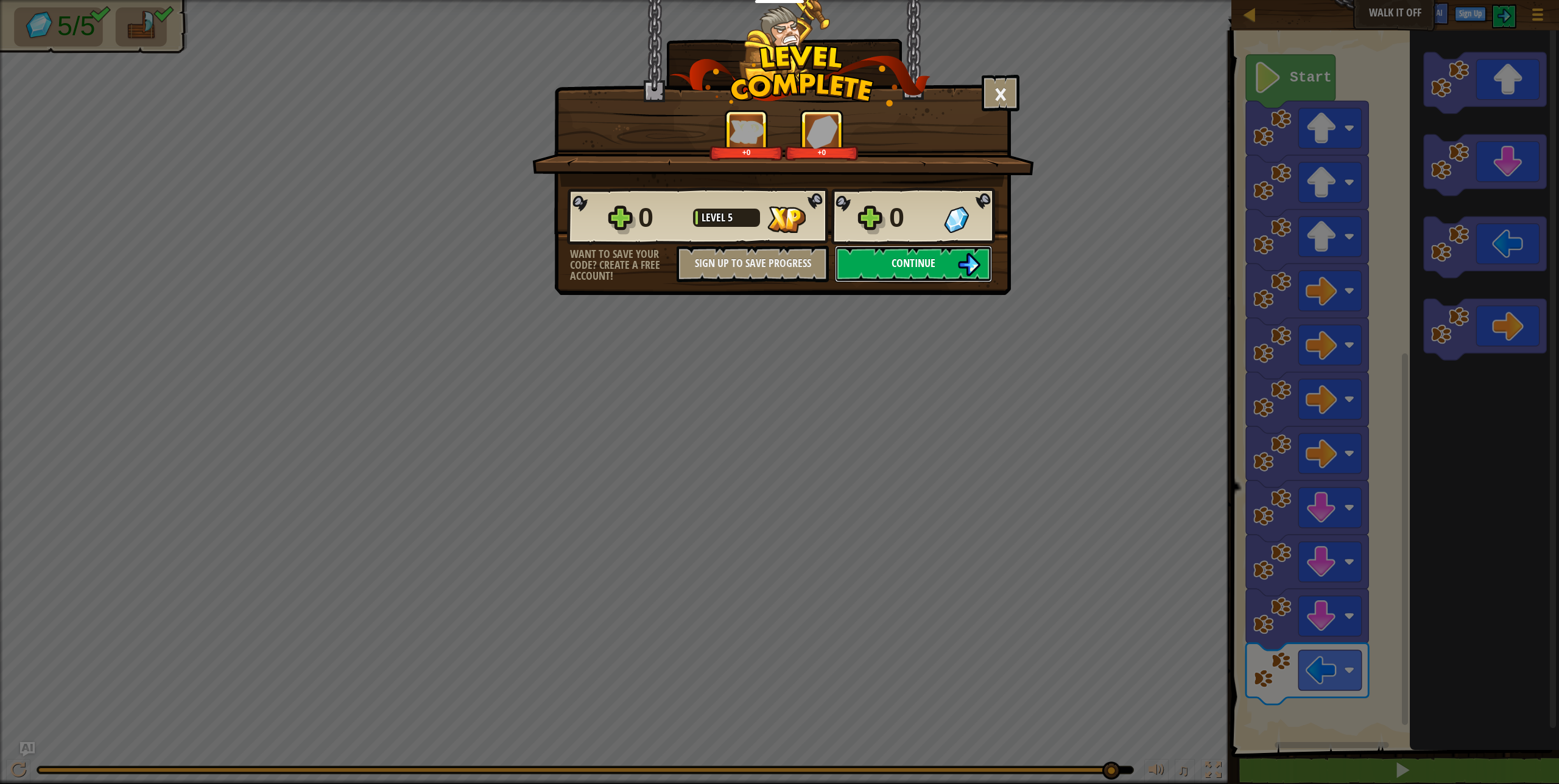
click at [971, 266] on img at bounding box center [968, 265] width 23 height 23
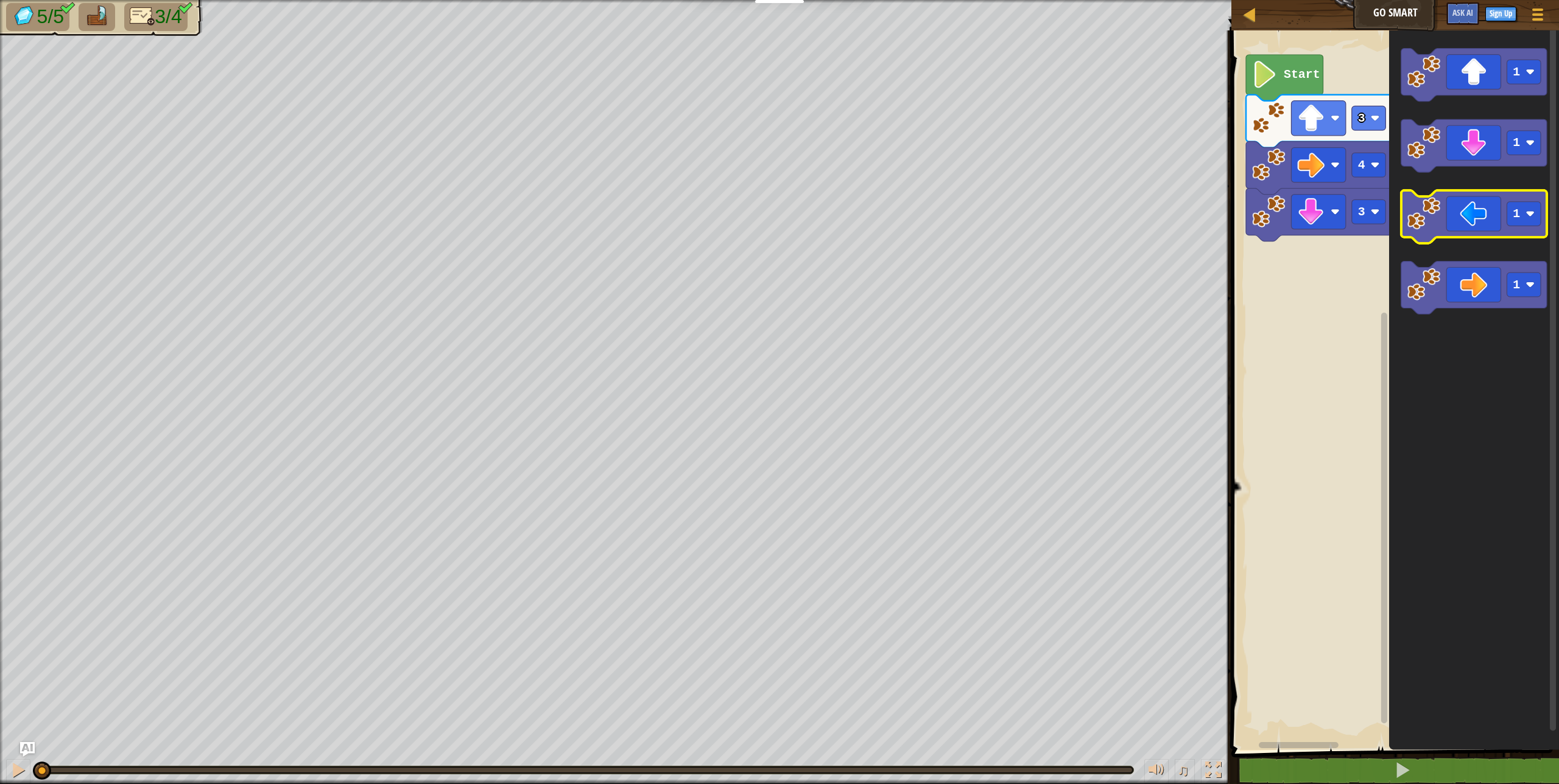
click at [1440, 235] on icon "Blockly Workspace" at bounding box center [1474, 217] width 146 height 53
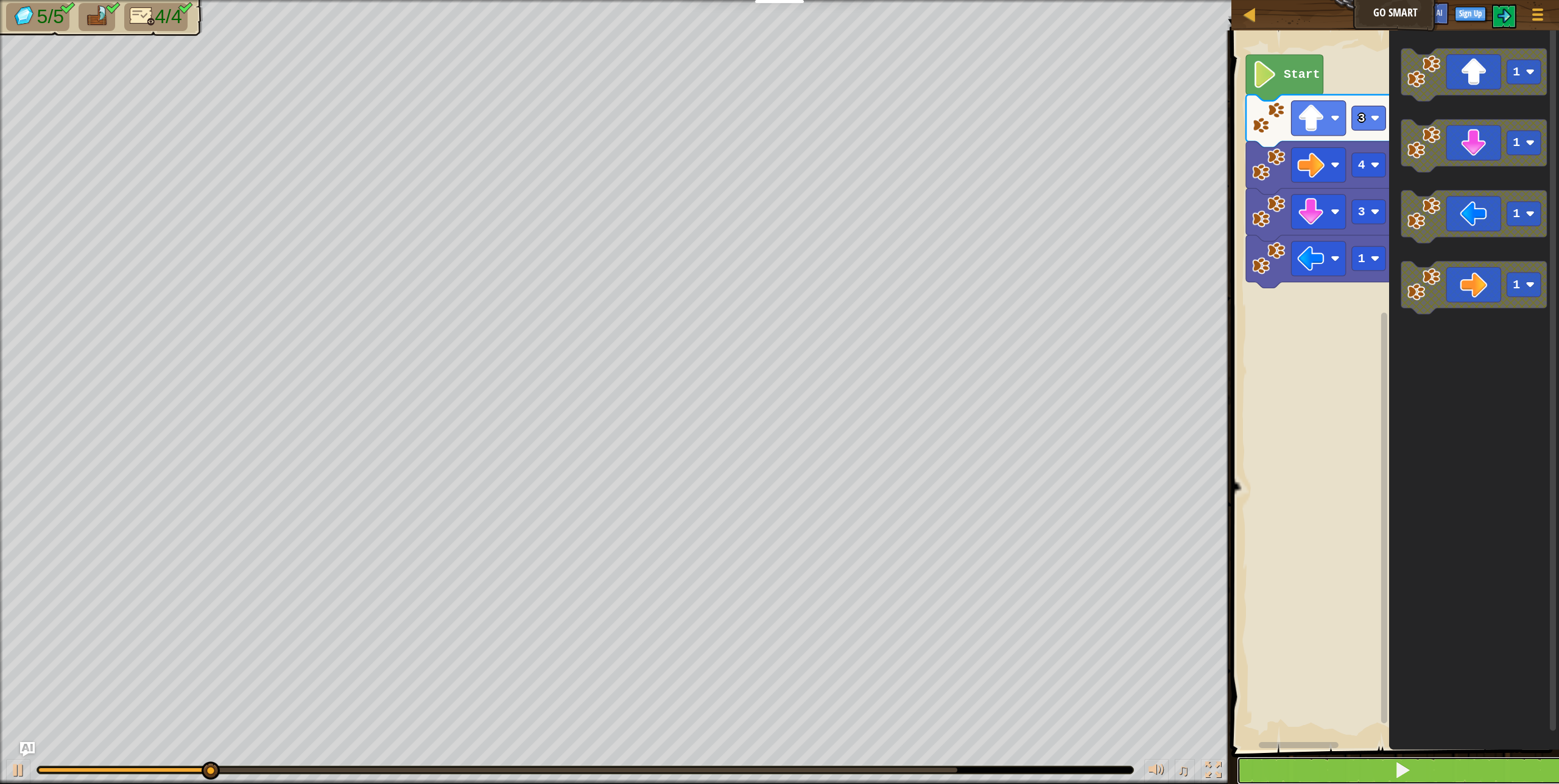
click at [1503, 770] on button at bounding box center [1402, 771] width 331 height 28
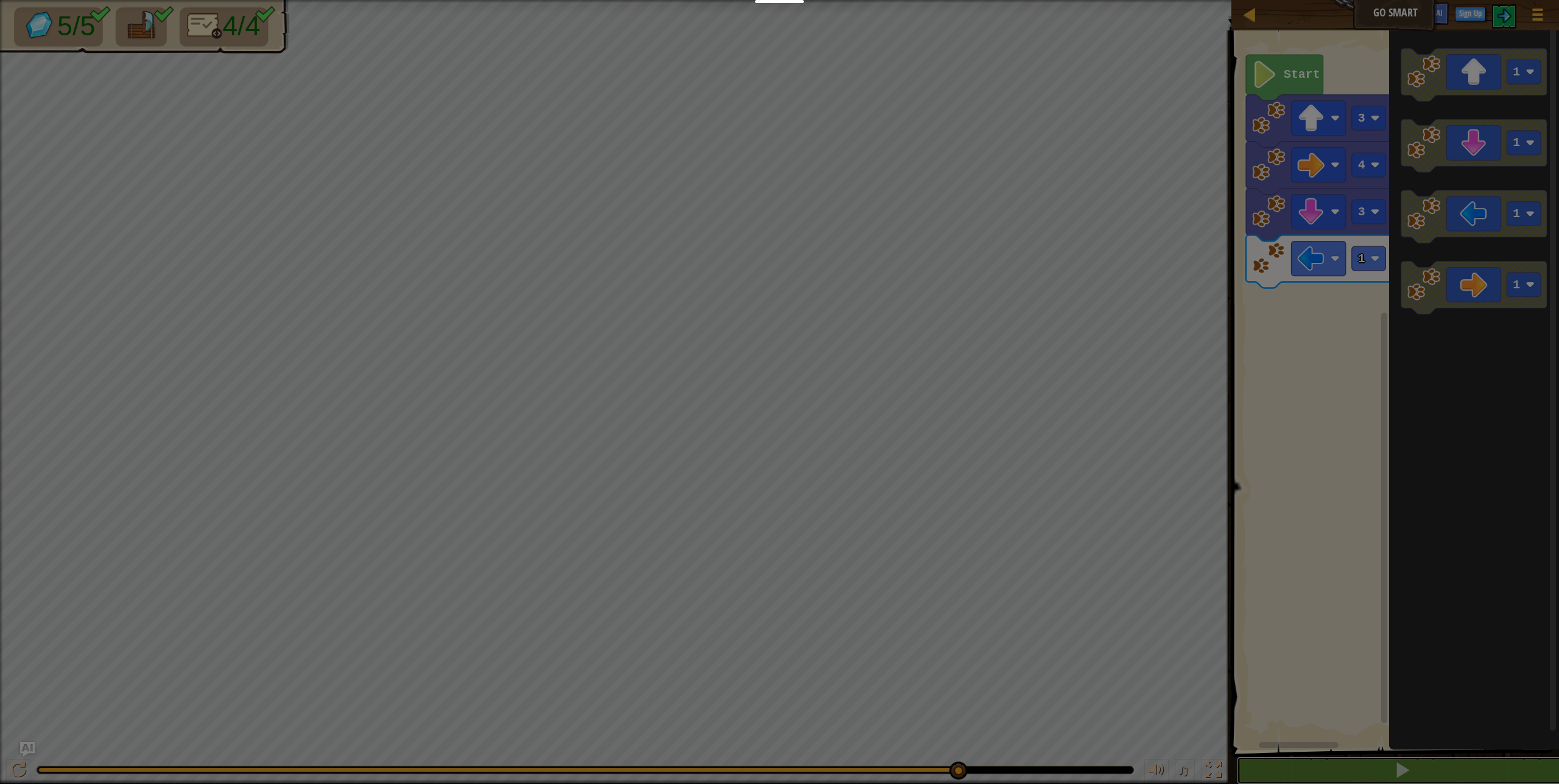
scroll to position [1, 0]
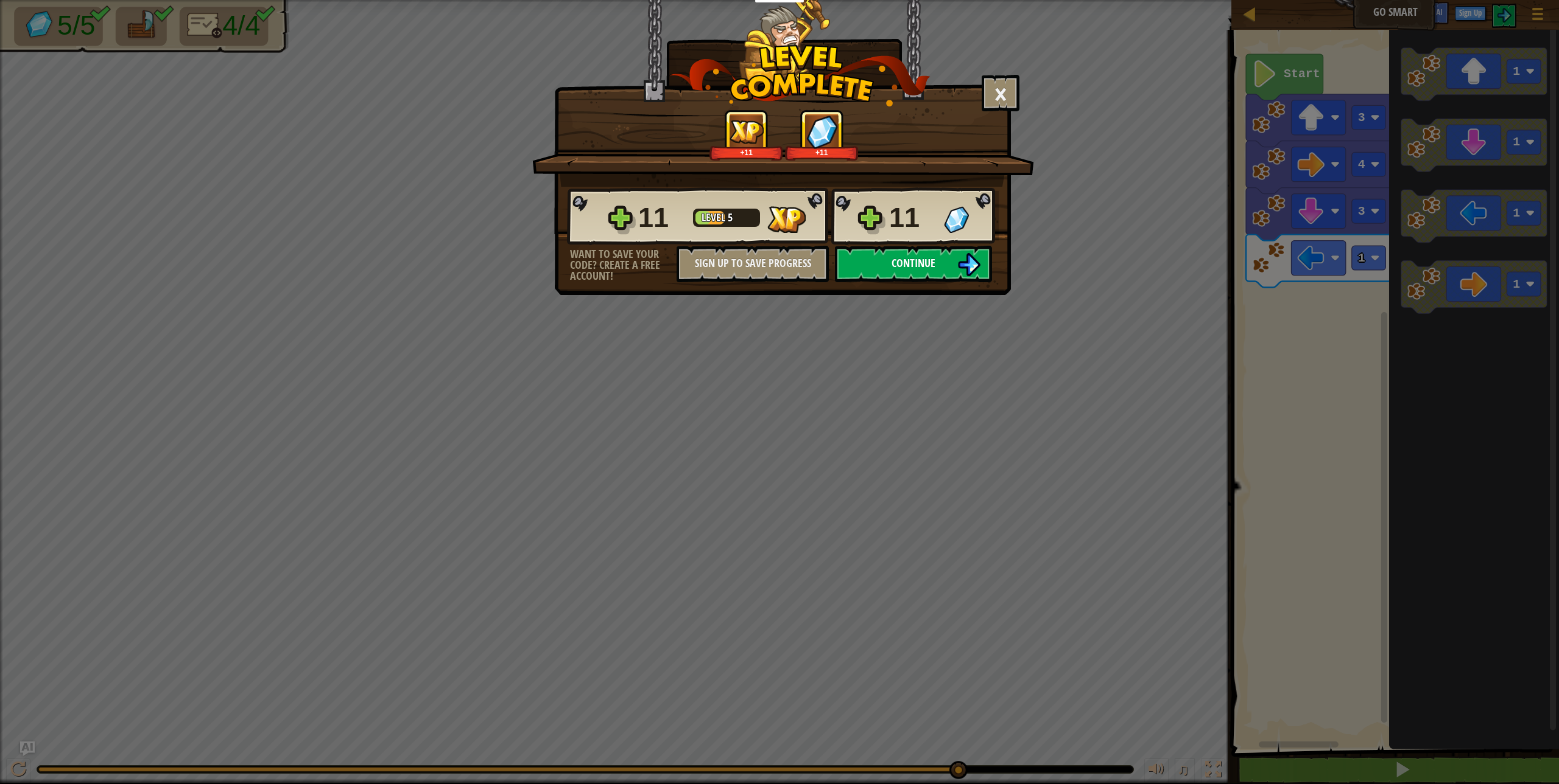
click at [961, 249] on button "Continue" at bounding box center [914, 264] width 157 height 37
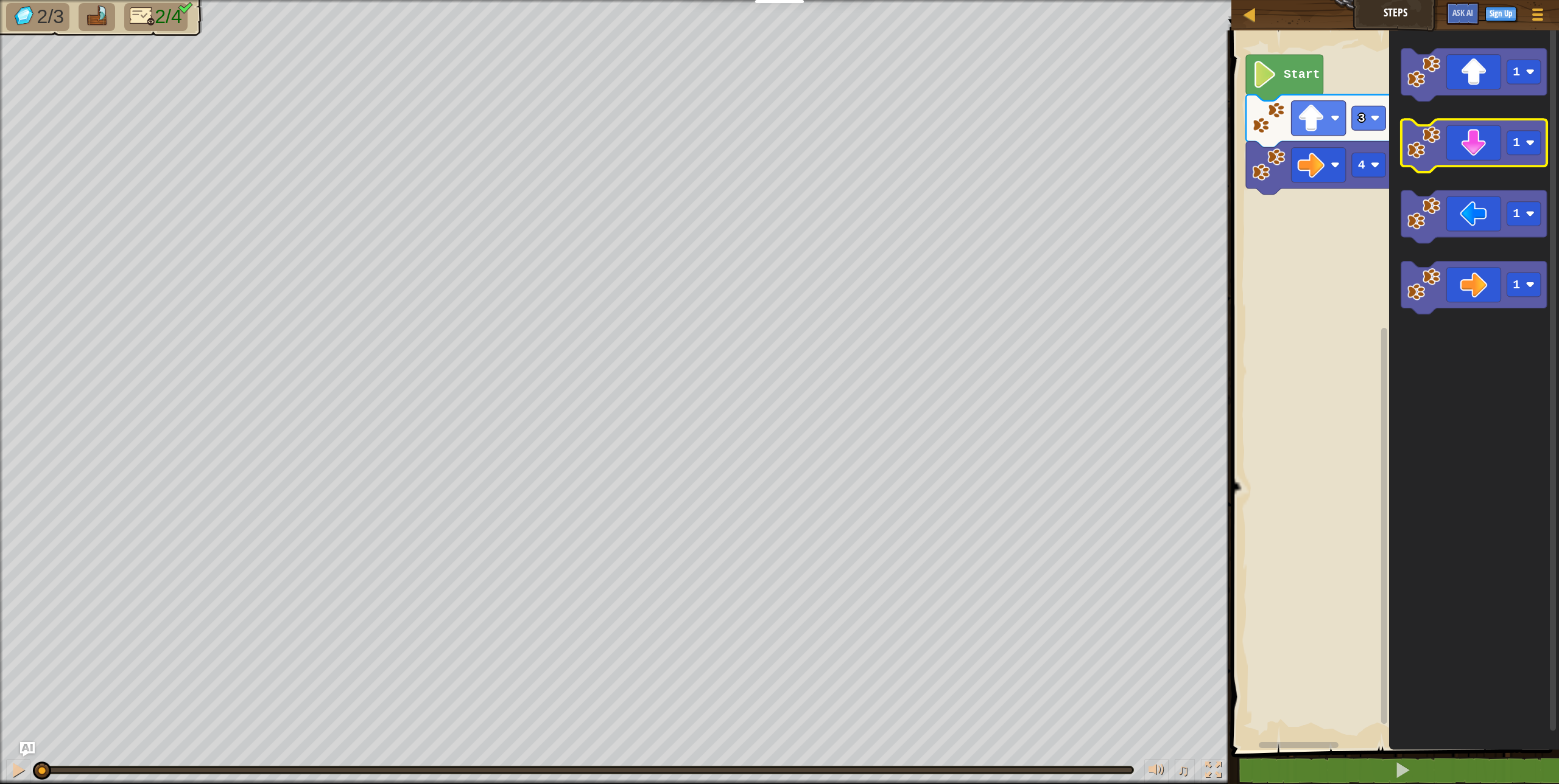
click at [1528, 155] on rect "Blockly Workspace" at bounding box center [1524, 143] width 34 height 25
click at [1418, 159] on image "Blockly Workspace" at bounding box center [1423, 142] width 34 height 34
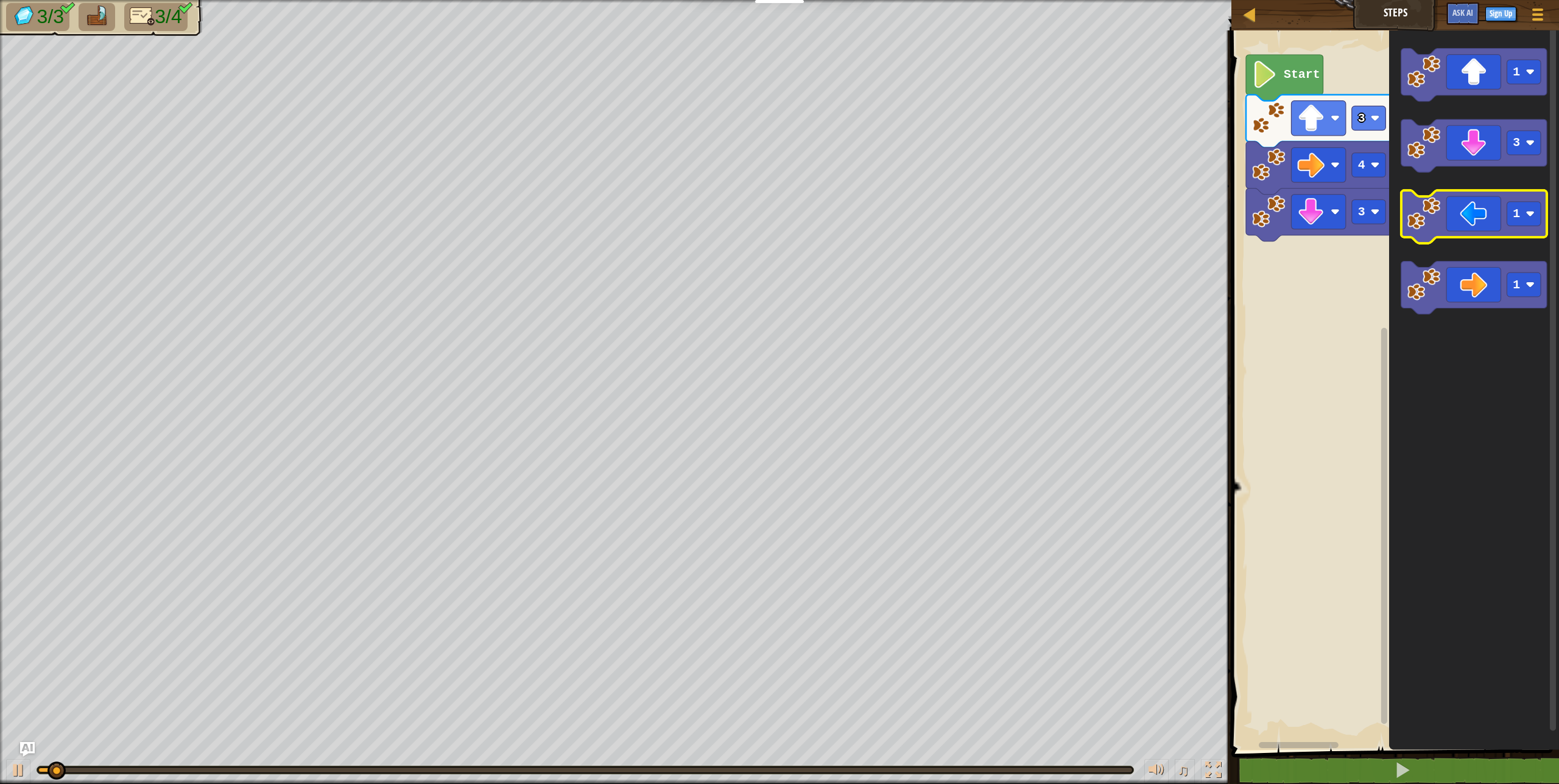
click at [1416, 218] on image "Blockly Workspace" at bounding box center [1423, 213] width 34 height 34
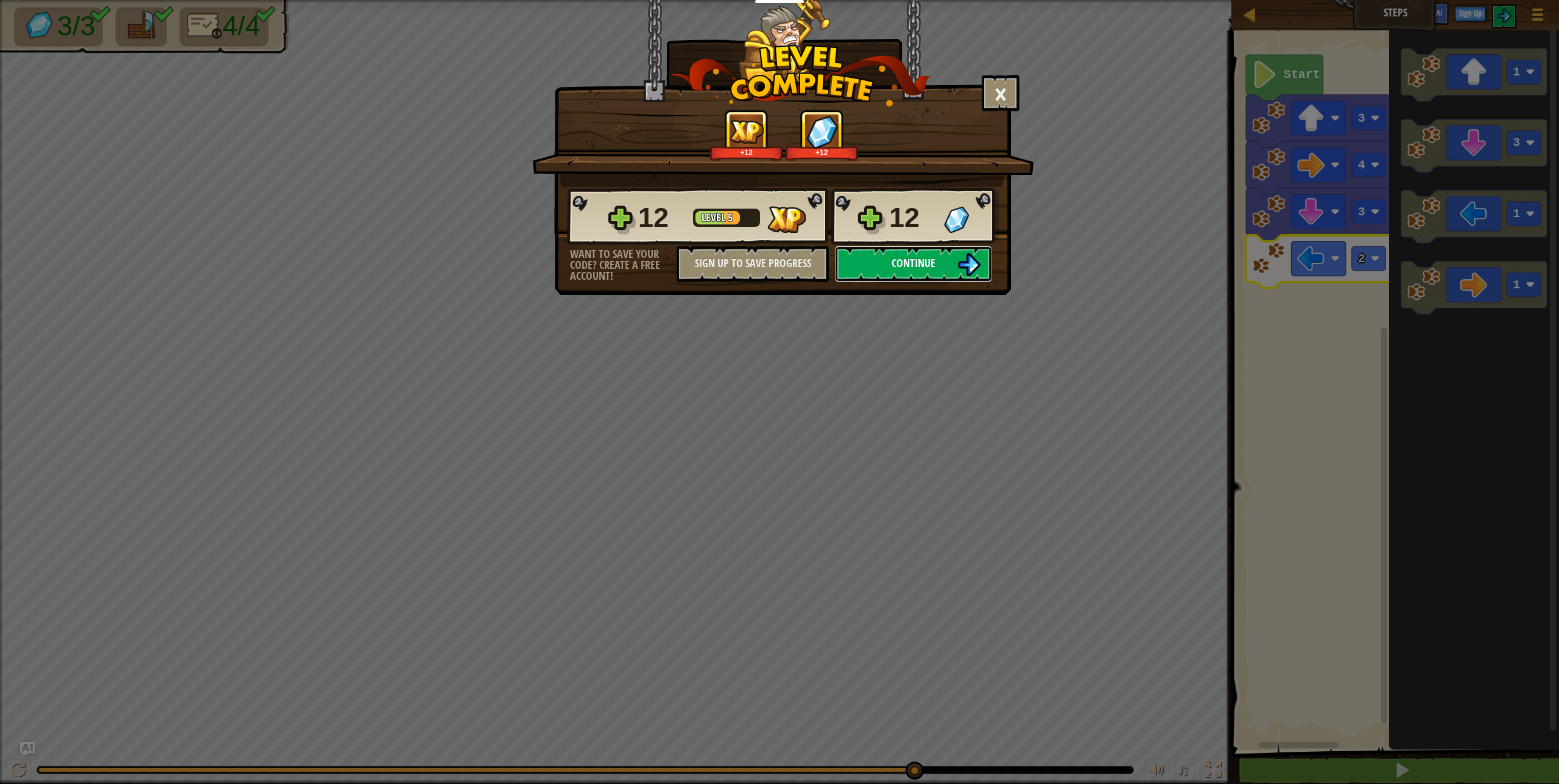
click at [942, 272] on button "Continue" at bounding box center [914, 264] width 157 height 37
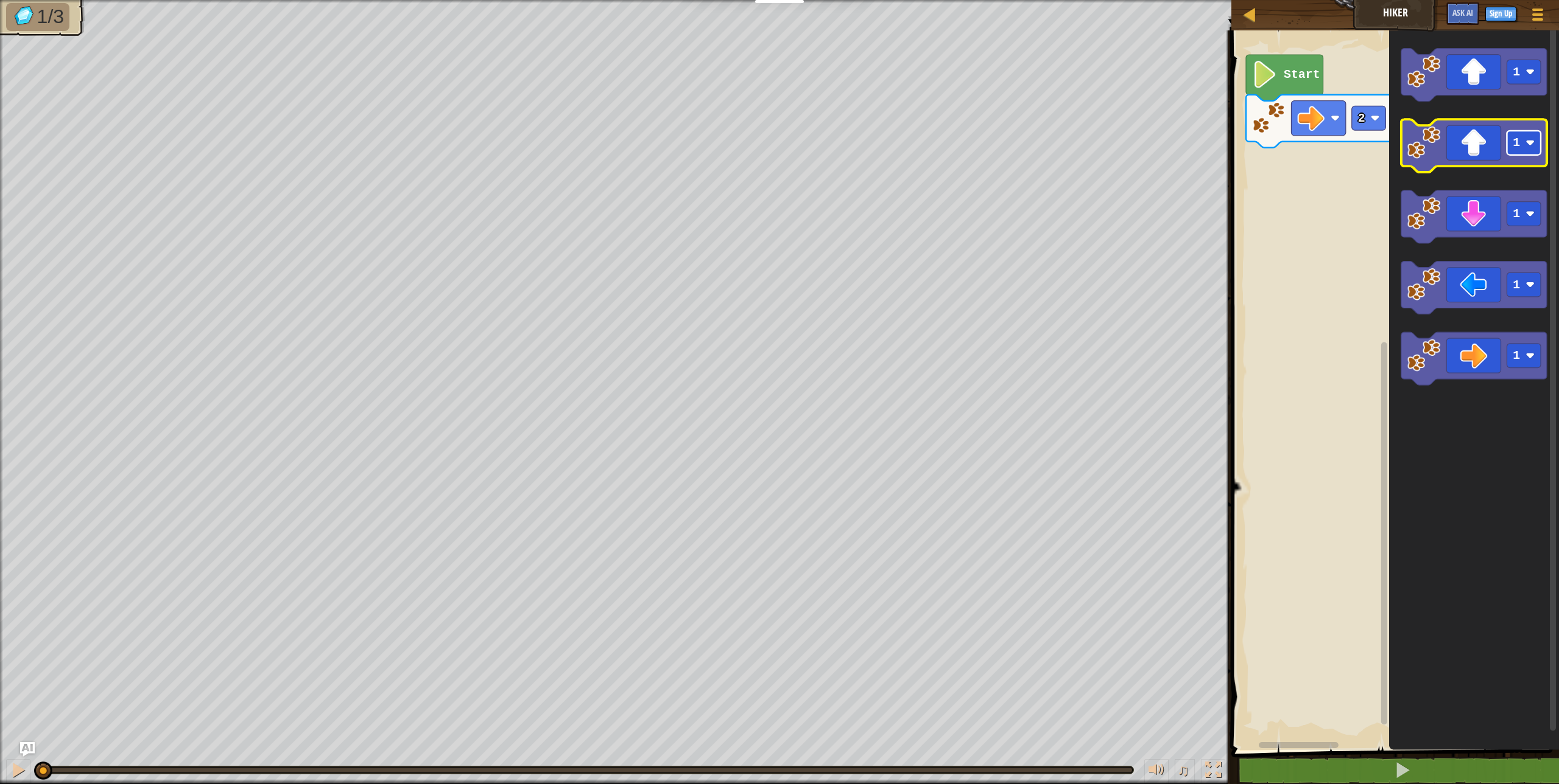
click at [1518, 146] on text "1" at bounding box center [1516, 142] width 7 height 14
click at [1413, 147] on image "Blockly Workspace" at bounding box center [1423, 142] width 34 height 34
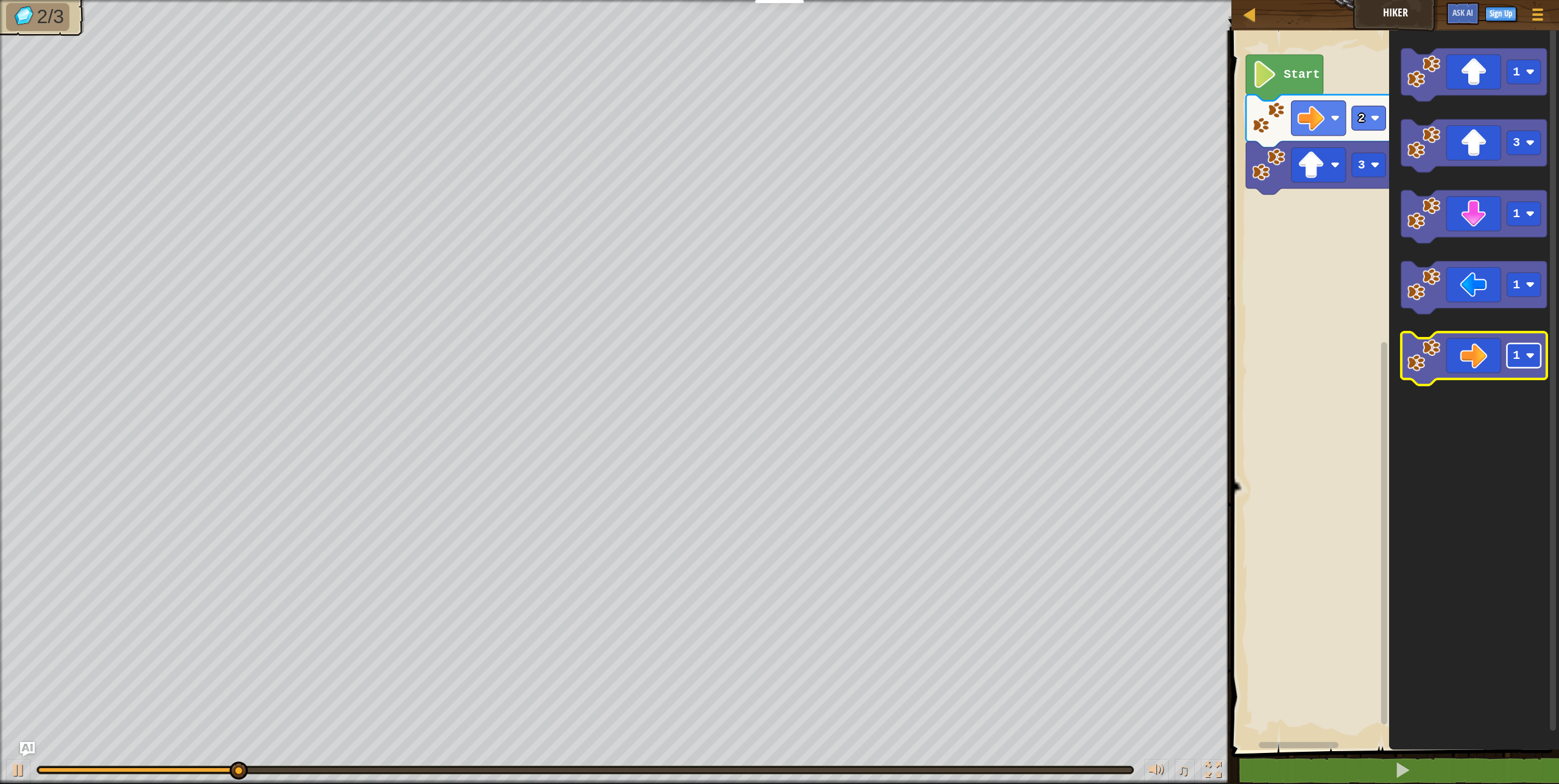
click at [1537, 361] on rect "Blockly Workspace" at bounding box center [1524, 356] width 34 height 25
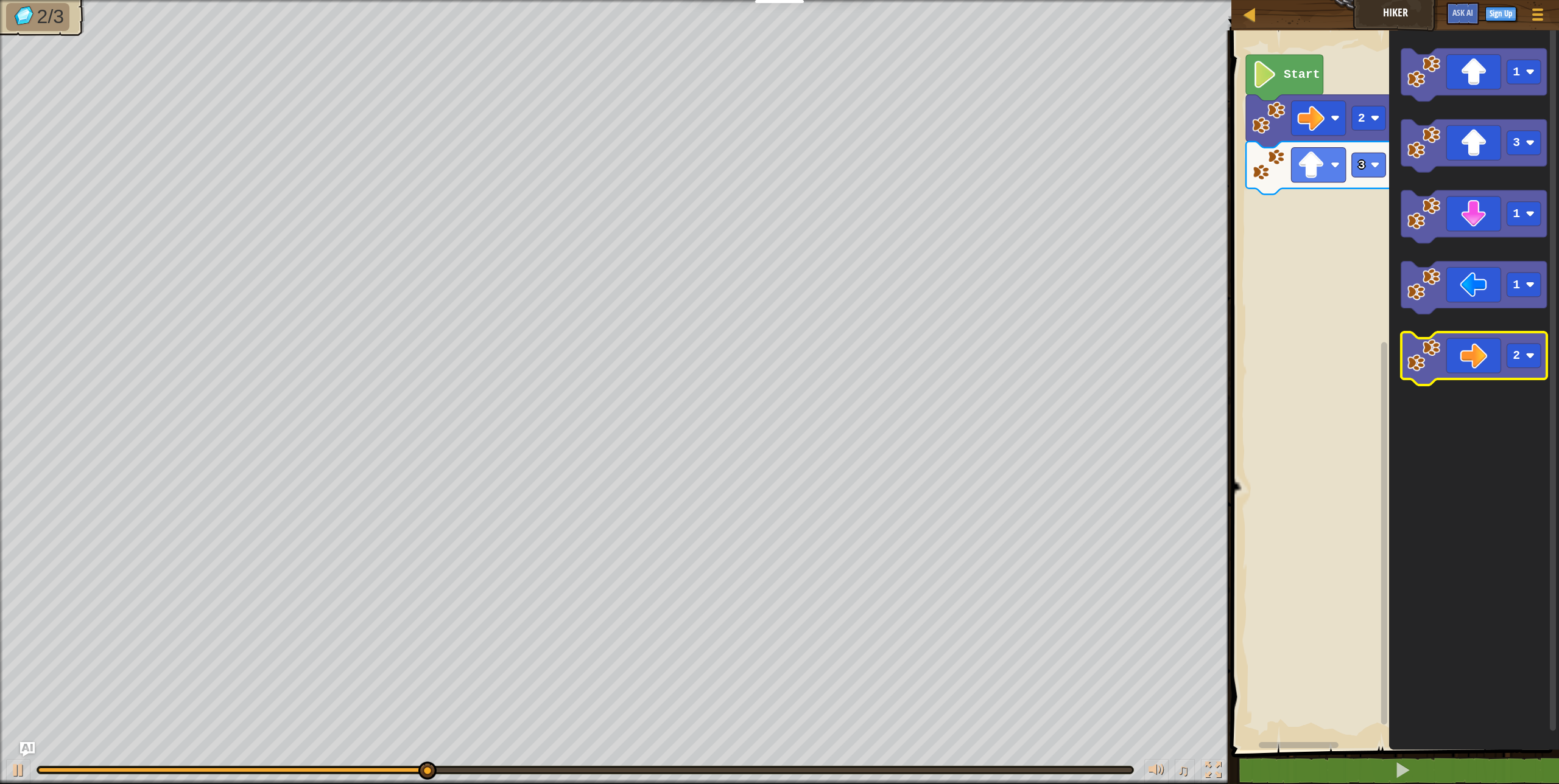
click at [1432, 357] on image "Blockly Workspace" at bounding box center [1423, 356] width 34 height 34
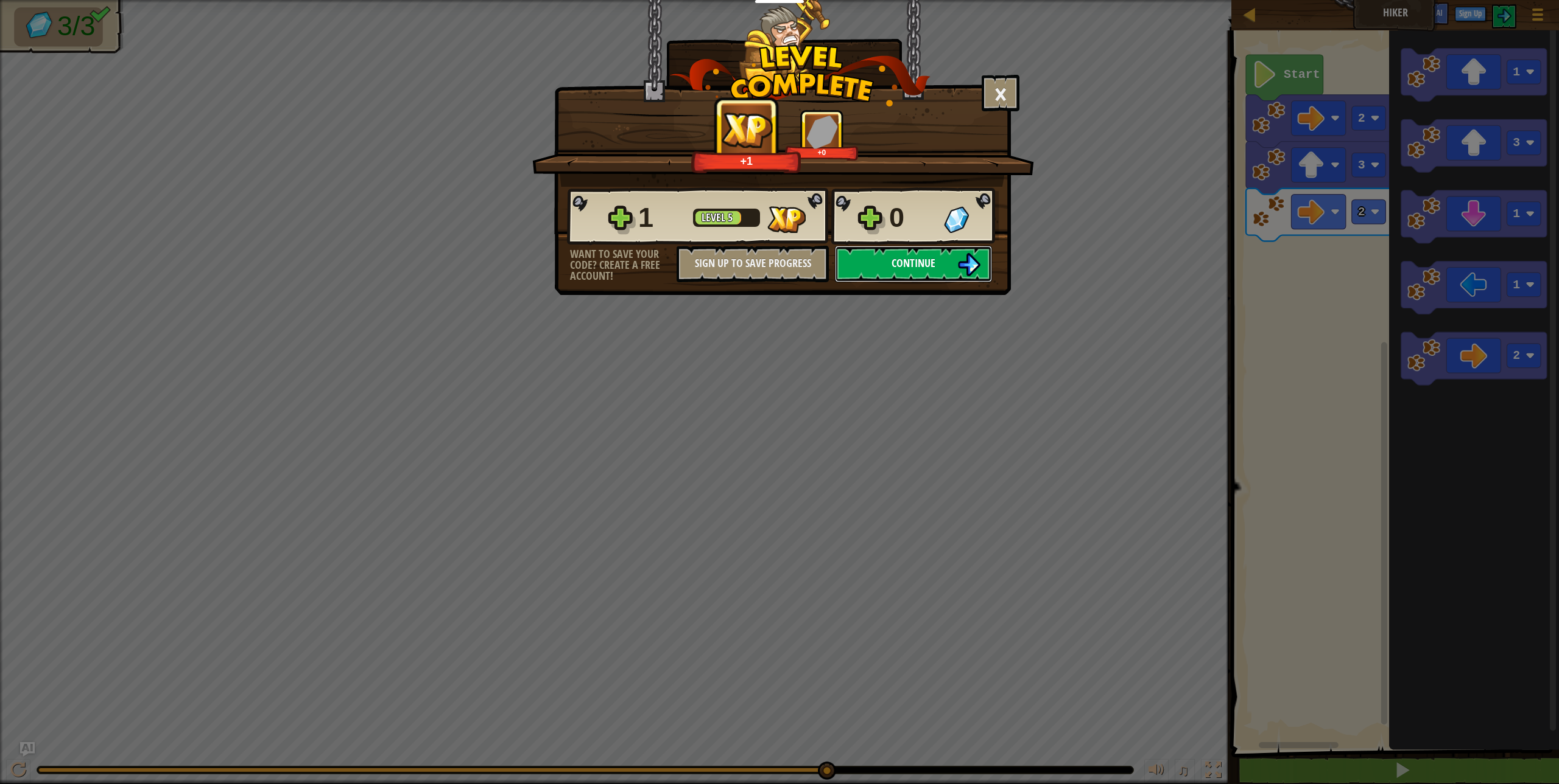
click at [928, 267] on span "Continue" at bounding box center [914, 263] width 44 height 16
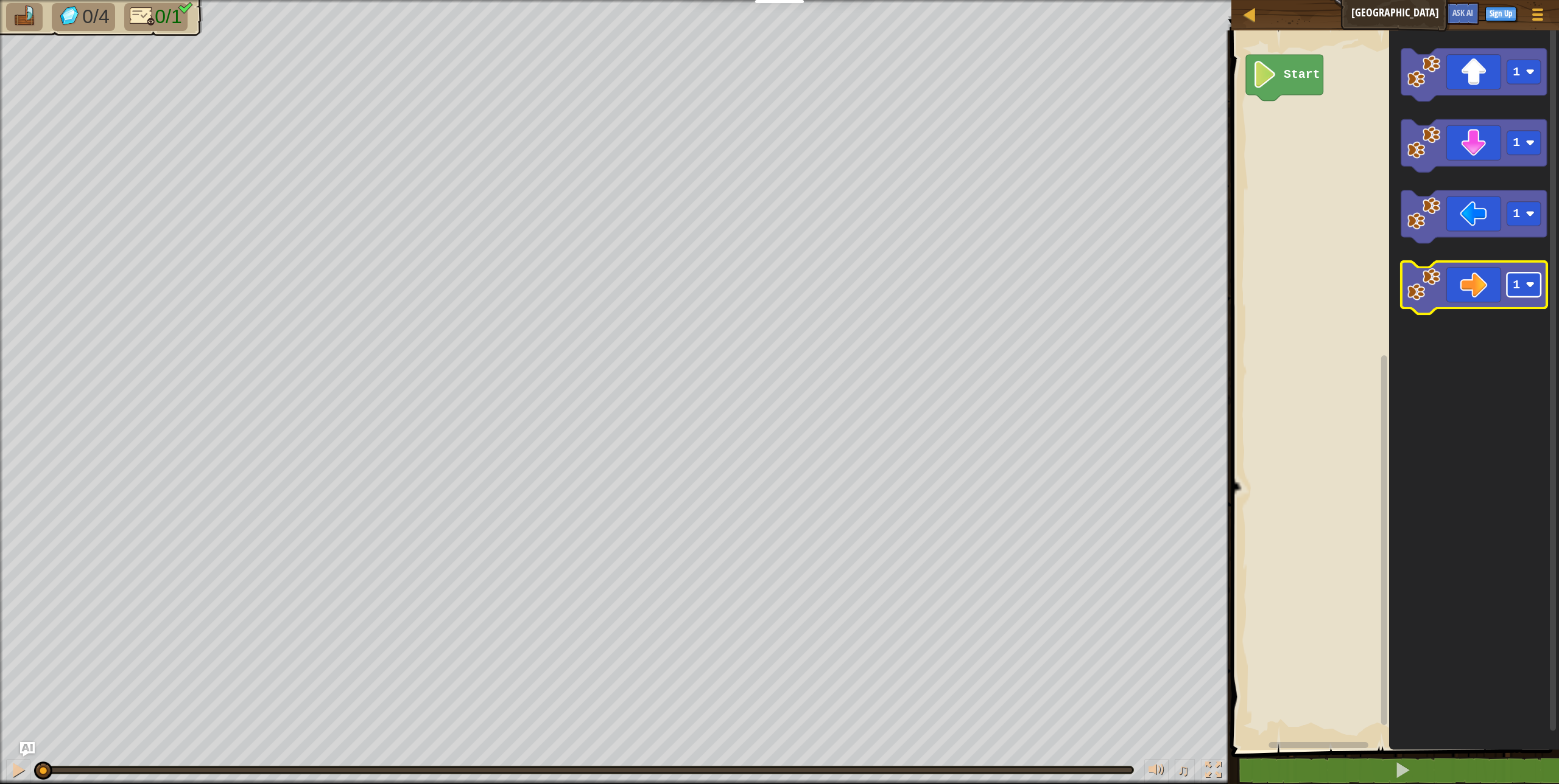
click at [1522, 293] on rect "Blockly Workspace" at bounding box center [1524, 284] width 34 height 25
click at [1418, 286] on image "Blockly Workspace" at bounding box center [1423, 284] width 34 height 34
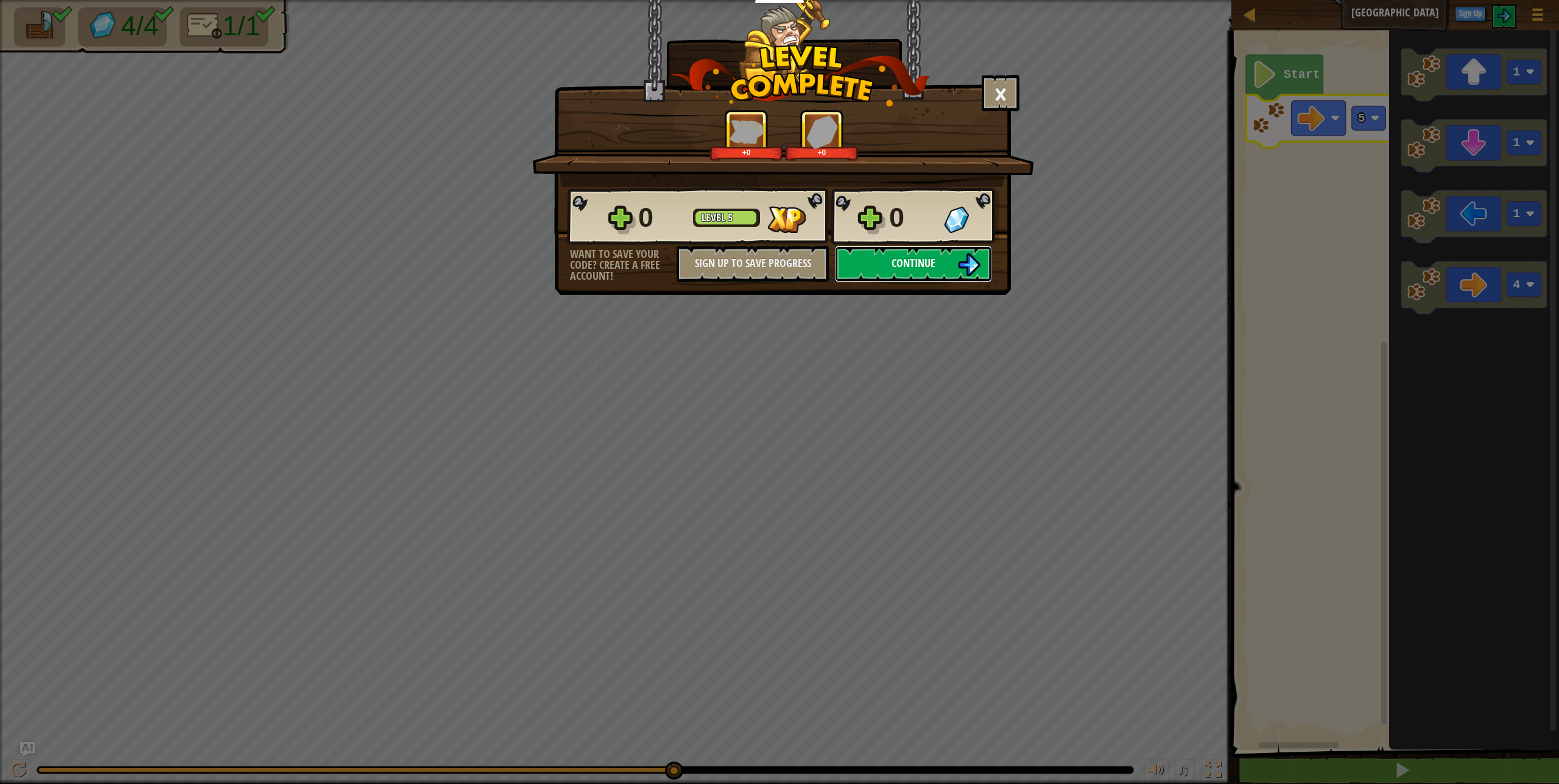
click at [888, 268] on button "Continue" at bounding box center [914, 264] width 157 height 37
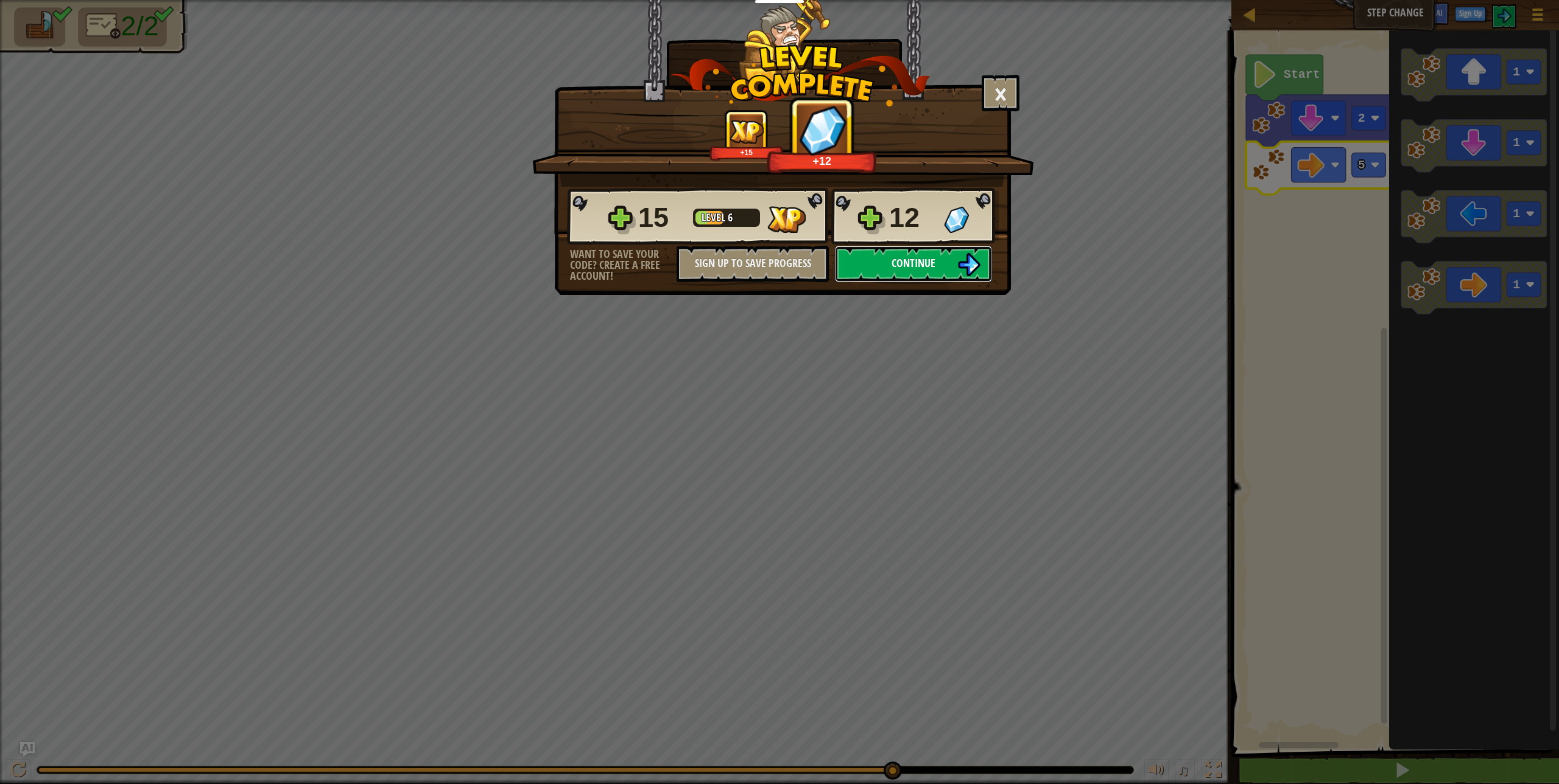
click at [919, 261] on span "Continue" at bounding box center [914, 263] width 44 height 16
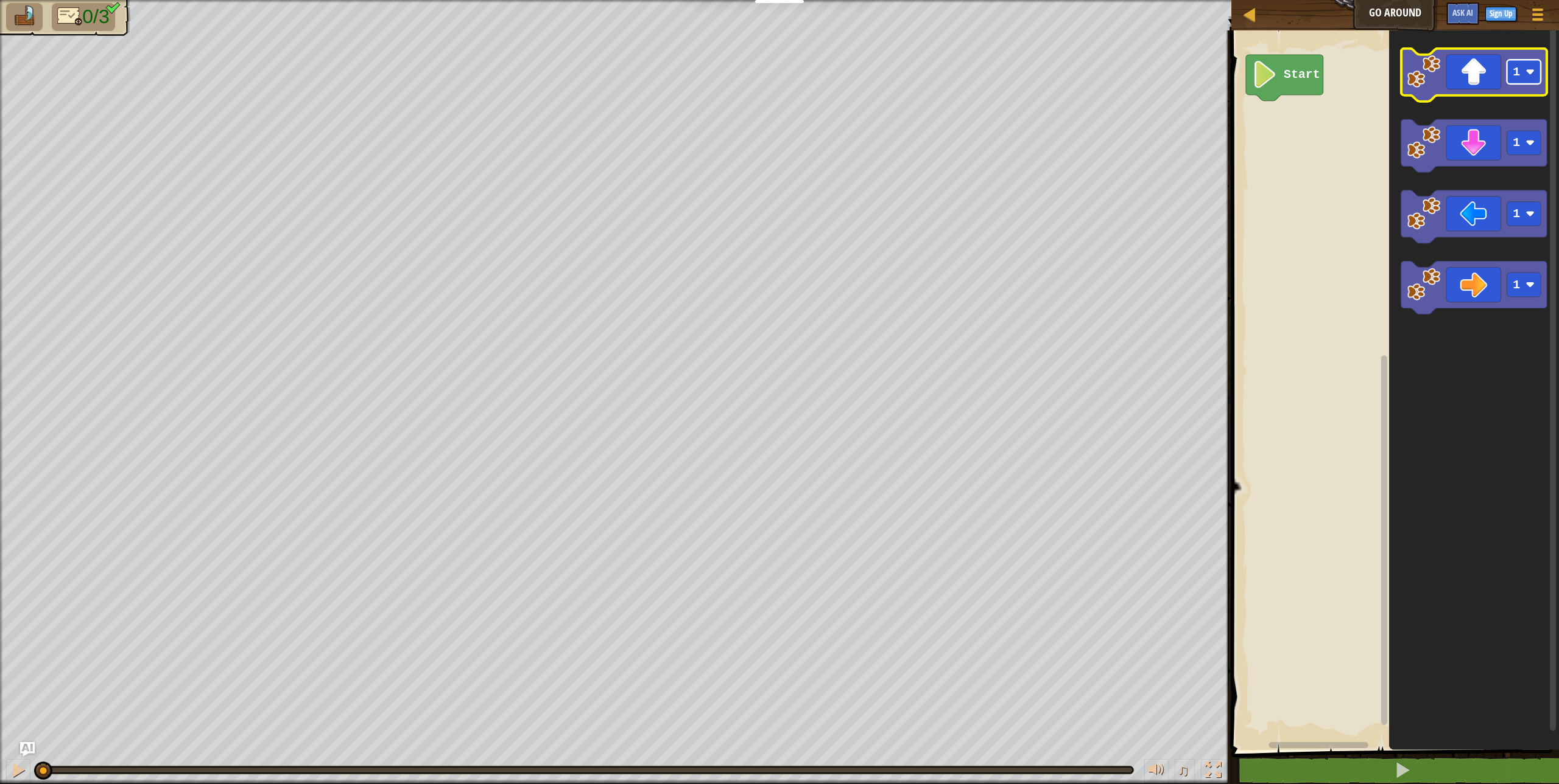
click at [1524, 70] on rect "Blockly Workspace" at bounding box center [1524, 72] width 34 height 25
click at [1417, 64] on image "Blockly Workspace" at bounding box center [1423, 71] width 34 height 34
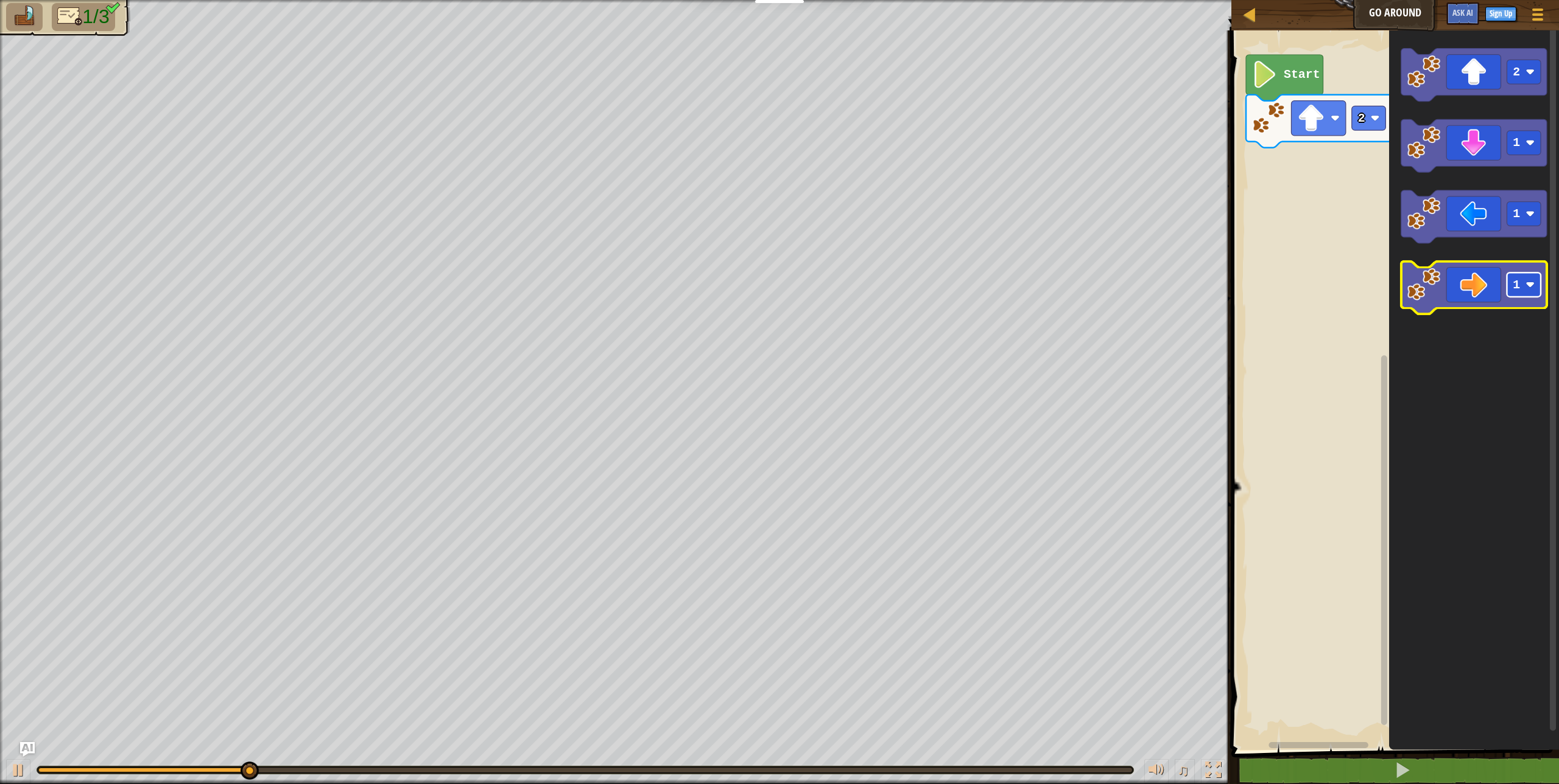
click at [1530, 288] on image "Blockly Workspace" at bounding box center [1530, 284] width 9 height 9
click at [1418, 281] on image "Blockly Workspace" at bounding box center [1423, 284] width 34 height 34
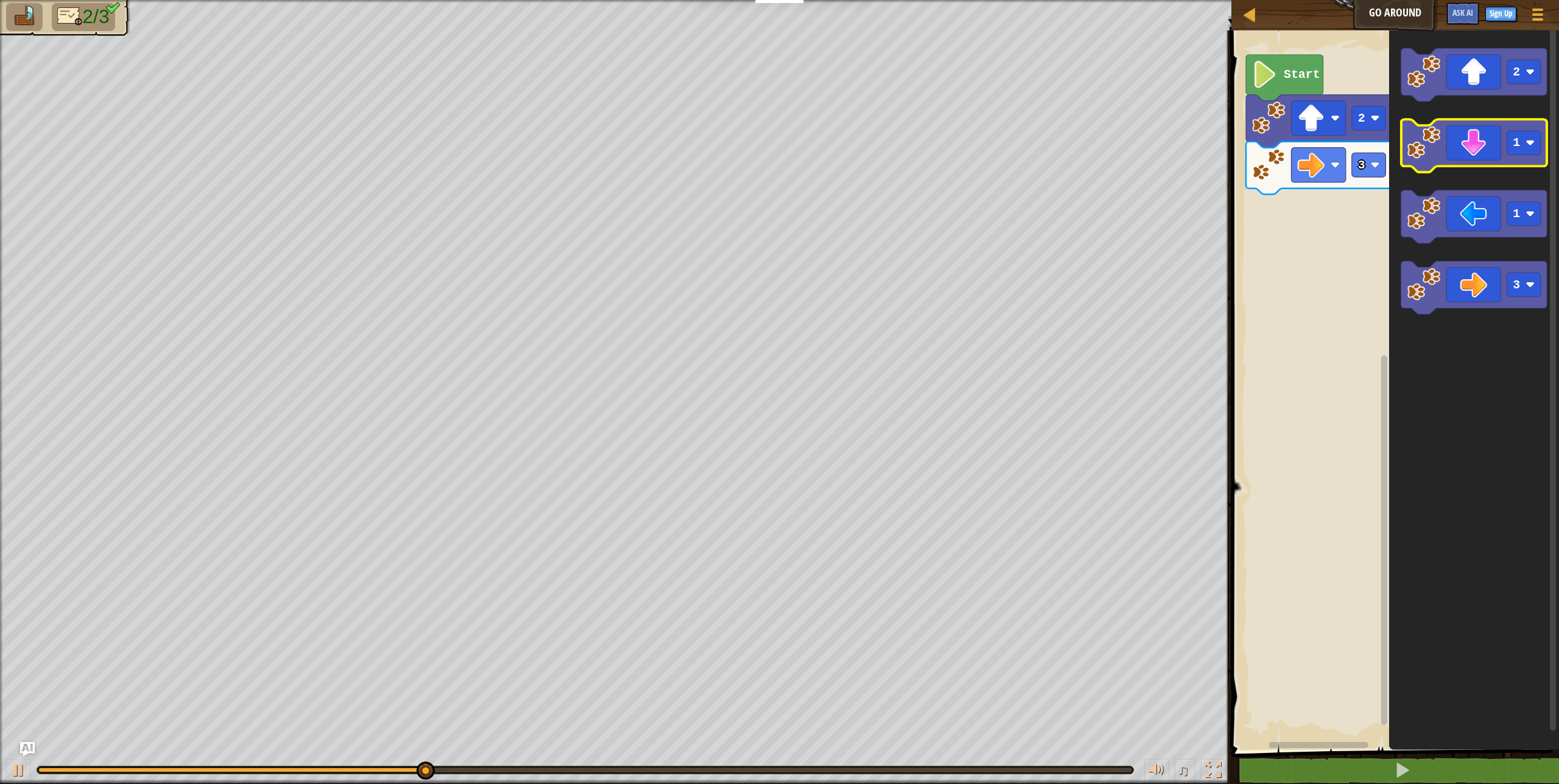
click at [1437, 145] on image "Blockly Workspace" at bounding box center [1423, 142] width 34 height 34
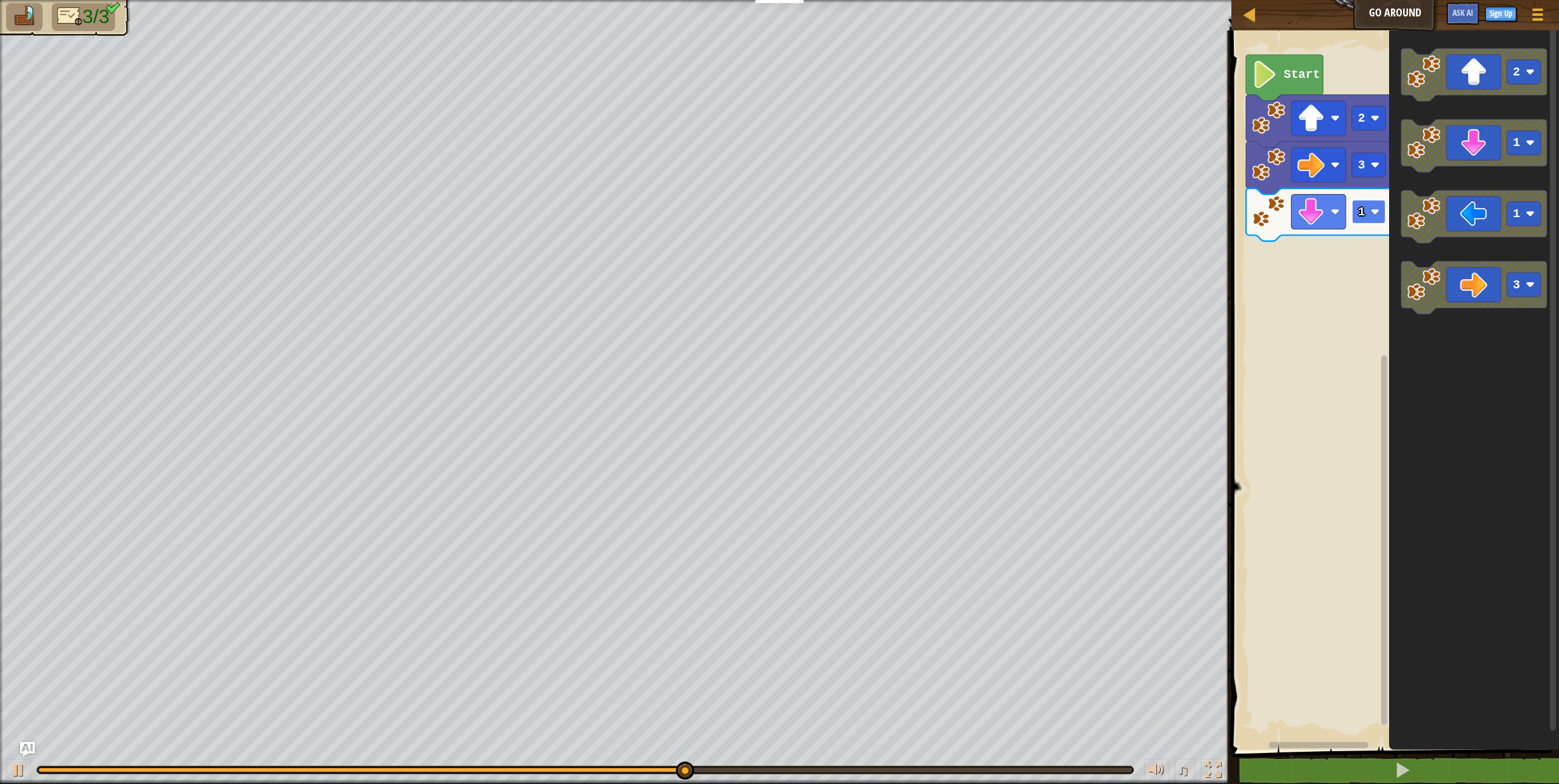
click at [1377, 209] on image "Blockly Workspace" at bounding box center [1375, 212] width 9 height 9
